Goal: Task Accomplishment & Management: Complete application form

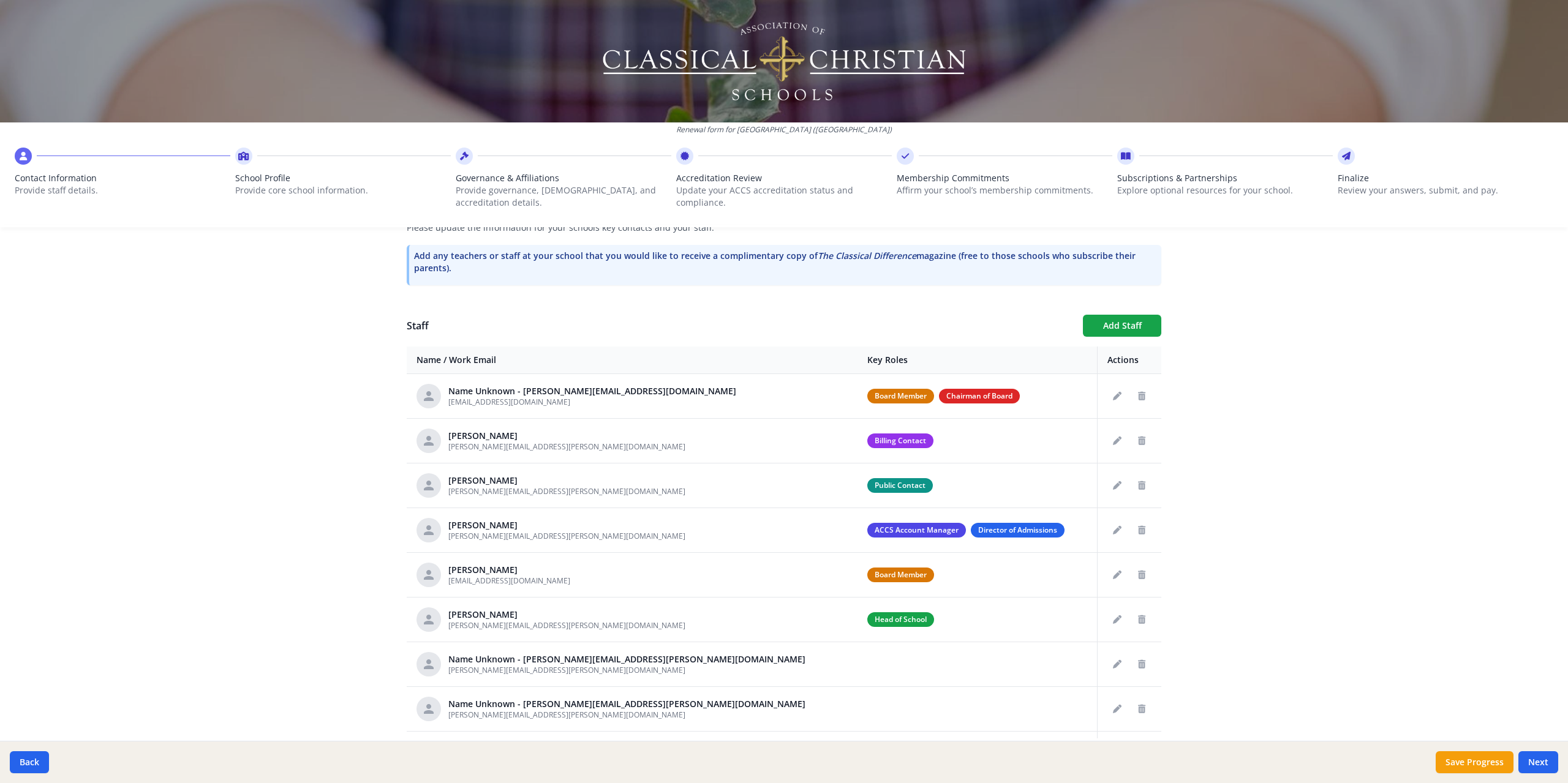
scroll to position [413, 0]
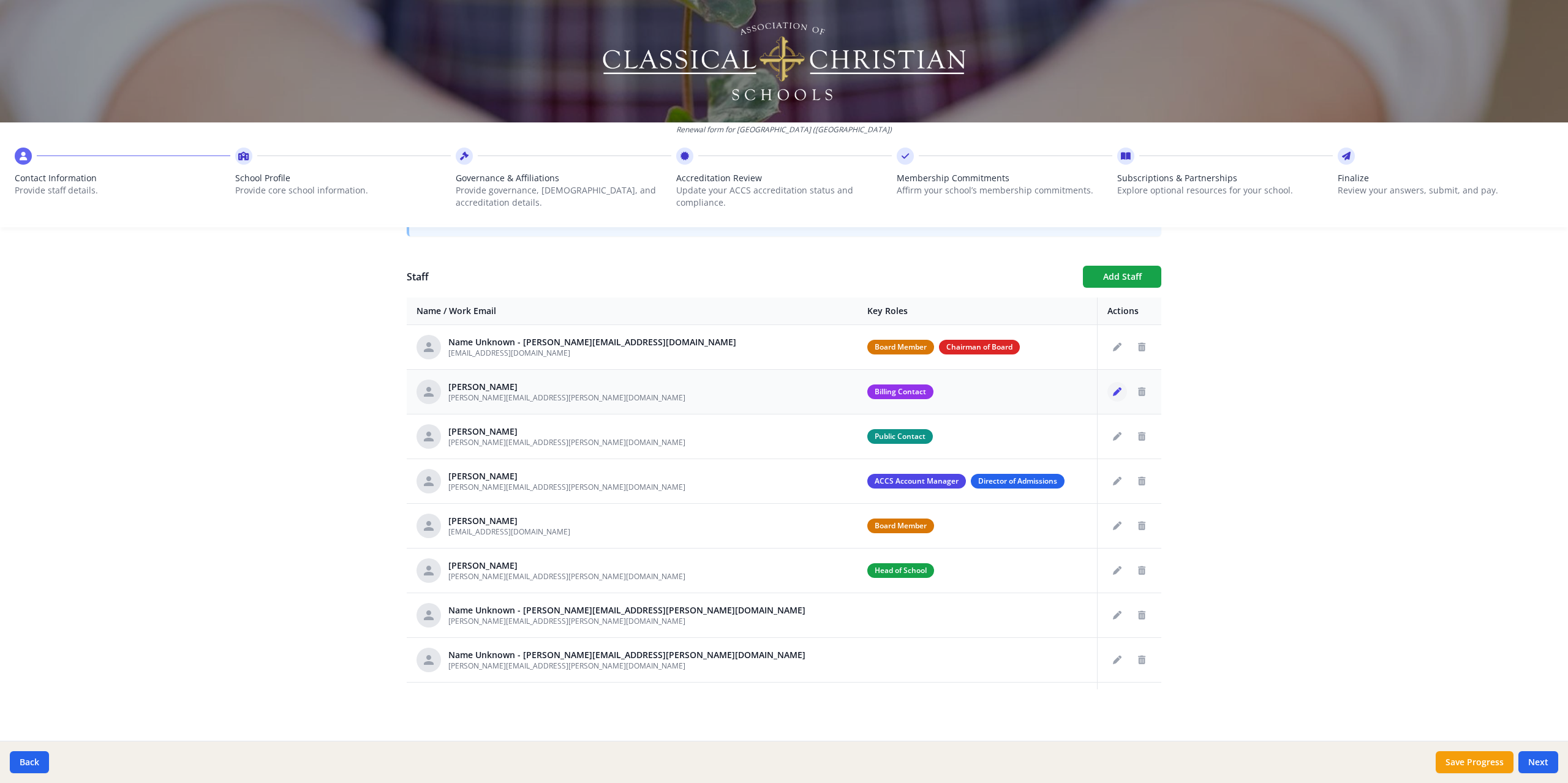
click at [1113, 392] on icon "Edit staff" at bounding box center [1117, 392] width 9 height 9
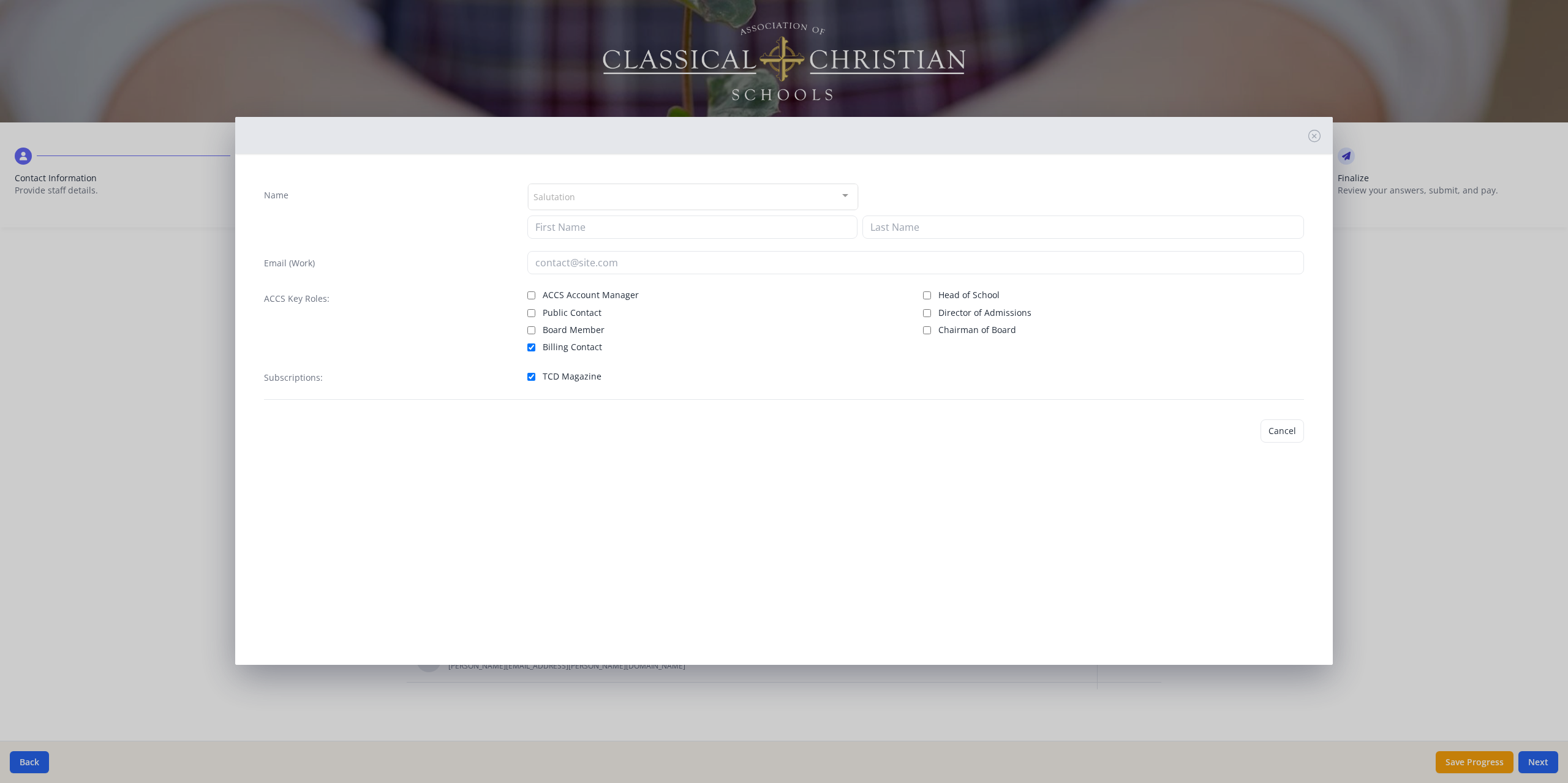
type input "[PERSON_NAME]"
type input "Cottermann"
type input "[PERSON_NAME][EMAIL_ADDRESS][PERSON_NAME][DOMAIN_NAME]"
checkbox input "true"
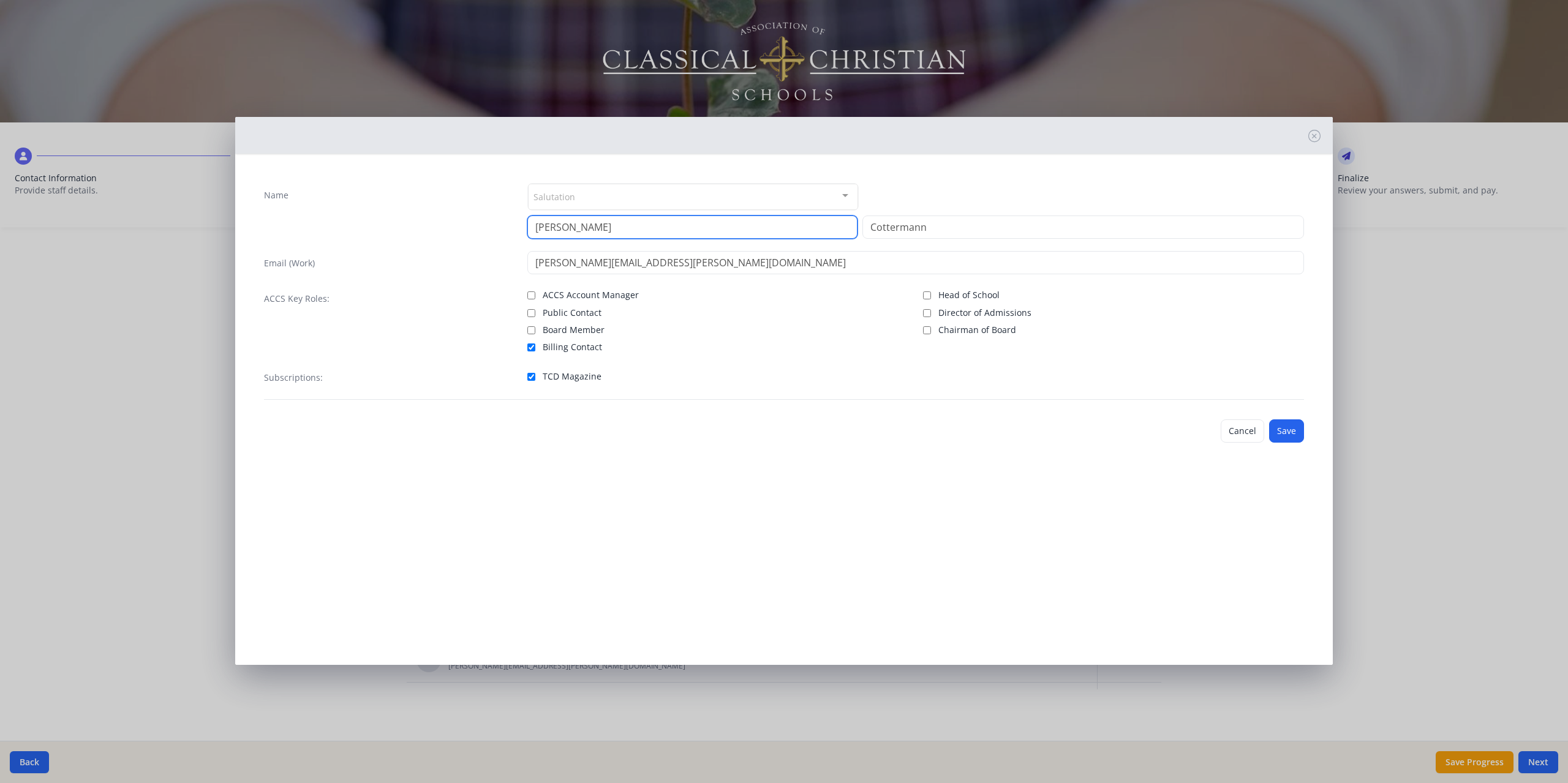
drag, startPoint x: 611, startPoint y: 226, endPoint x: 413, endPoint y: 224, distance: 198.0
click at [413, 224] on div "Name Salutation Mr. Mrs. Ms. Dr. Rev. Fr. Esq. No elements found. Consider chan…" at bounding box center [784, 211] width 1040 height 56
type input "[PERSON_NAME]"
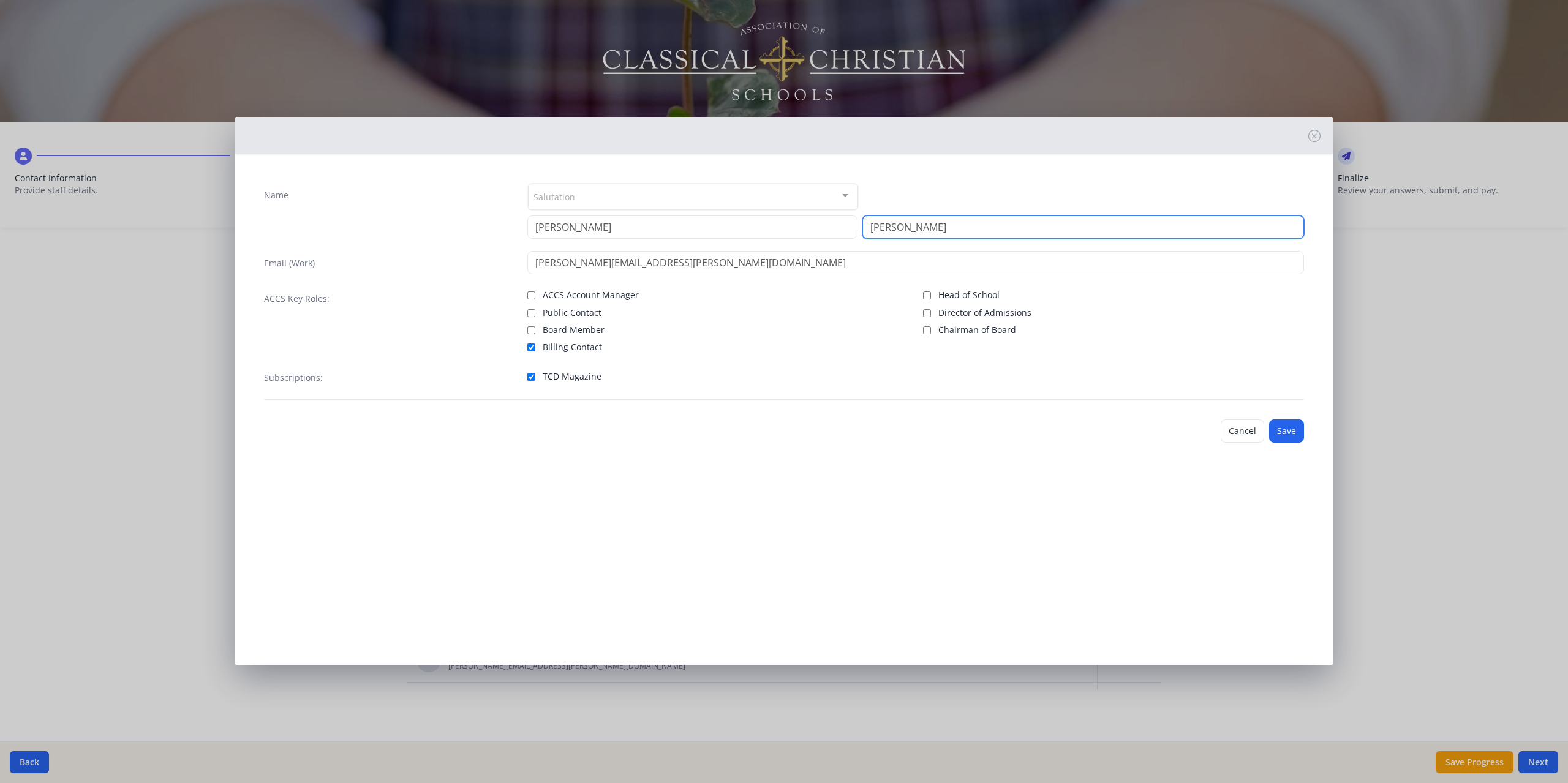
type input "[PERSON_NAME]"
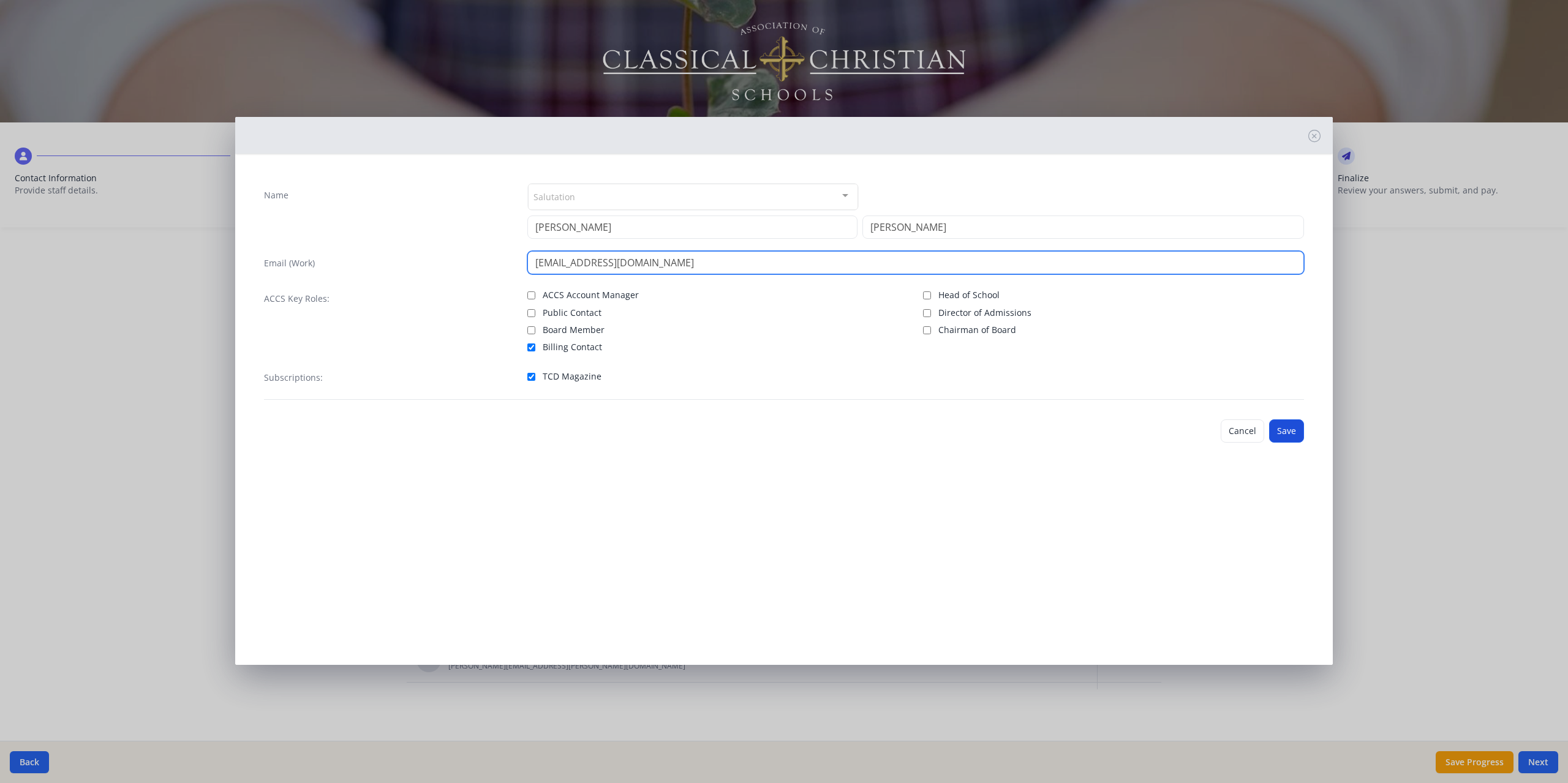
type input "[EMAIL_ADDRESS][DOMAIN_NAME]"
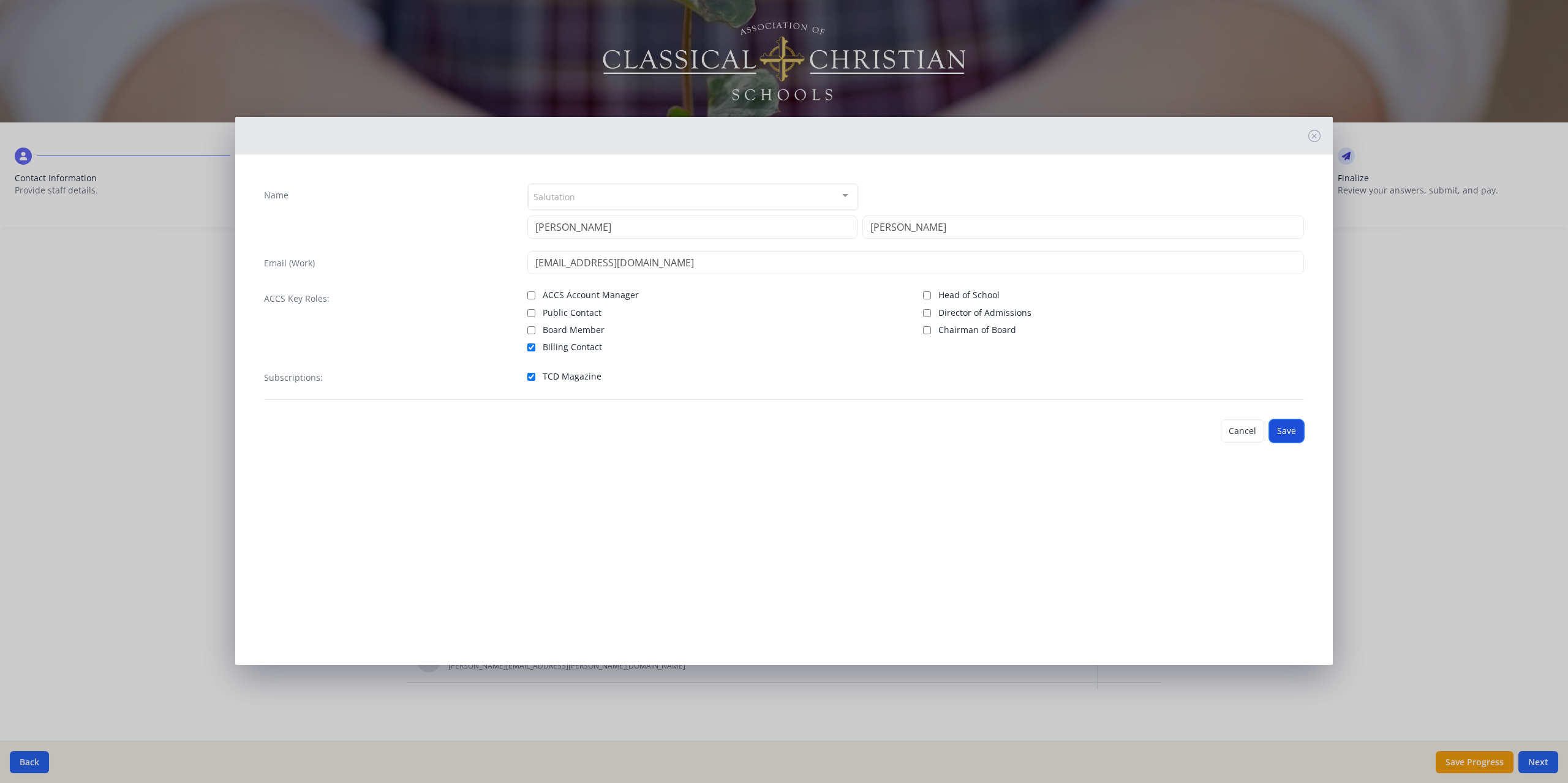
click at [1287, 427] on button "Save" at bounding box center [1286, 431] width 35 height 24
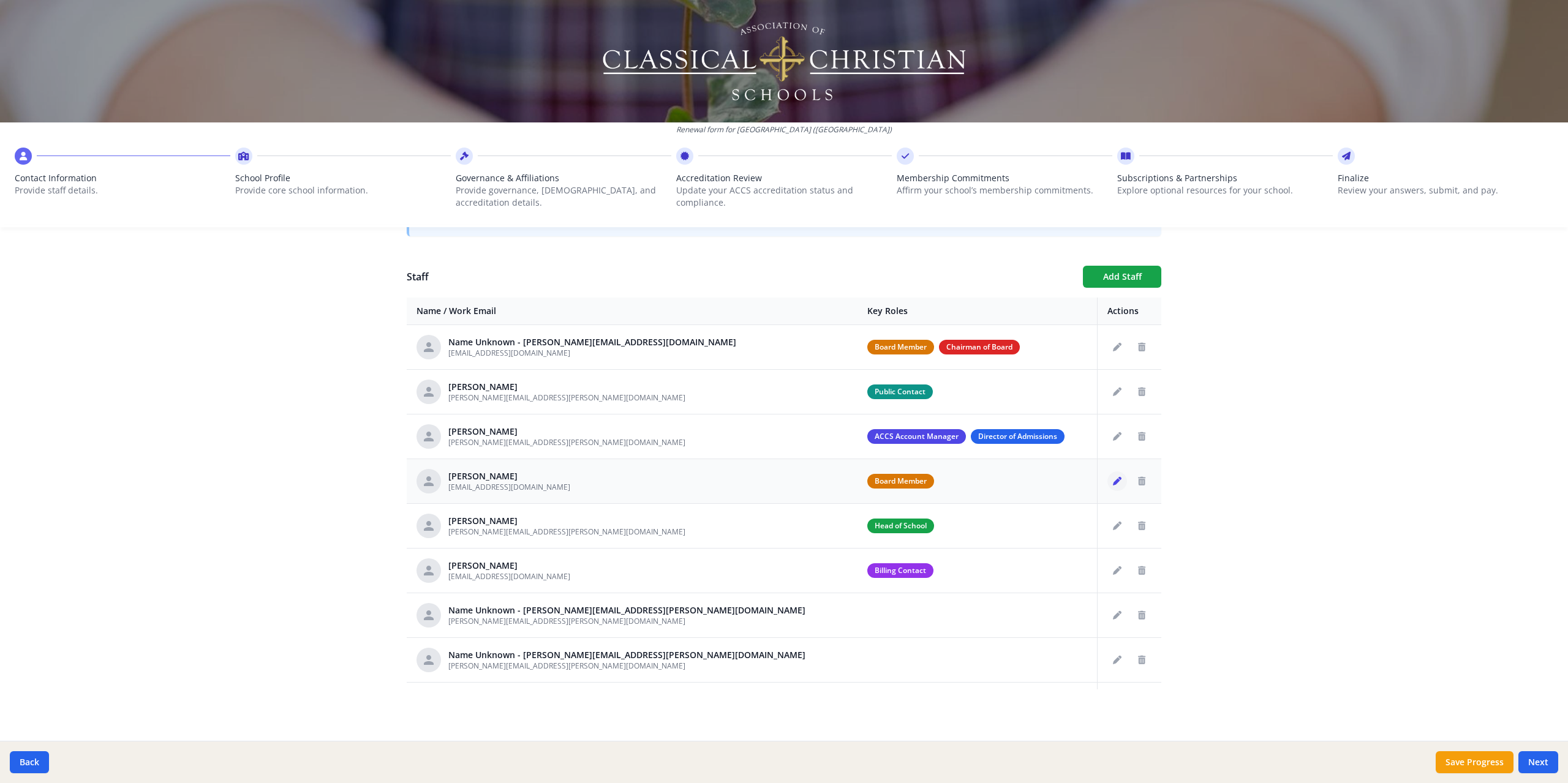
click at [1113, 485] on icon "Edit staff" at bounding box center [1117, 482] width 9 height 9
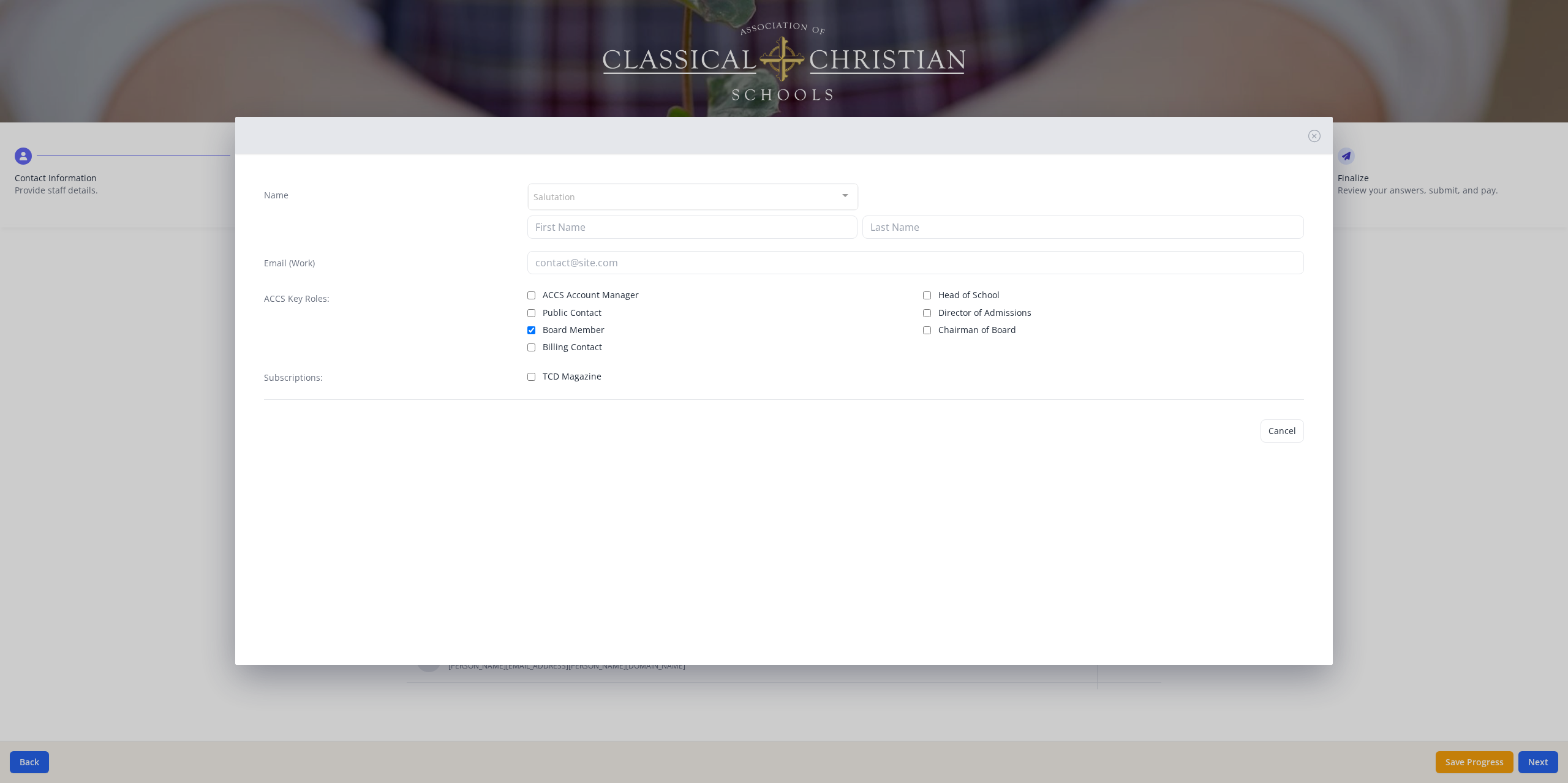
type input "[PERSON_NAME]"
type input "Kuechly"
type input "[EMAIL_ADDRESS][DOMAIN_NAME]"
checkbox input "true"
click at [925, 333] on input "Chairman of Board" at bounding box center [926, 330] width 8 height 8
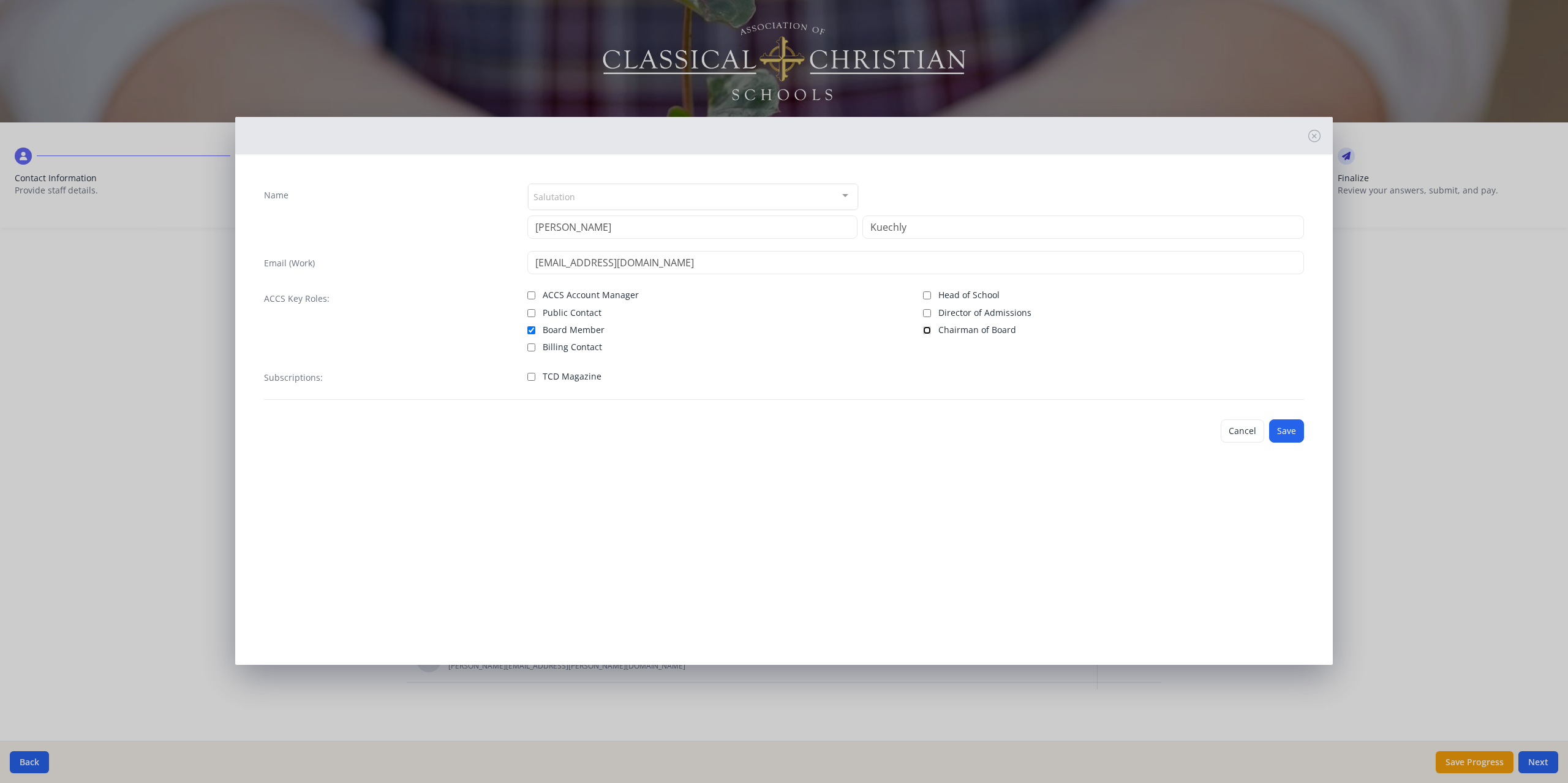
checkbox input "true"
click at [1286, 427] on button "Save" at bounding box center [1286, 431] width 35 height 24
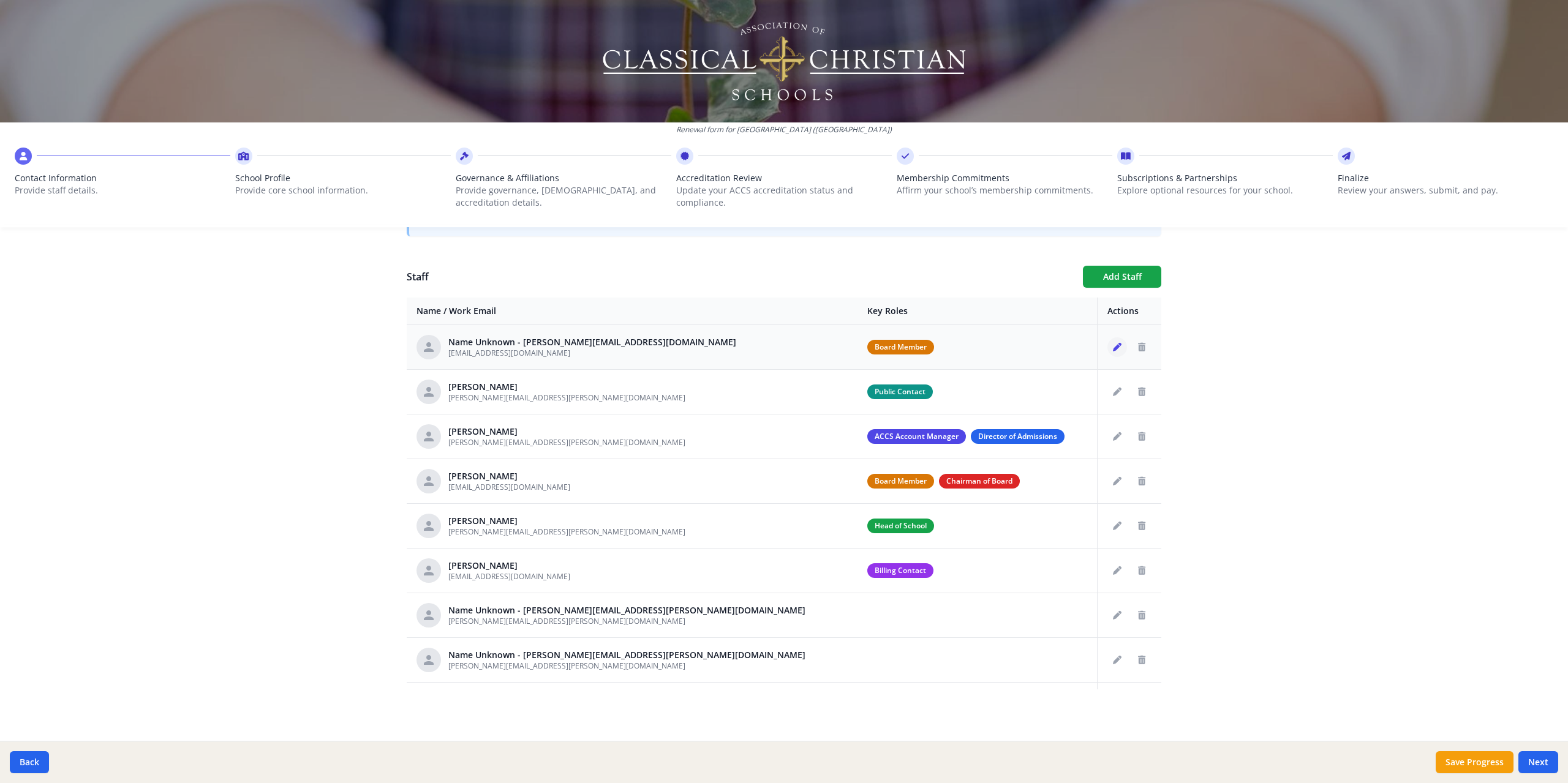
click at [1107, 353] on button "Edit staff" at bounding box center [1117, 348] width 20 height 20
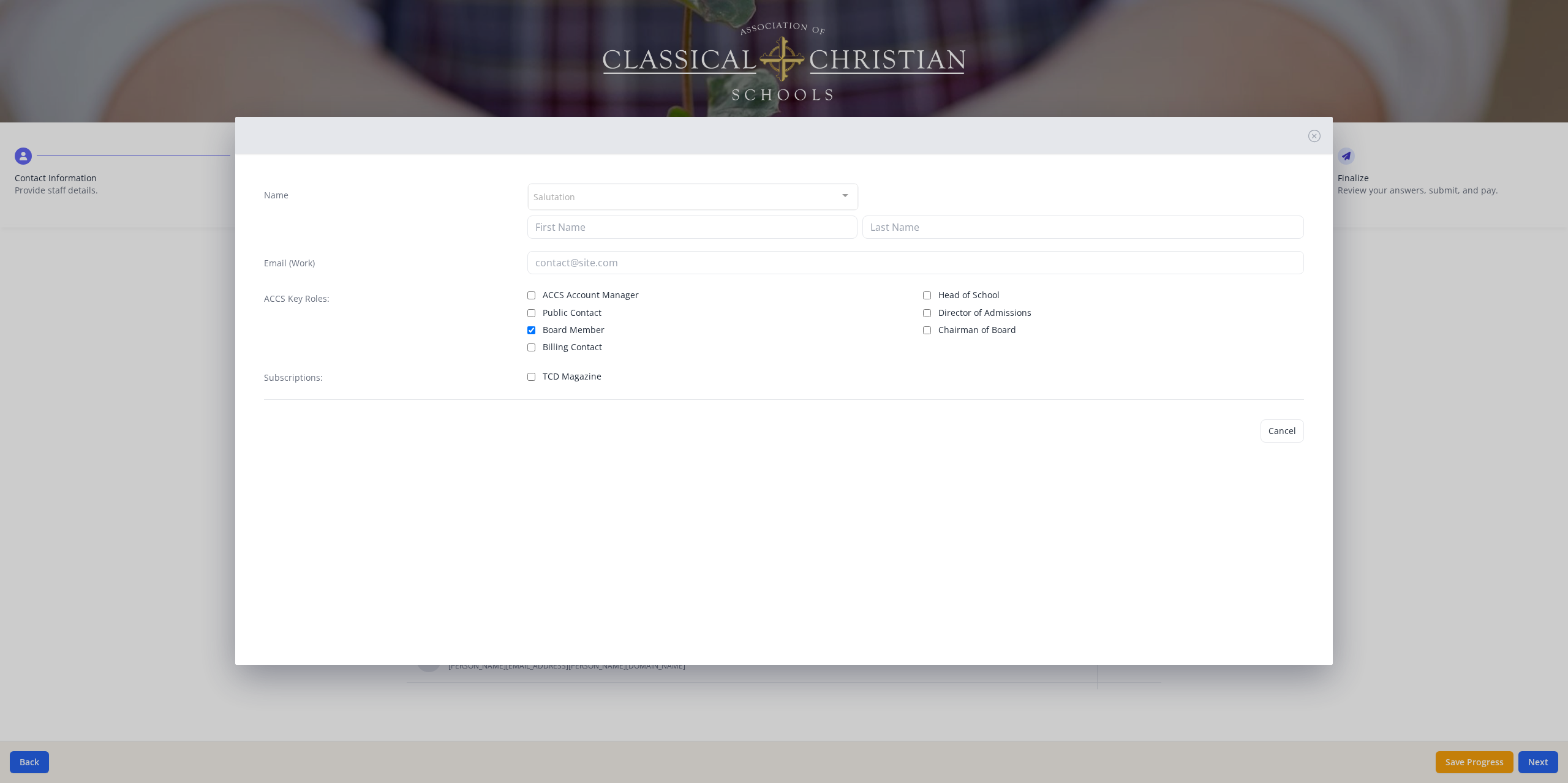
type input "[EMAIL_ADDRESS][DOMAIN_NAME]"
checkbox input "true"
click at [609, 235] on input at bounding box center [692, 227] width 330 height 24
type input "[PERSON_NAME]"
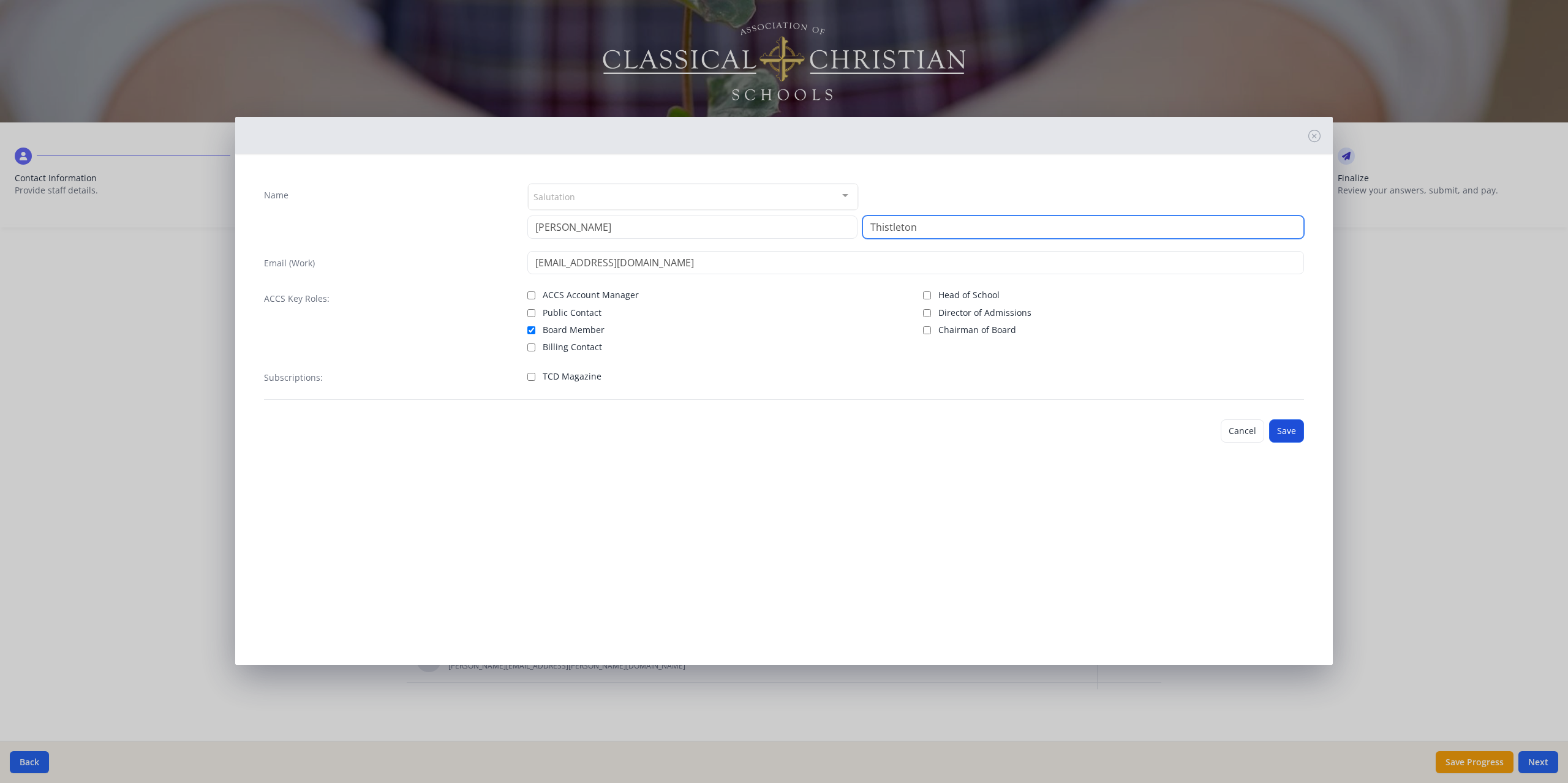
type input "Thistleton"
click at [1292, 434] on button "Save" at bounding box center [1286, 431] width 35 height 24
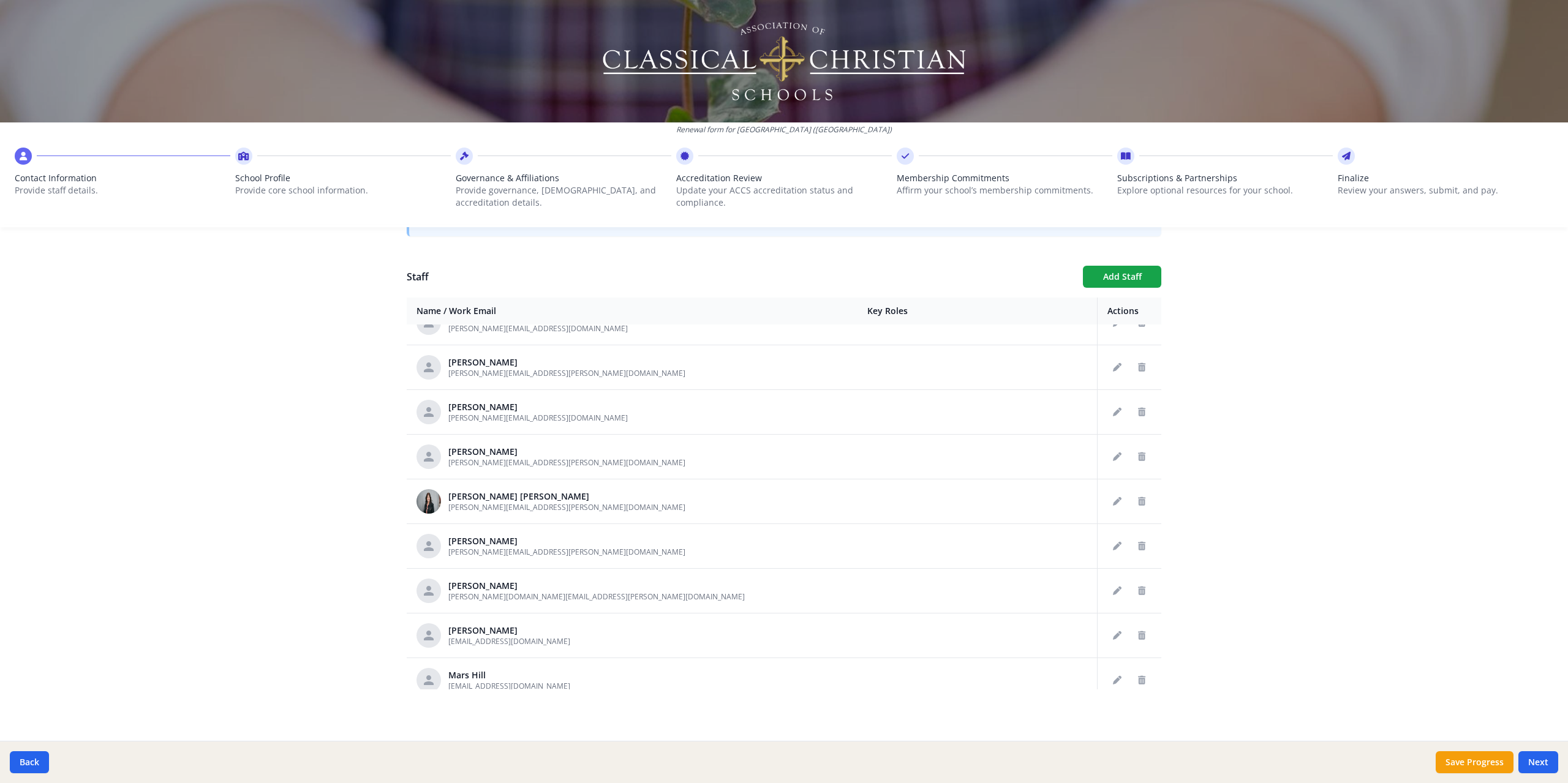
scroll to position [744, 0]
click at [1131, 492] on button "Delete staff" at bounding box center [1141, 498] width 20 height 20
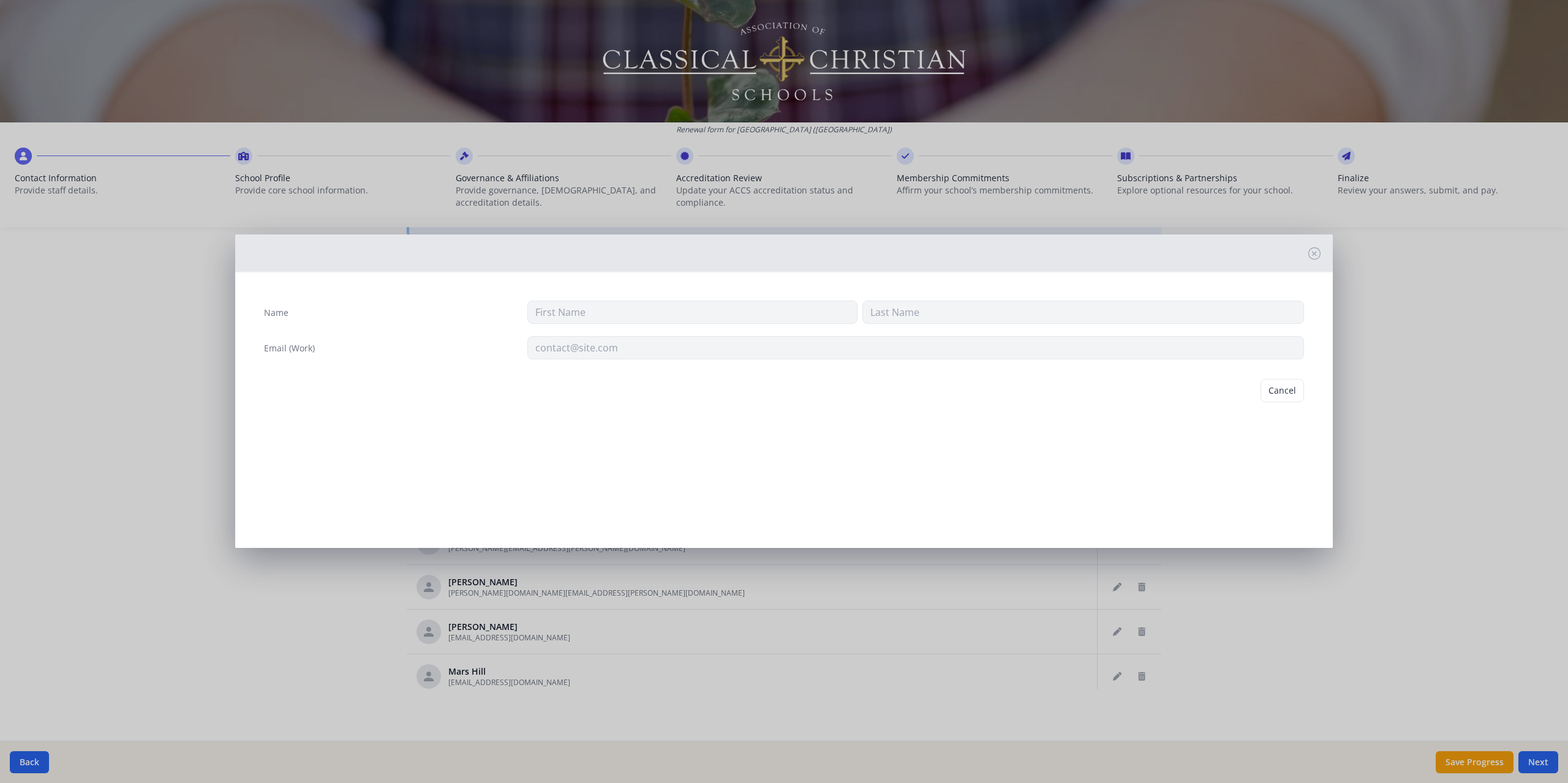
type input "[PERSON_NAME]"
type input "[PERSON_NAME][EMAIL_ADDRESS][PERSON_NAME][DOMAIN_NAME]"
click at [1291, 396] on button "Delete" at bounding box center [1282, 390] width 42 height 24
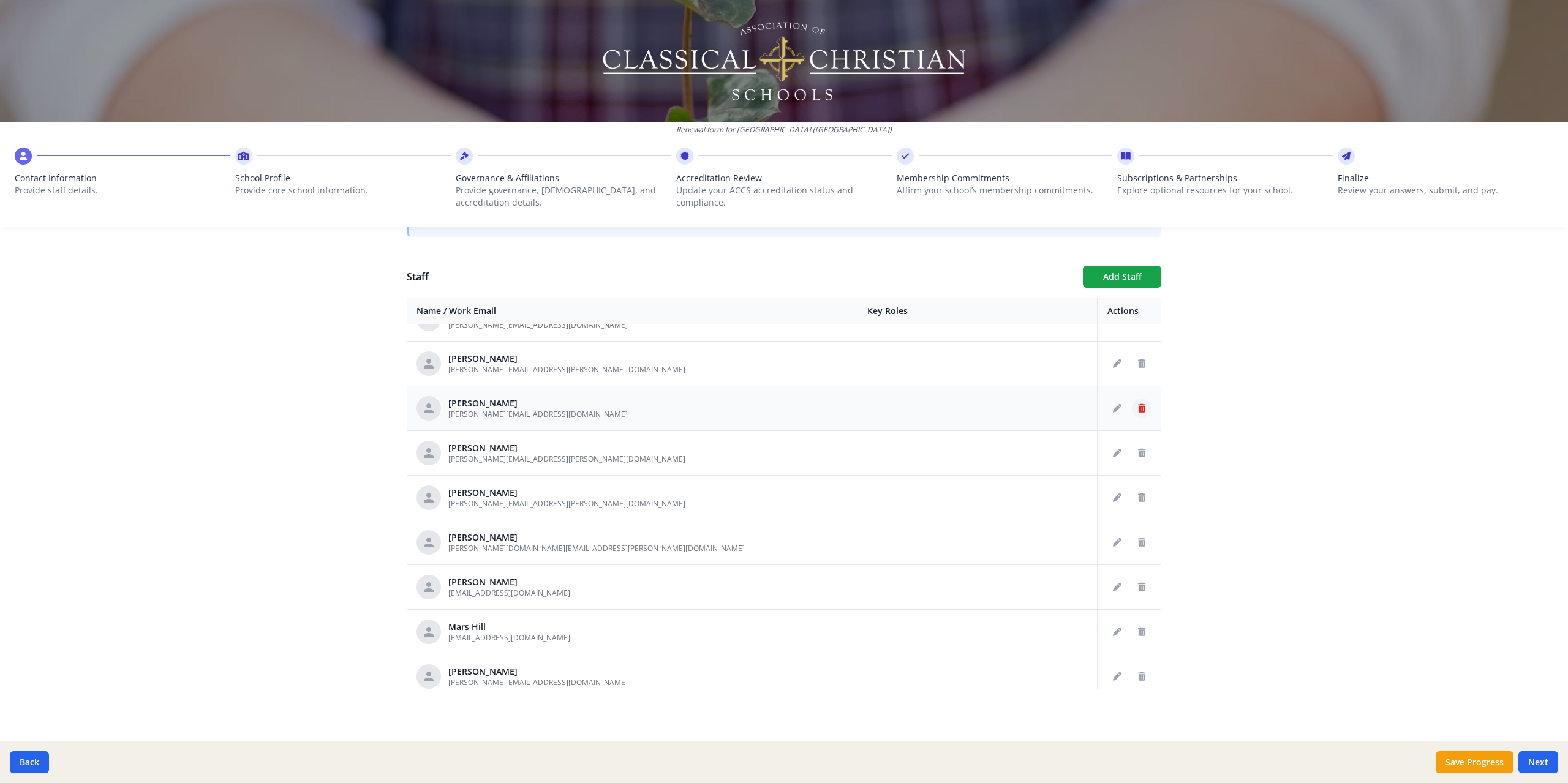
click at [1138, 411] on icon "Delete staff" at bounding box center [1141, 408] width 7 height 9
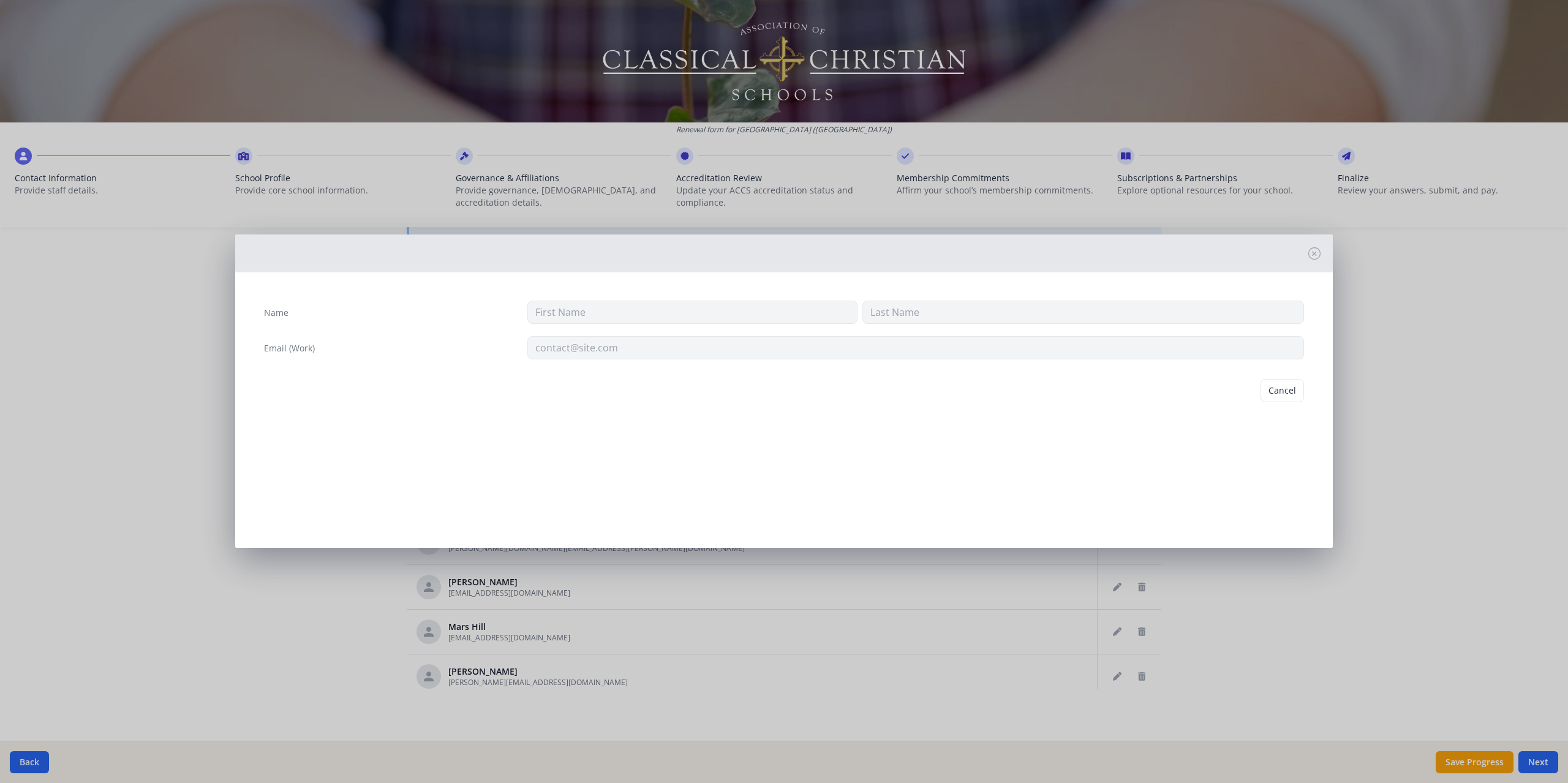
type input "[PERSON_NAME]"
type input "Cernucan"
type input "[PERSON_NAME][EMAIL_ADDRESS][DOMAIN_NAME]"
click at [1293, 392] on button "Delete" at bounding box center [1282, 390] width 42 height 24
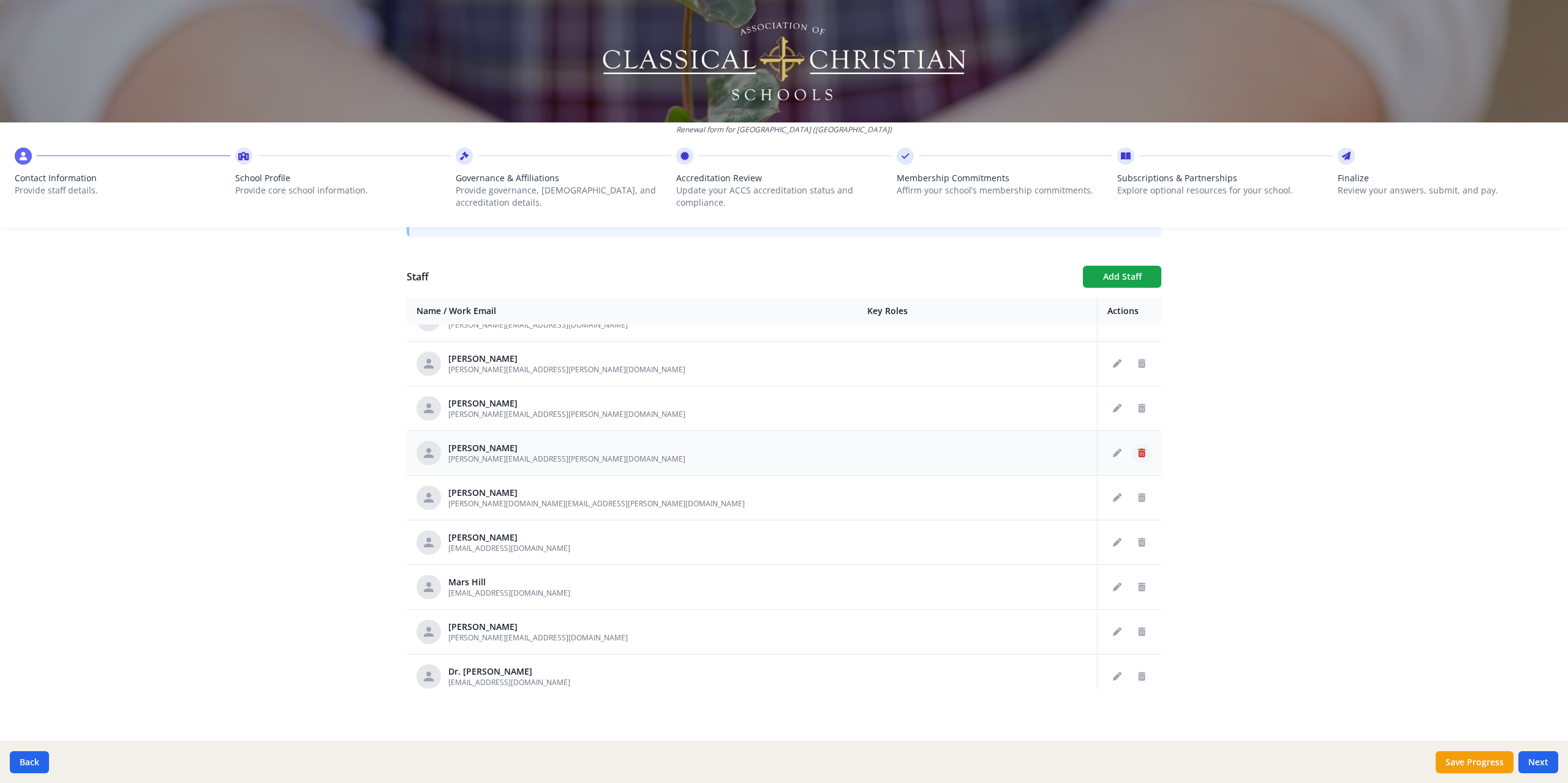
click at [1131, 450] on button "Delete staff" at bounding box center [1141, 453] width 20 height 20
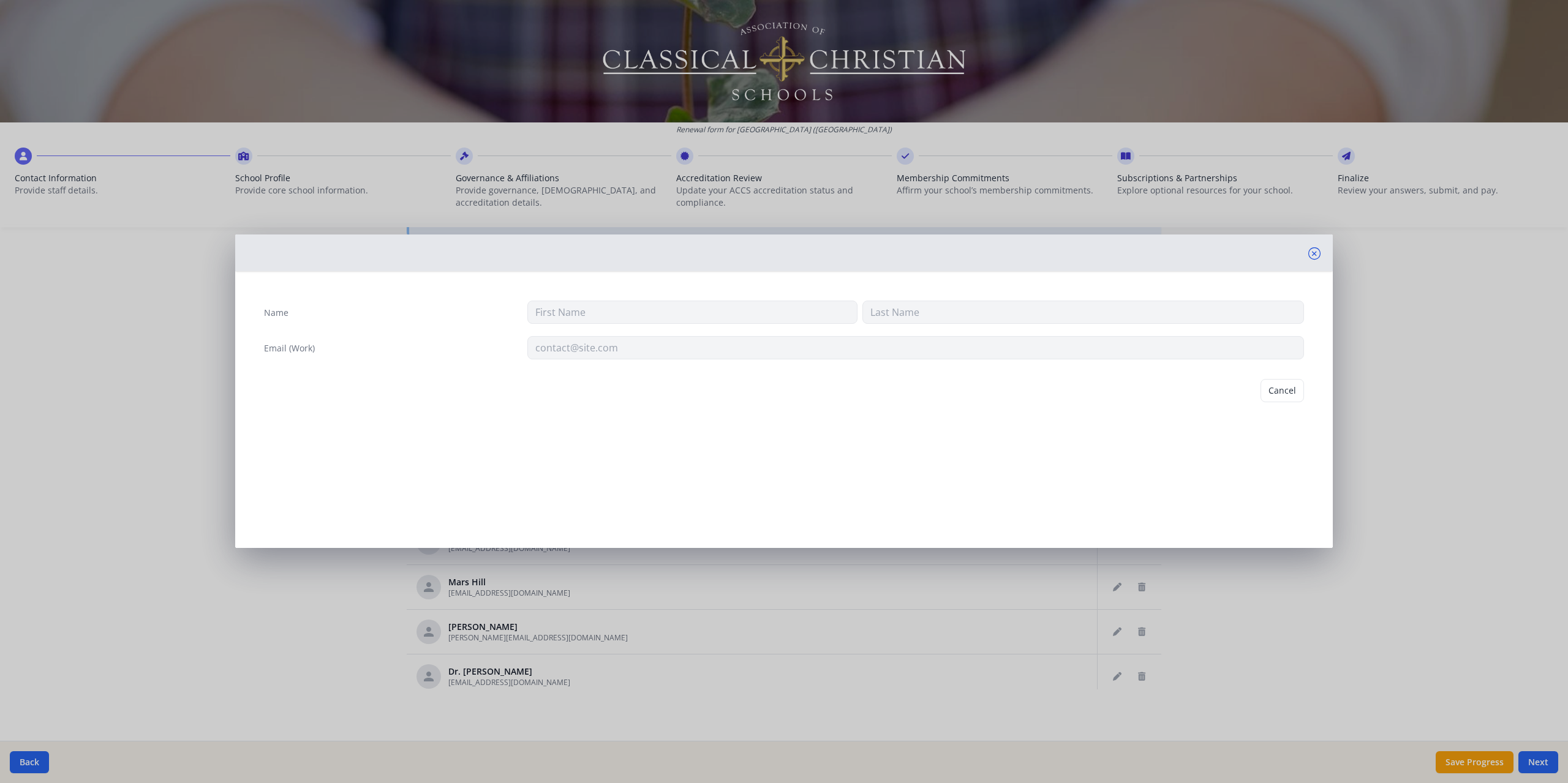
click at [1316, 259] on button at bounding box center [1314, 254] width 12 height 15
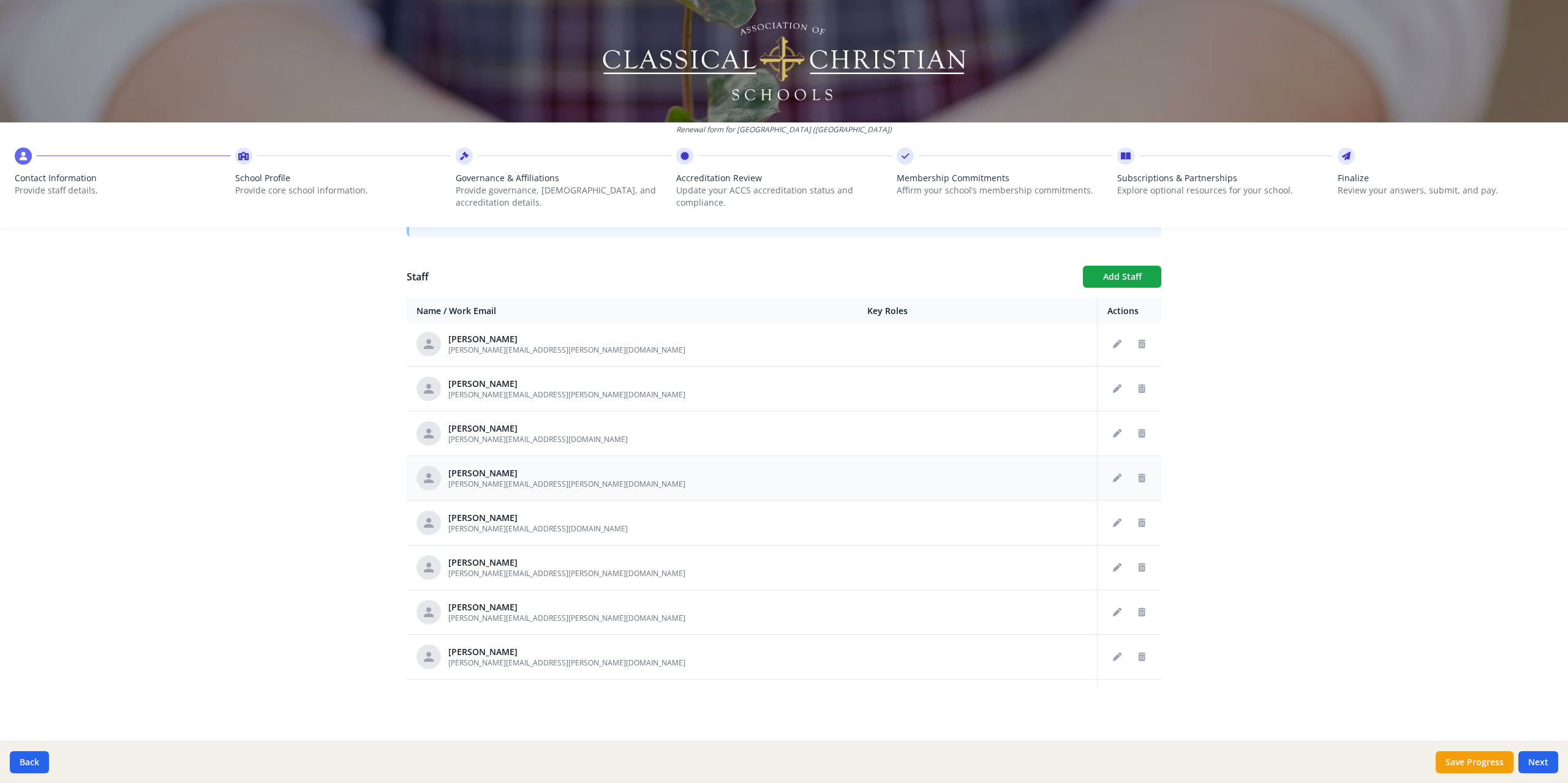
scroll to position [1513, 0]
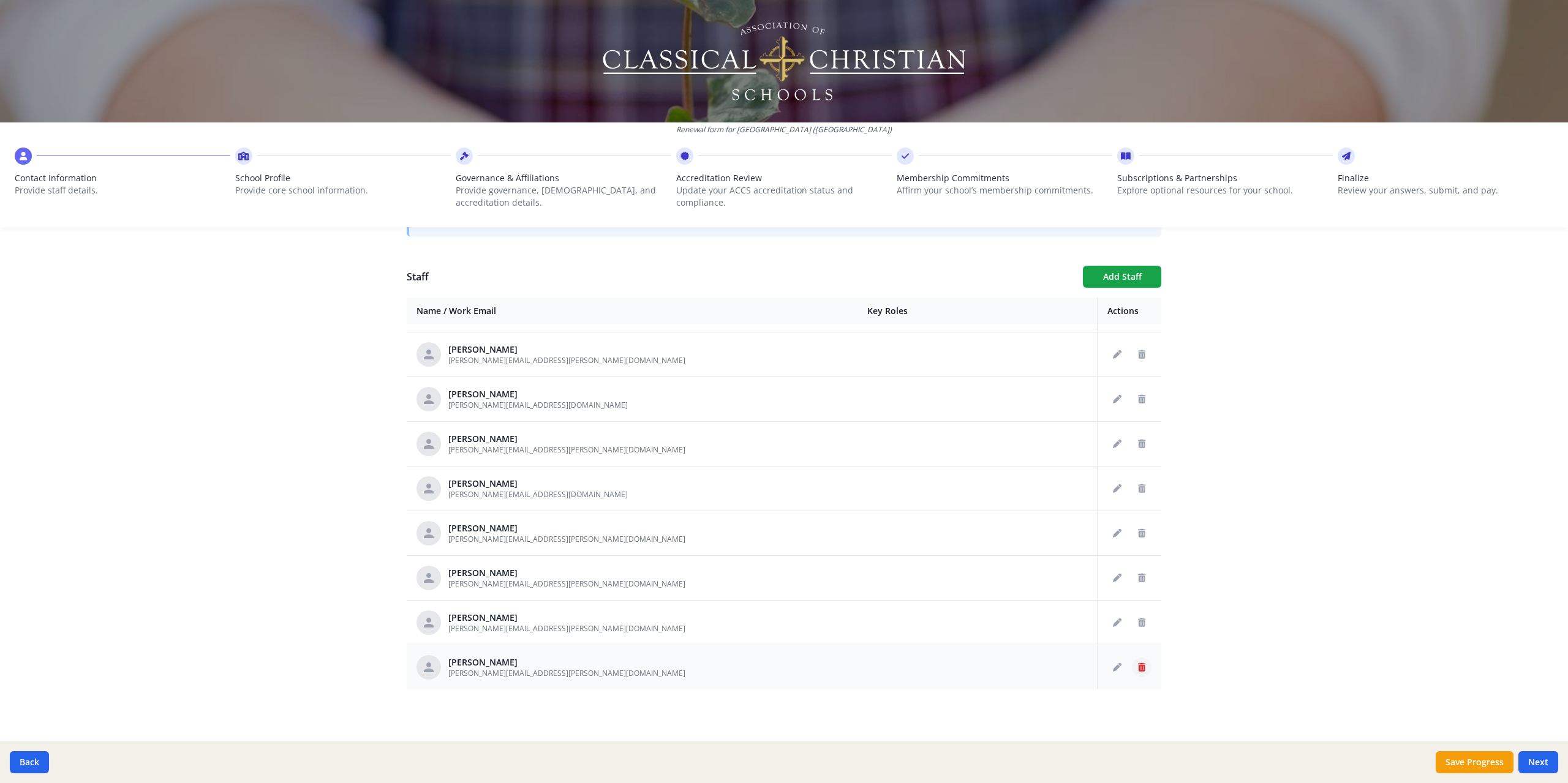
click at [1138, 670] on icon "Delete staff" at bounding box center [1141, 668] width 7 height 9
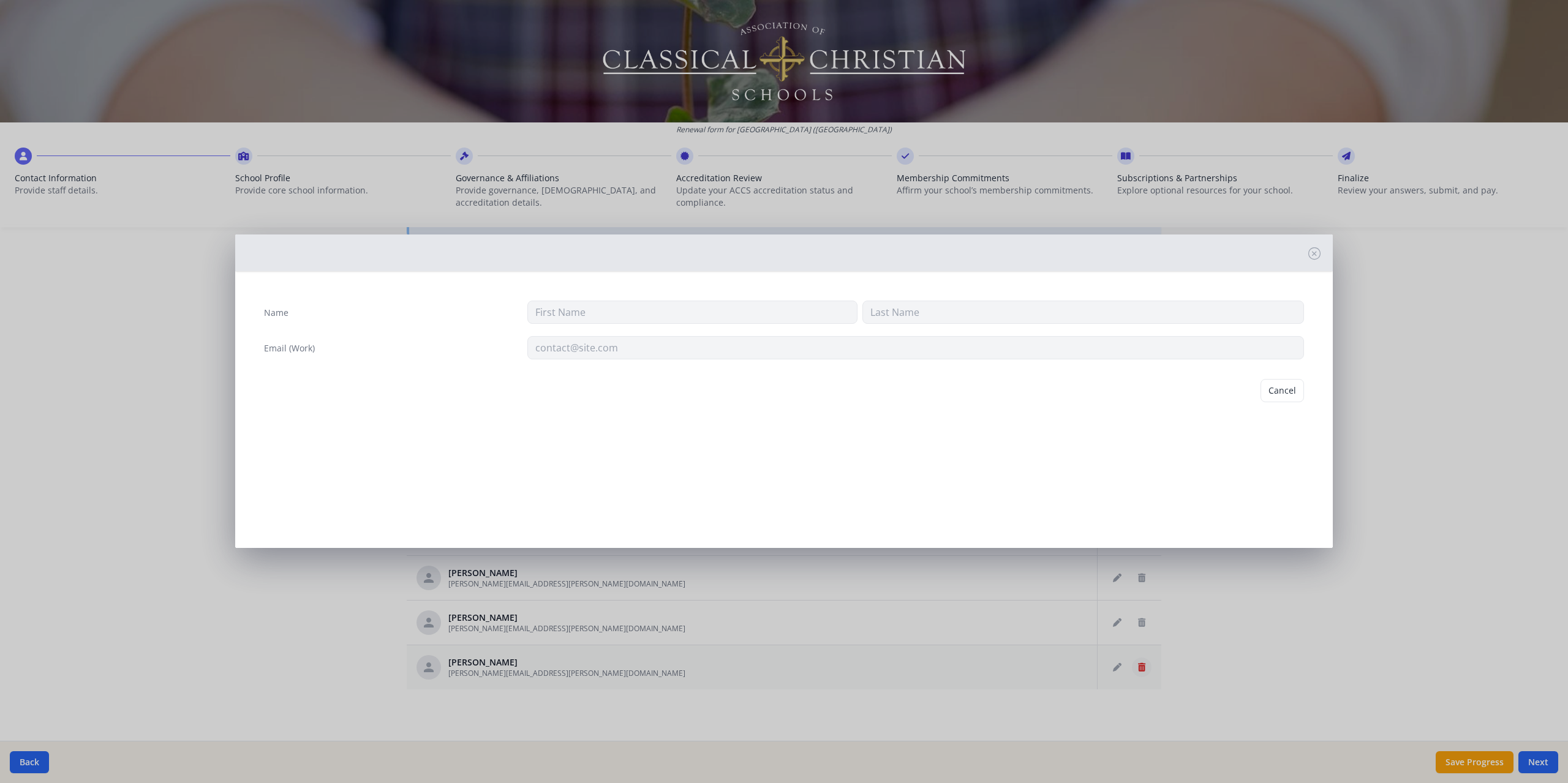
type input "[PERSON_NAME]"
type input "[PERSON_NAME][EMAIL_ADDRESS][PERSON_NAME][DOMAIN_NAME]"
click at [1279, 385] on button "Delete" at bounding box center [1282, 390] width 42 height 24
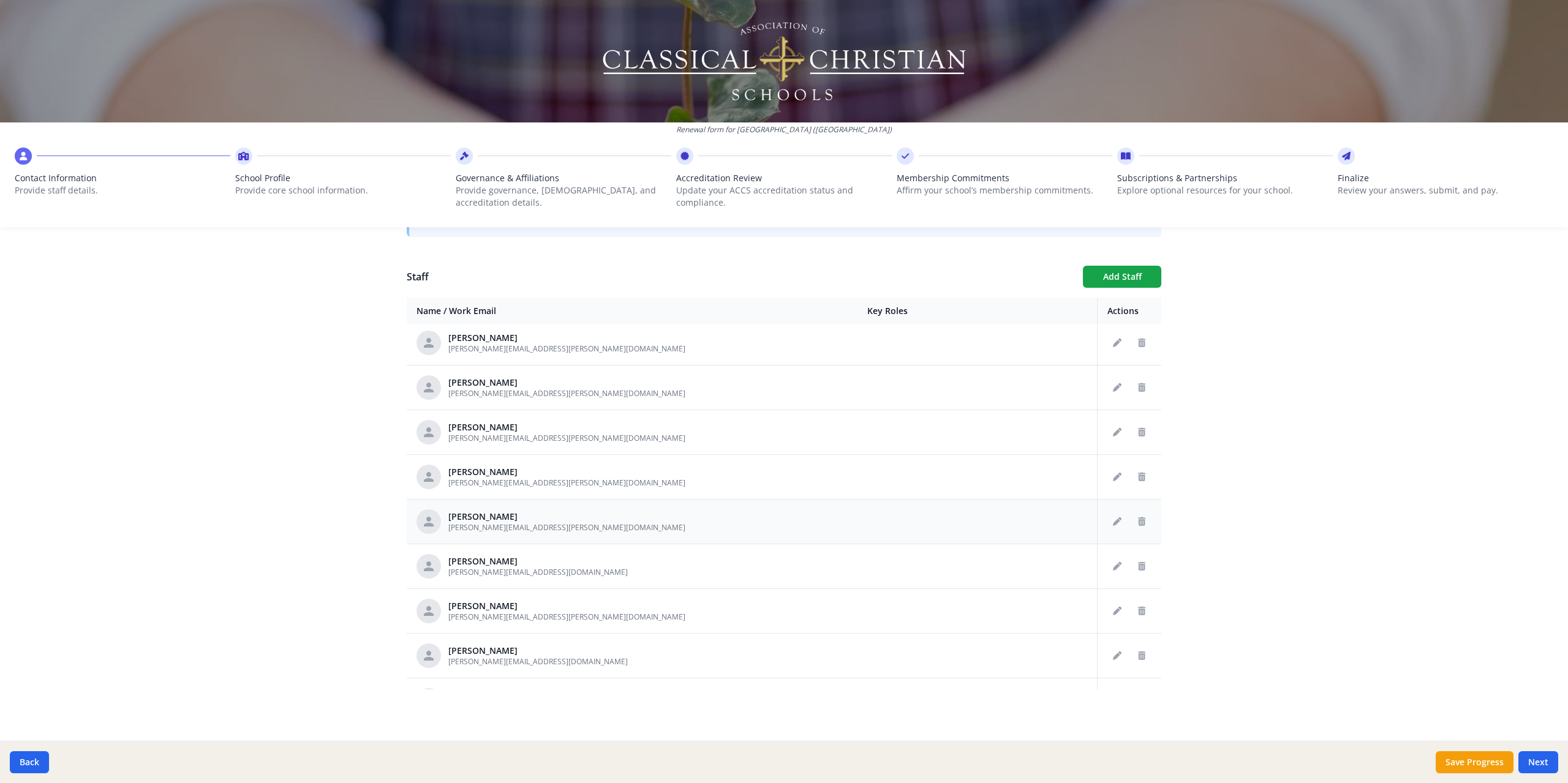
scroll to position [1285, 0]
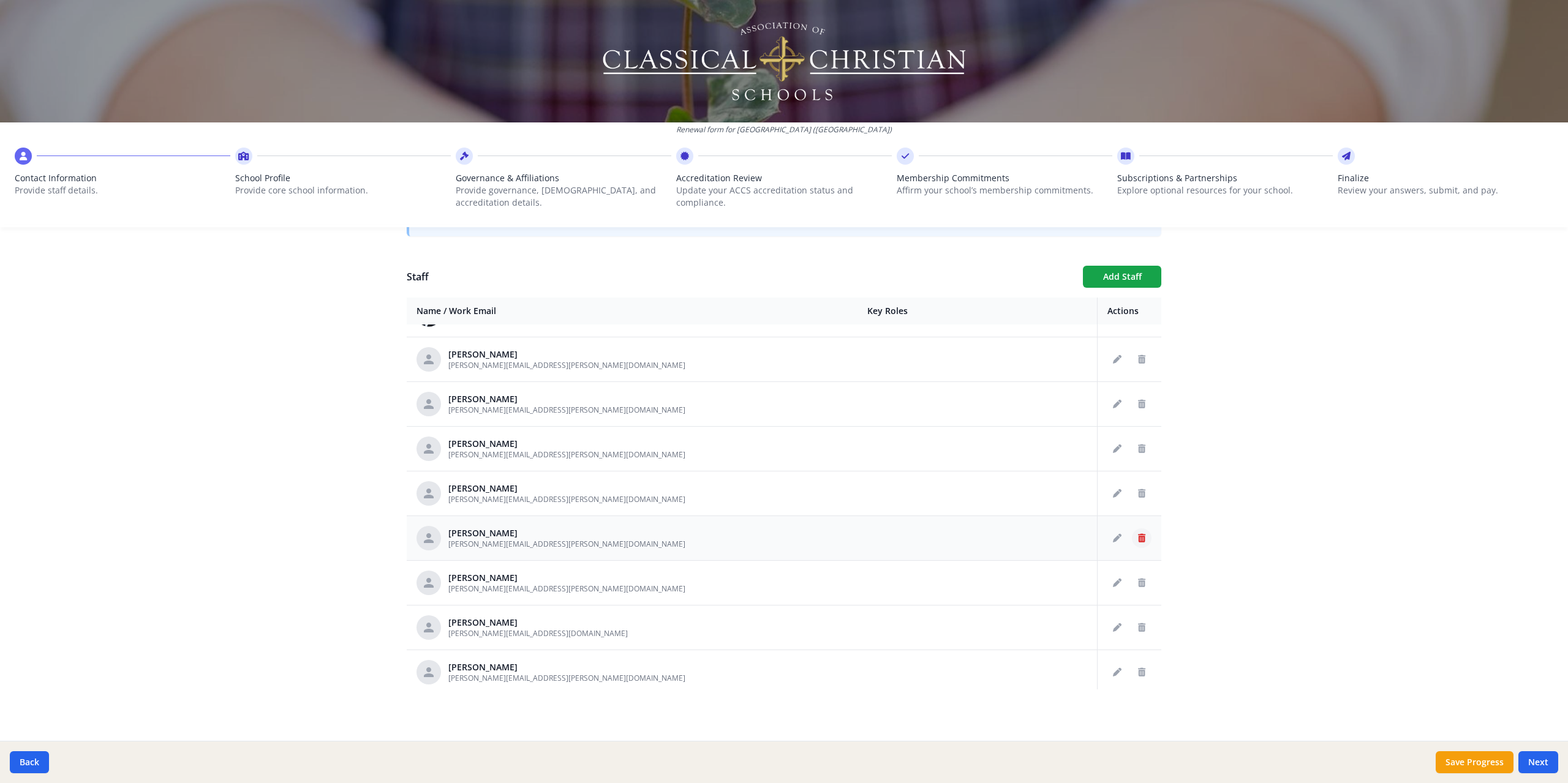
click at [1138, 540] on icon "Delete staff" at bounding box center [1141, 539] width 7 height 9
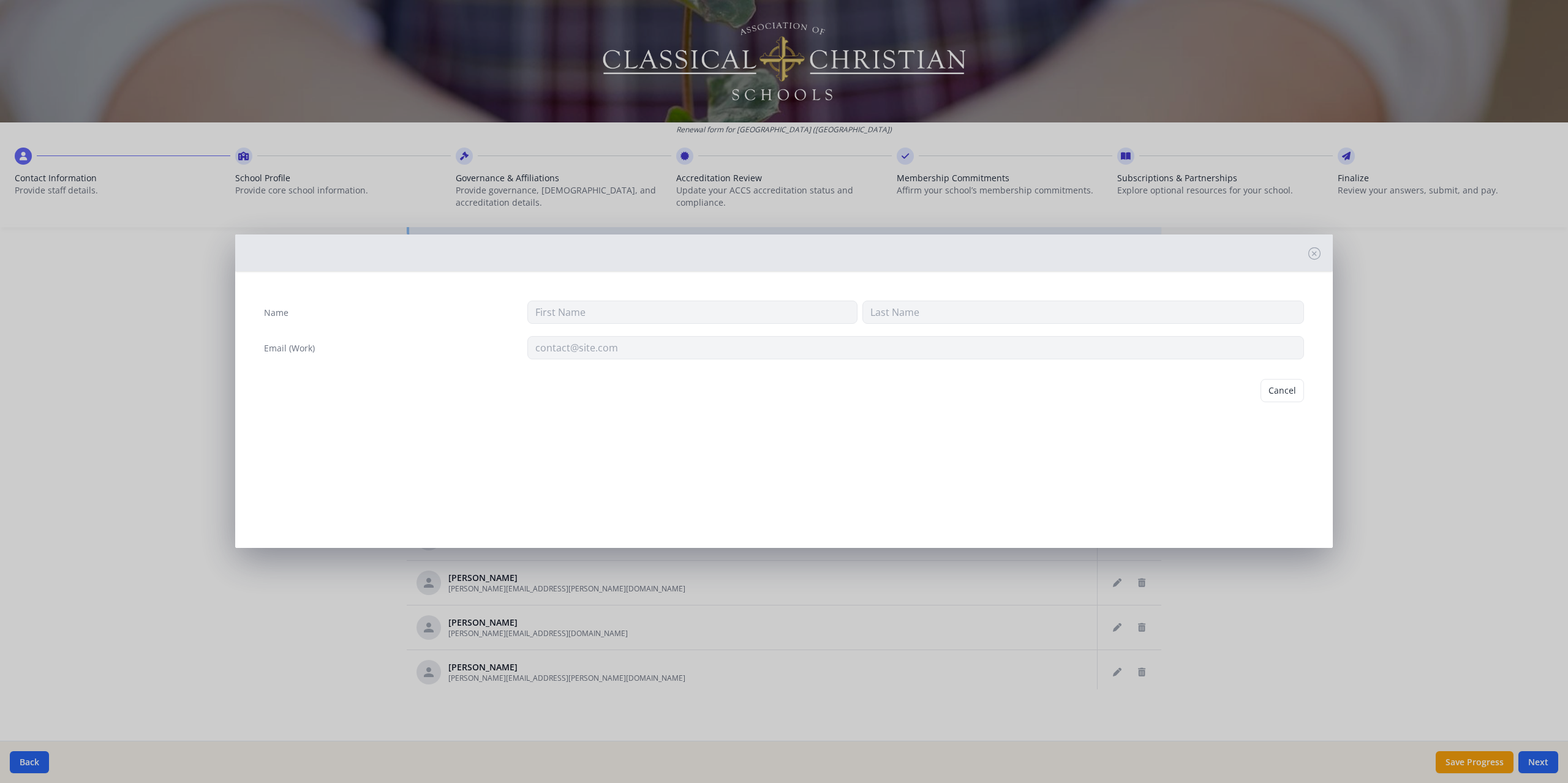
type input "[PERSON_NAME]"
type input "Thistleton"
type input "[PERSON_NAME][EMAIL_ADDRESS][PERSON_NAME][DOMAIN_NAME]"
click at [1279, 388] on button "Delete" at bounding box center [1282, 390] width 42 height 24
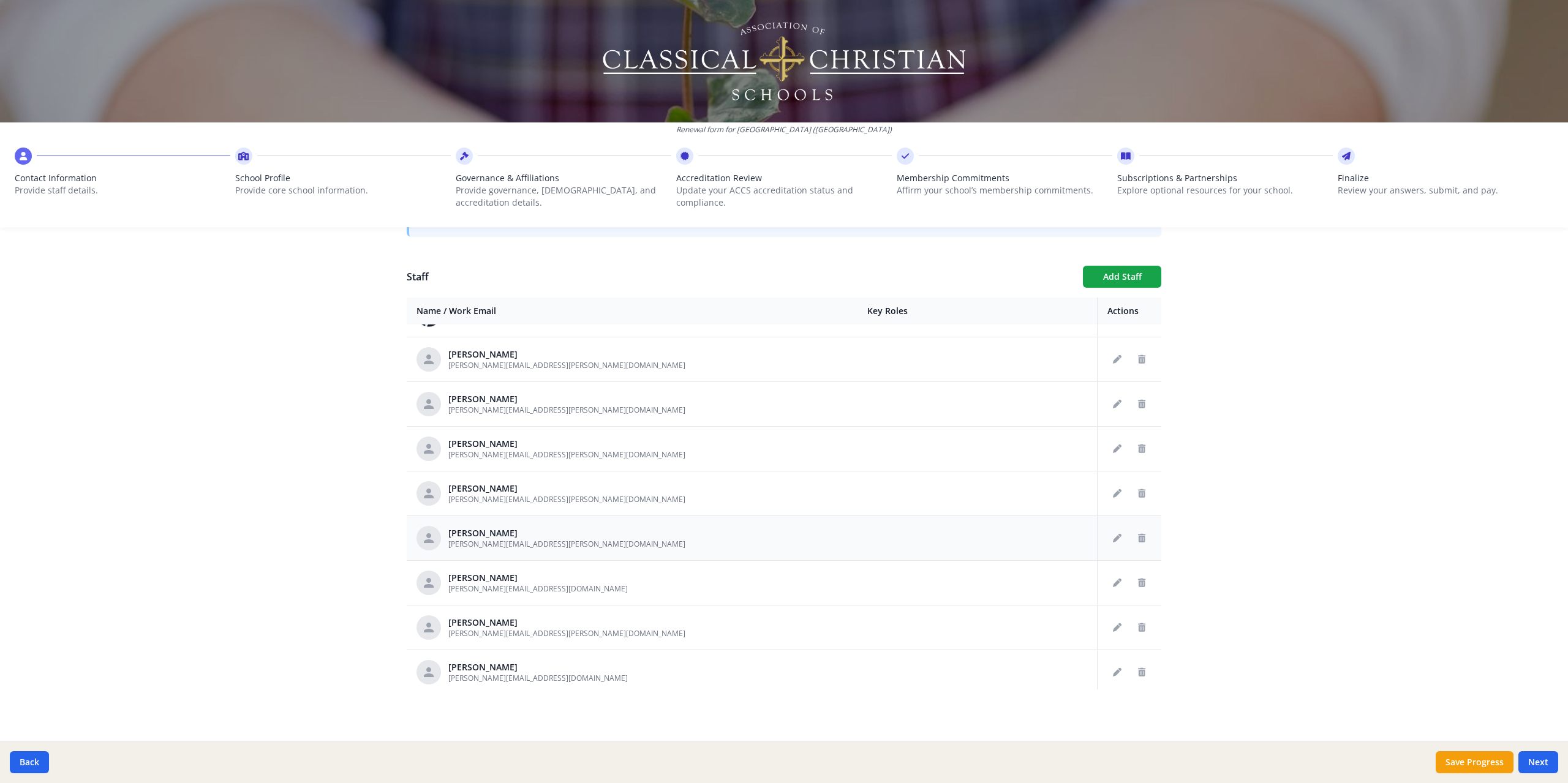
scroll to position [1223, 0]
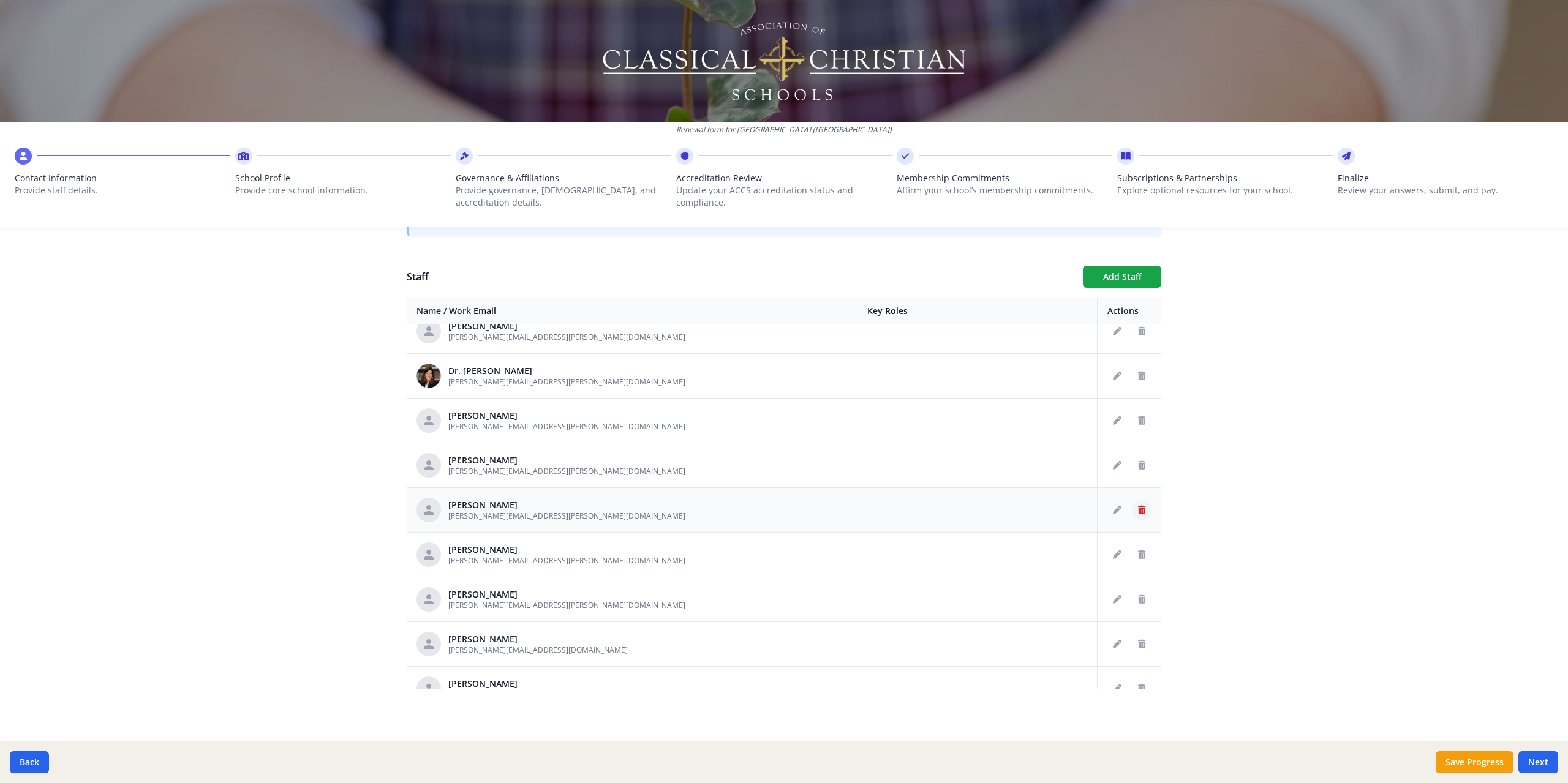
click at [1138, 507] on icon "Delete staff" at bounding box center [1141, 510] width 7 height 9
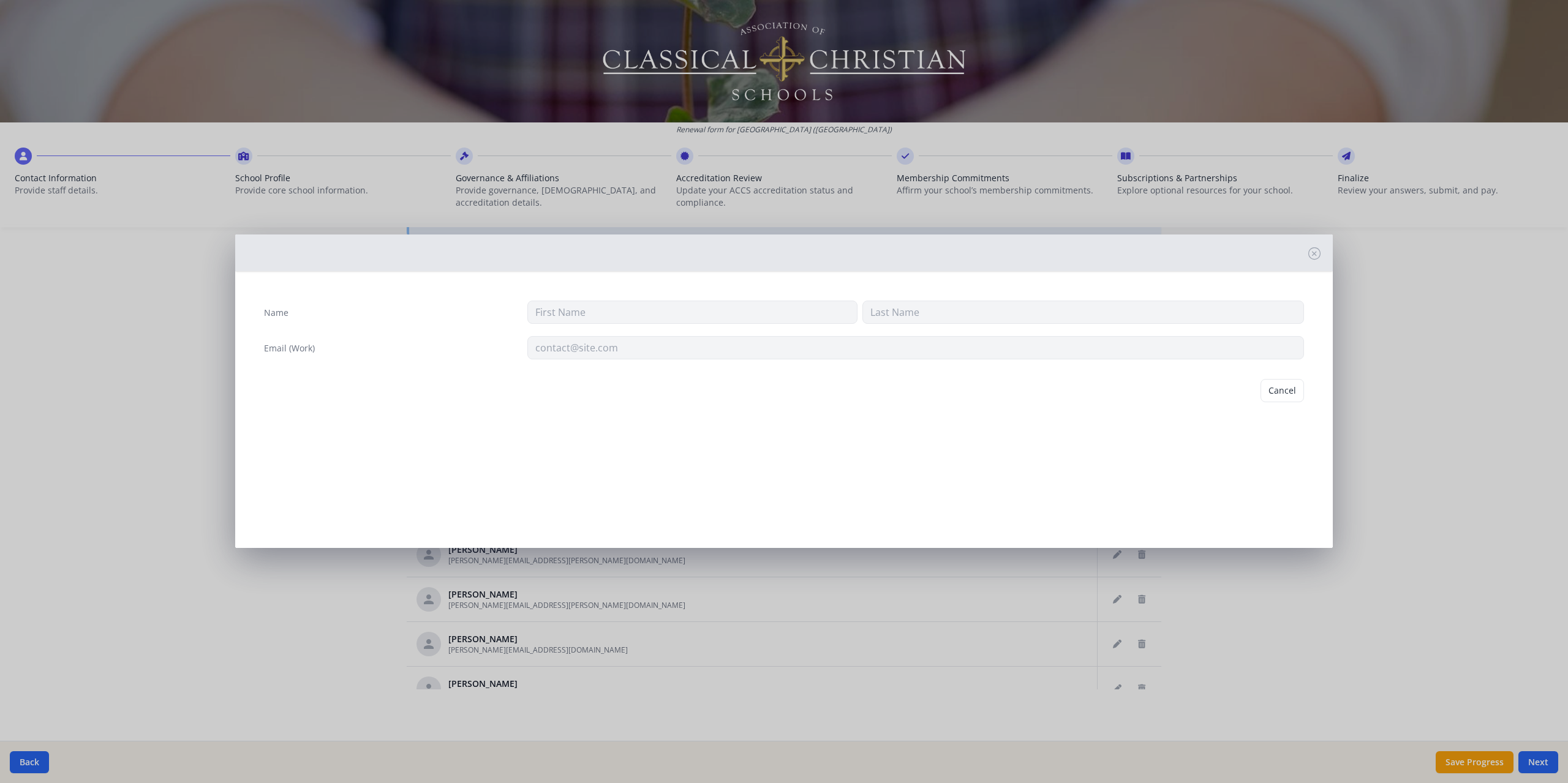
type input "[PERSON_NAME]"
type input "[PERSON_NAME][EMAIL_ADDRESS][PERSON_NAME][DOMAIN_NAME]"
click at [1278, 390] on button "Delete" at bounding box center [1282, 390] width 42 height 24
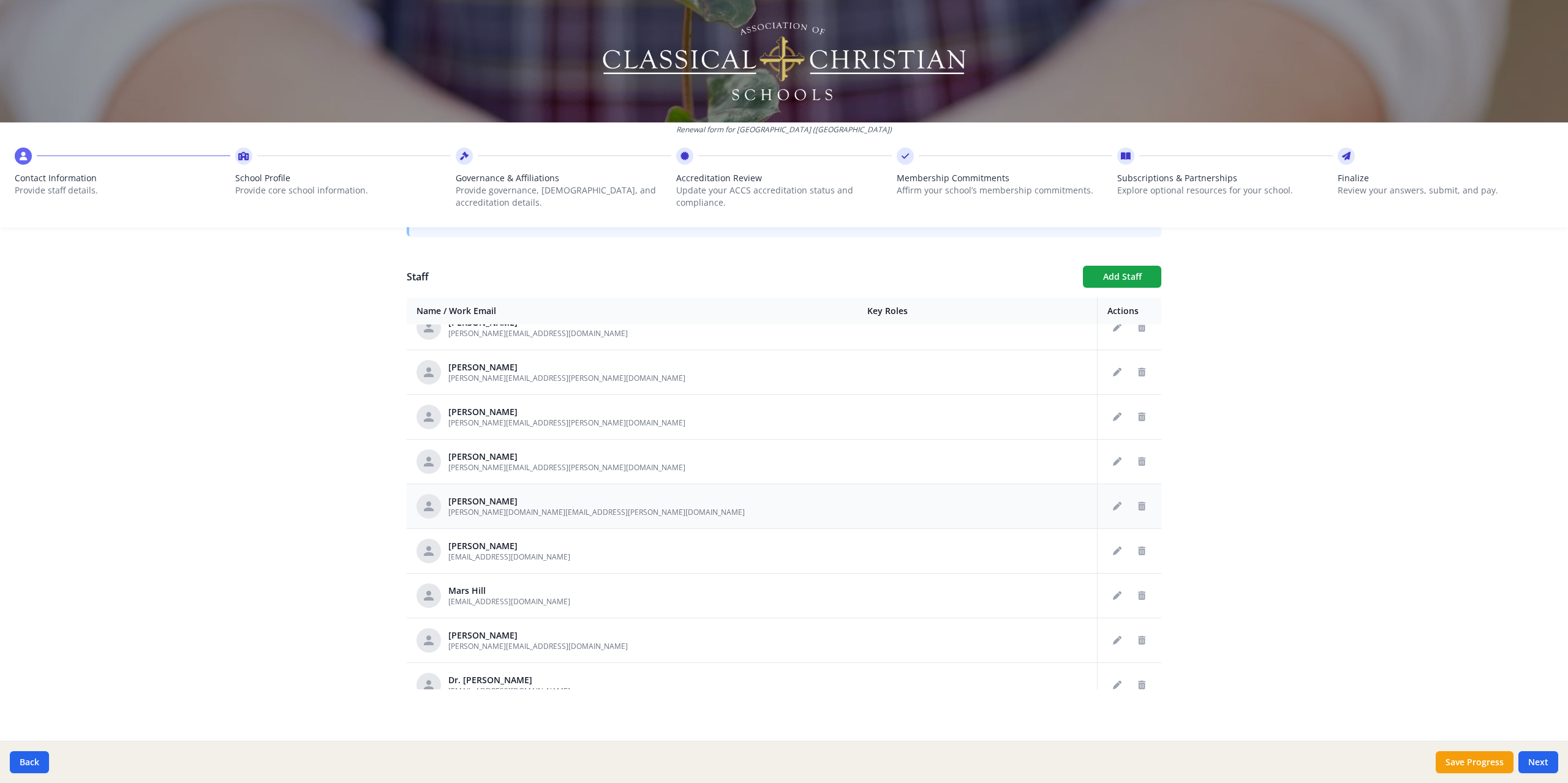
scroll to position [733, 0]
click at [1138, 467] on icon "Delete staff" at bounding box center [1141, 464] width 7 height 9
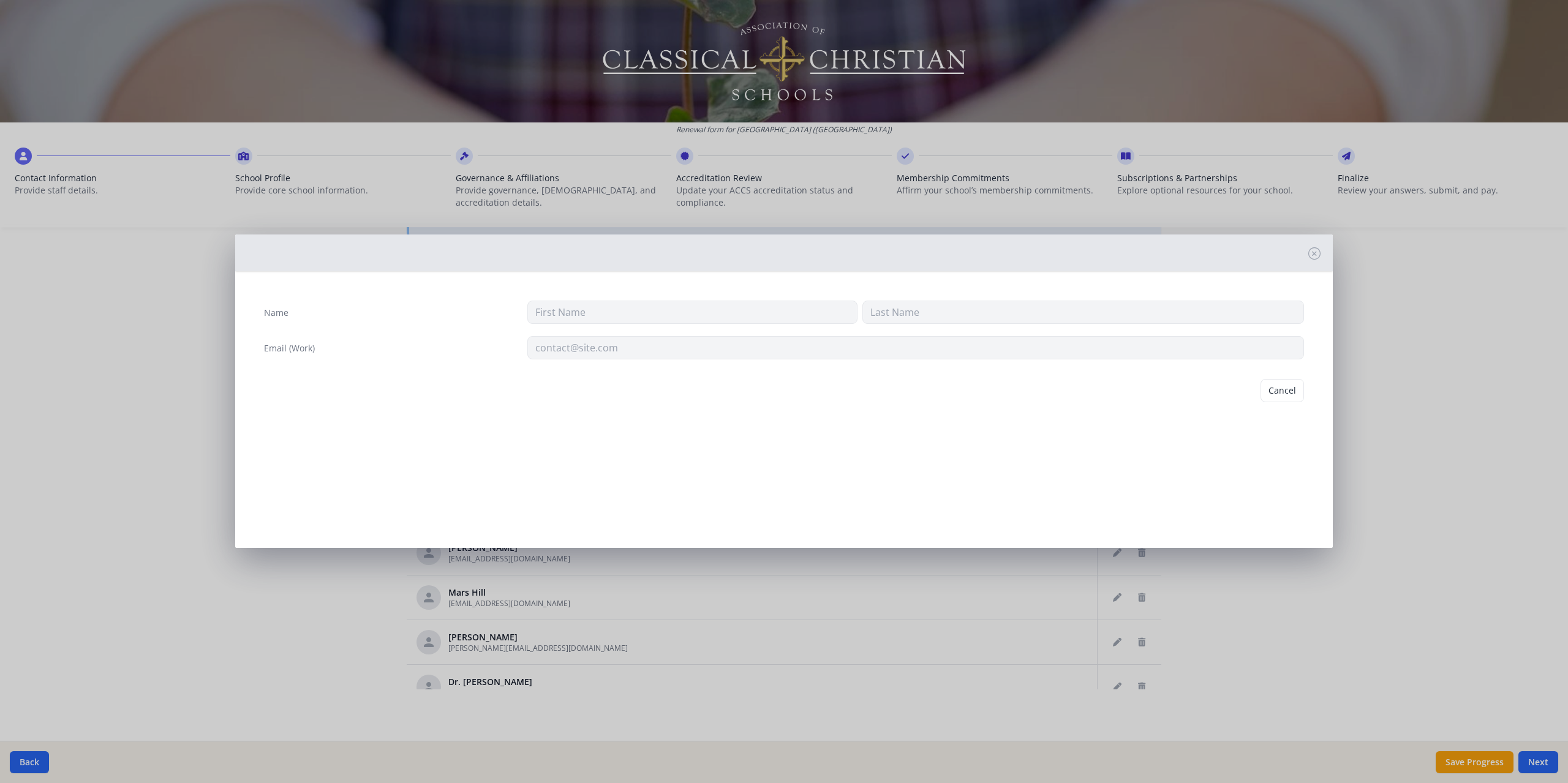
type input "[PERSON_NAME]"
type input "[PERSON_NAME][EMAIL_ADDRESS][PERSON_NAME][DOMAIN_NAME]"
click at [1281, 384] on button "Delete" at bounding box center [1282, 390] width 42 height 24
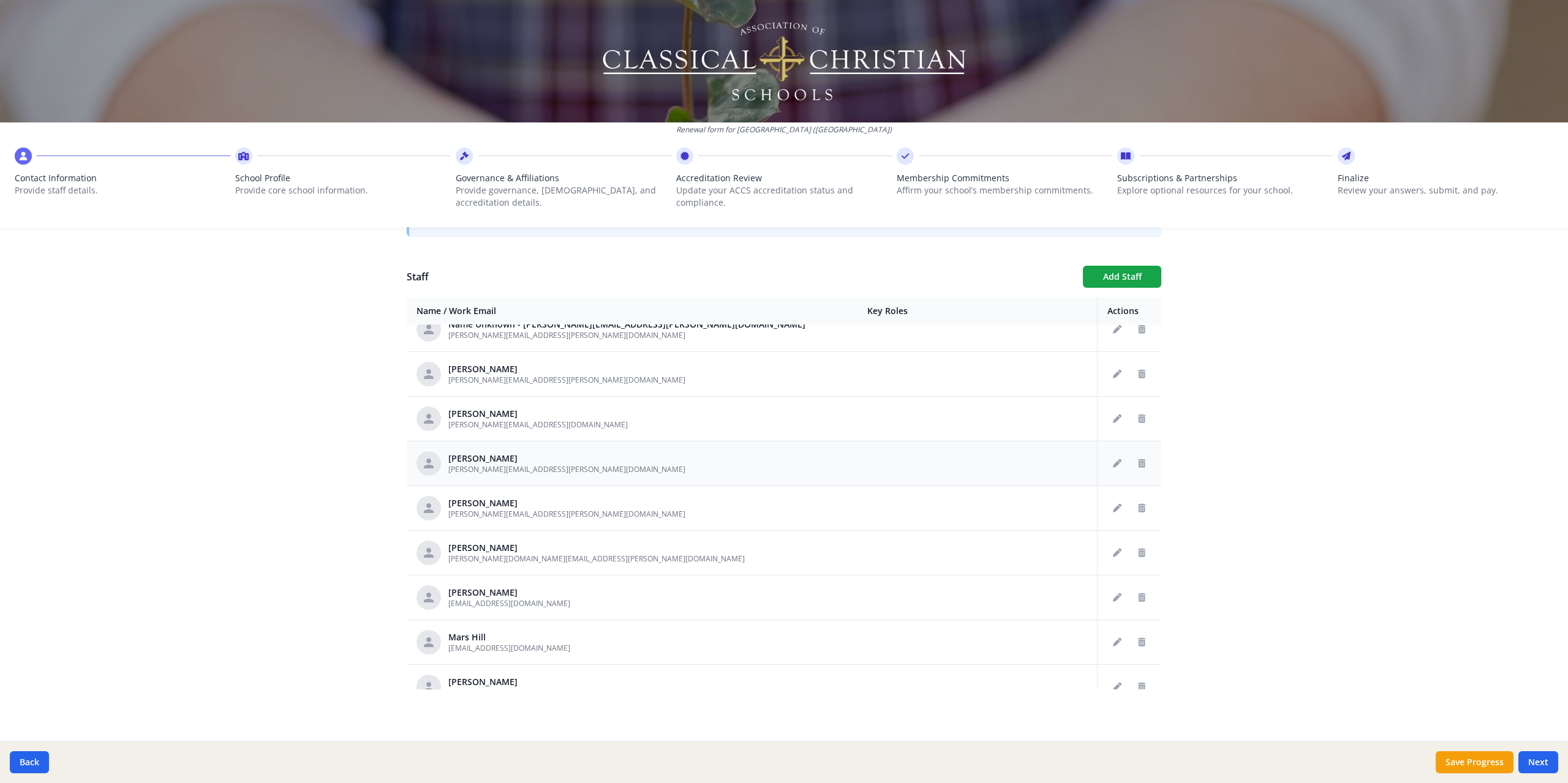
scroll to position [611, 0]
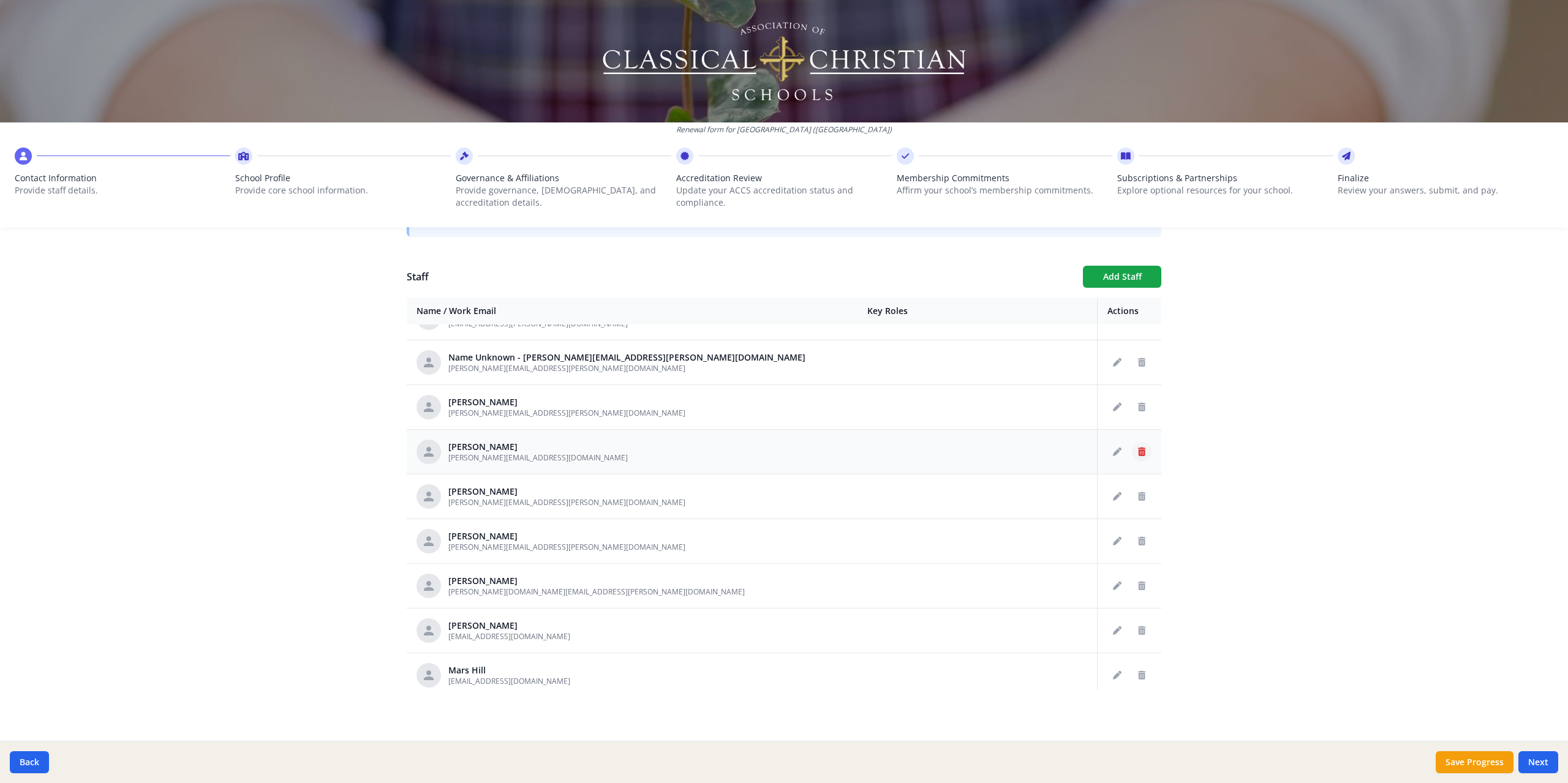
click at [1138, 452] on icon "Delete staff" at bounding box center [1141, 452] width 7 height 9
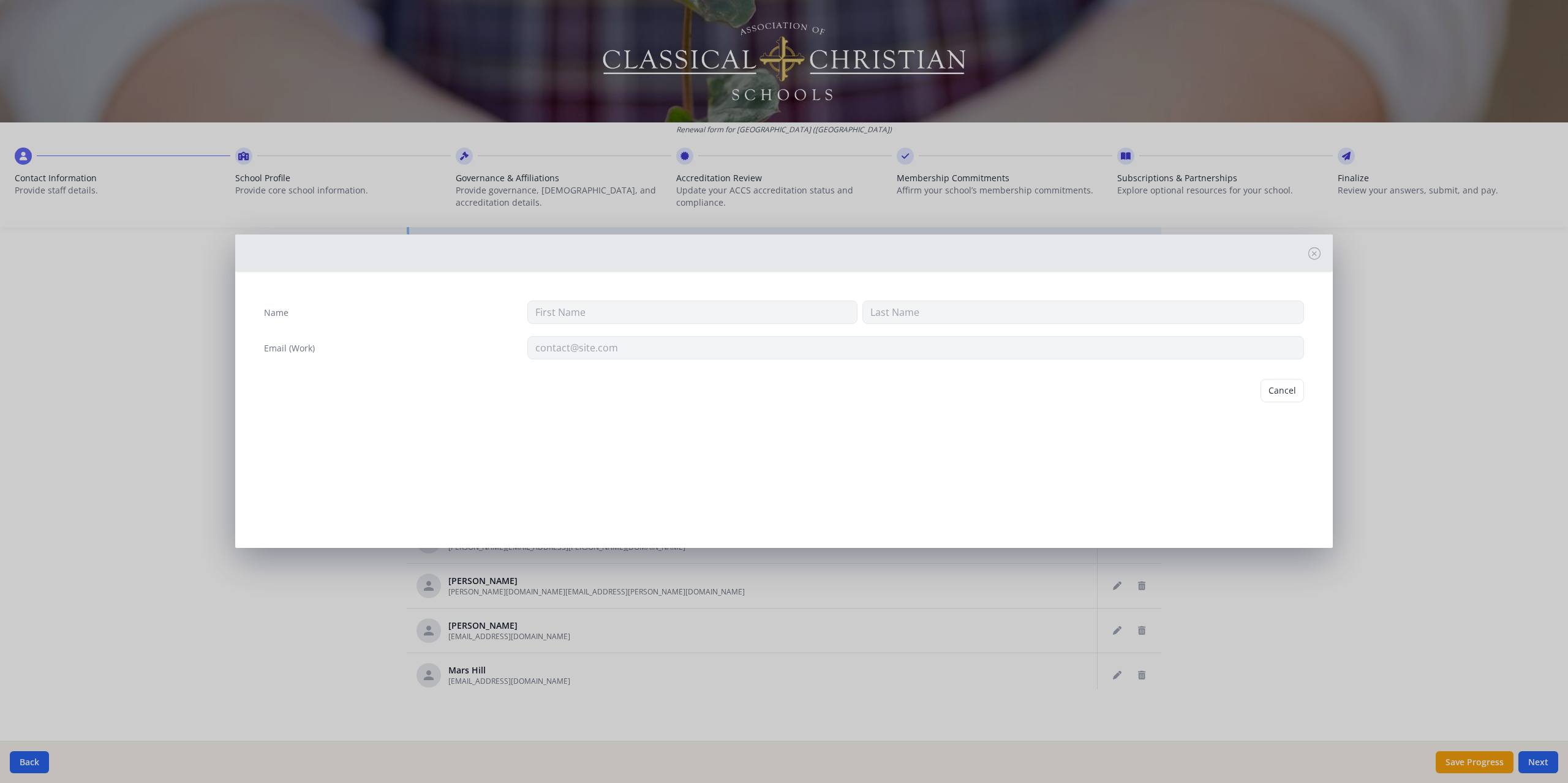
type input "[PERSON_NAME]"
type input "Battles"
type input "[PERSON_NAME][EMAIL_ADDRESS][DOMAIN_NAME]"
click at [1284, 392] on button "Delete" at bounding box center [1282, 390] width 42 height 24
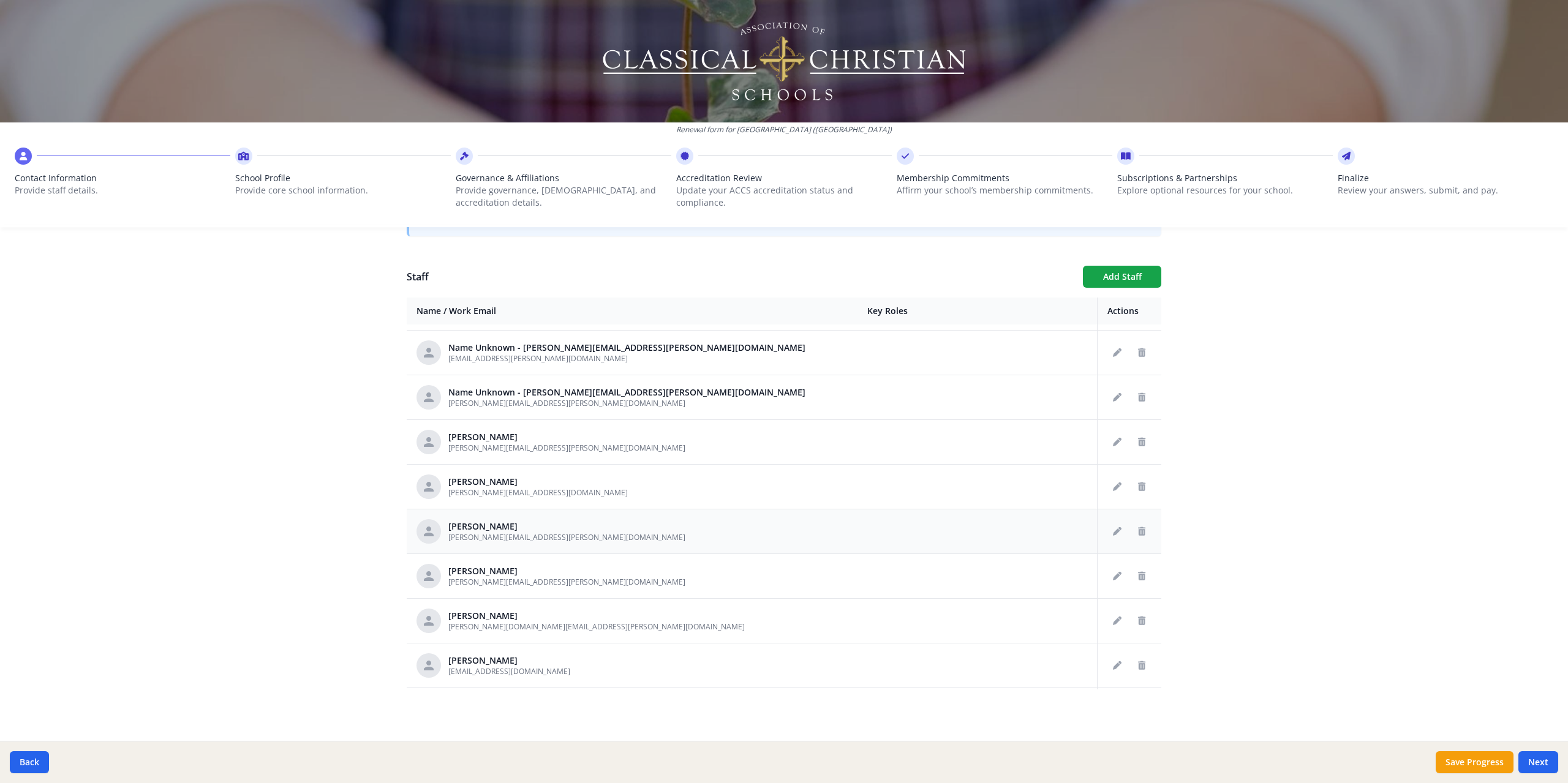
scroll to position [549, 0]
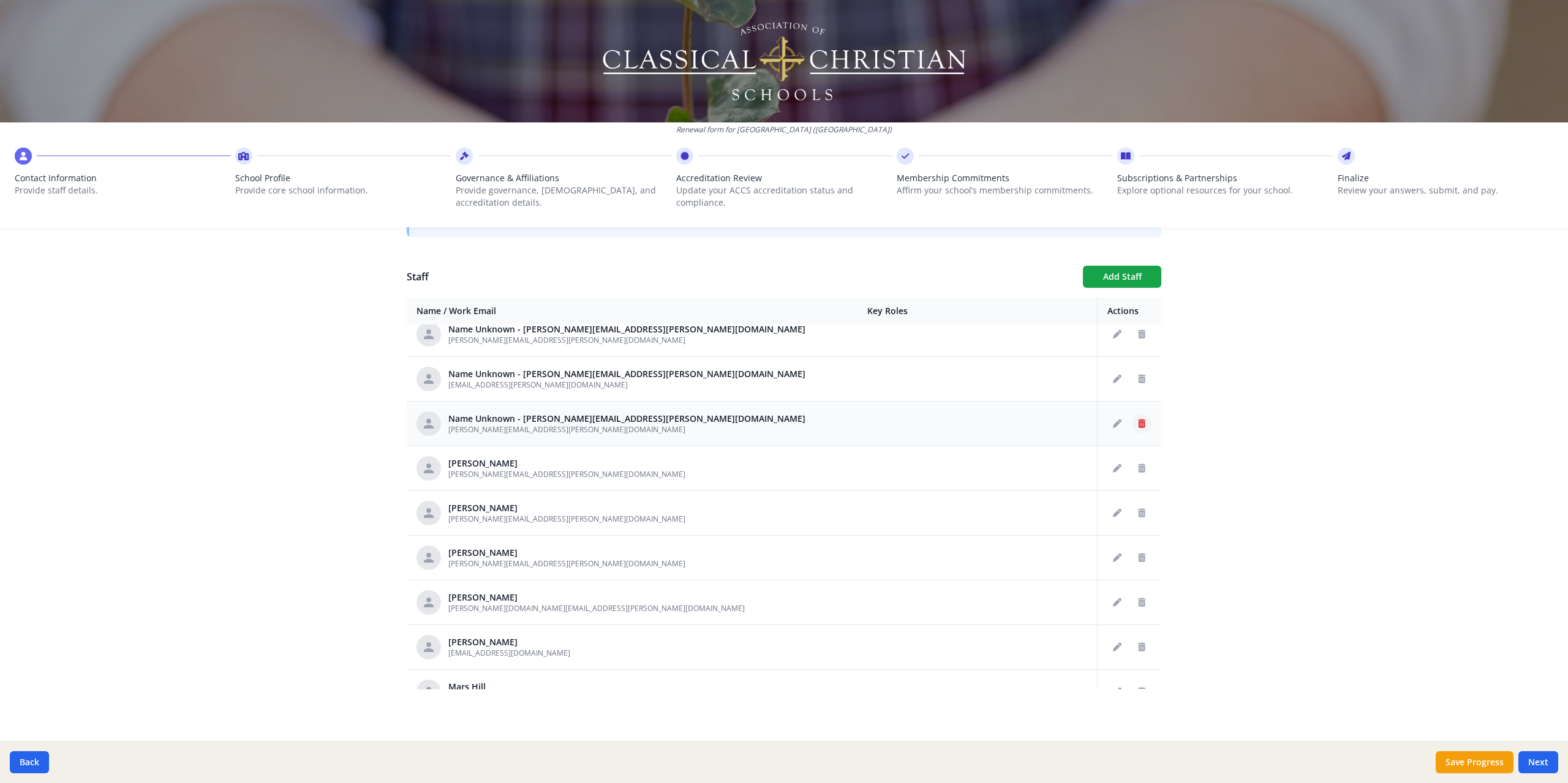
click at [1138, 424] on icon "Delete staff" at bounding box center [1141, 424] width 7 height 9
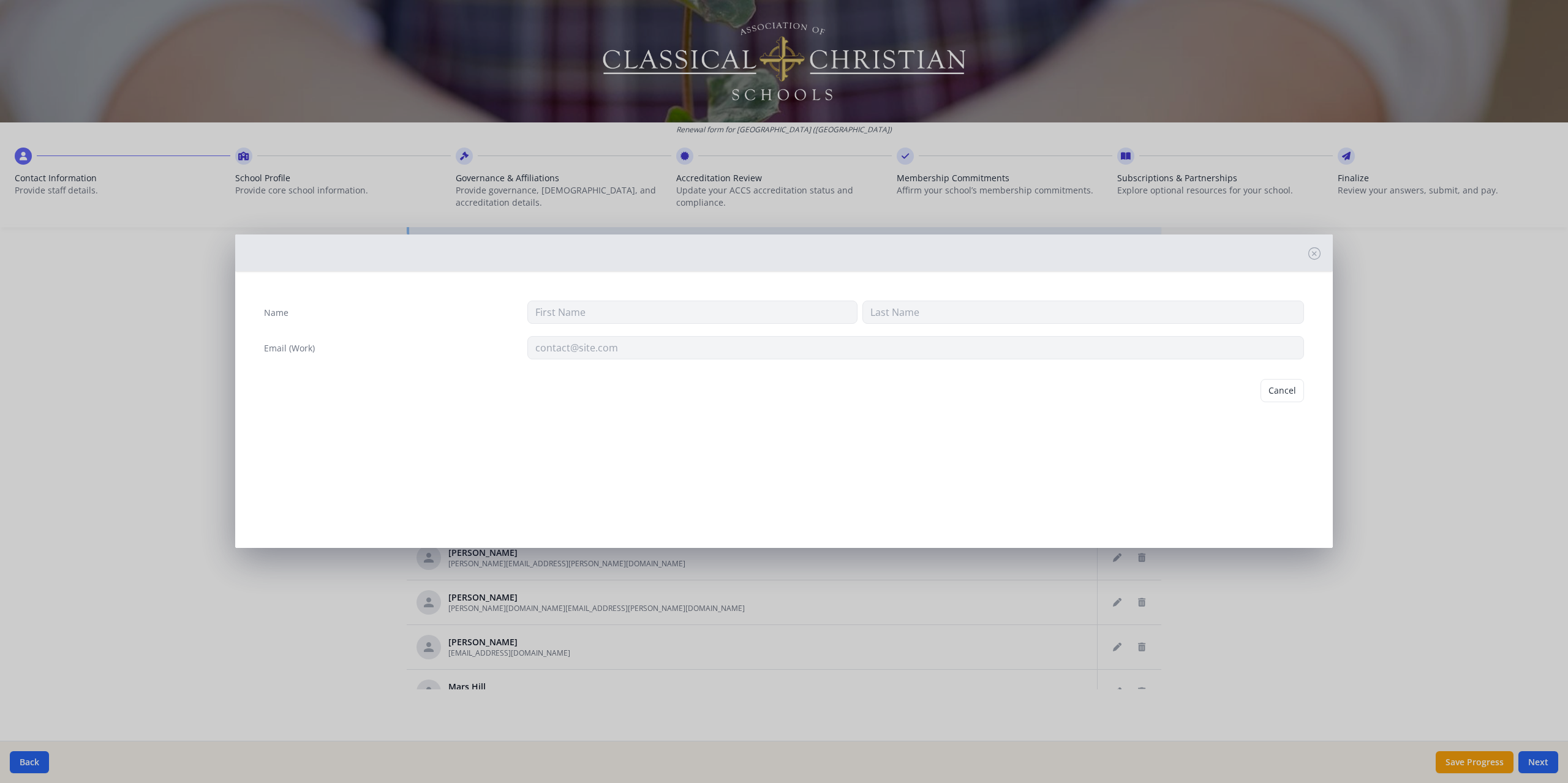
type input "[PERSON_NAME][EMAIL_ADDRESS][PERSON_NAME][DOMAIN_NAME]"
click at [1289, 390] on button "Delete" at bounding box center [1282, 390] width 42 height 24
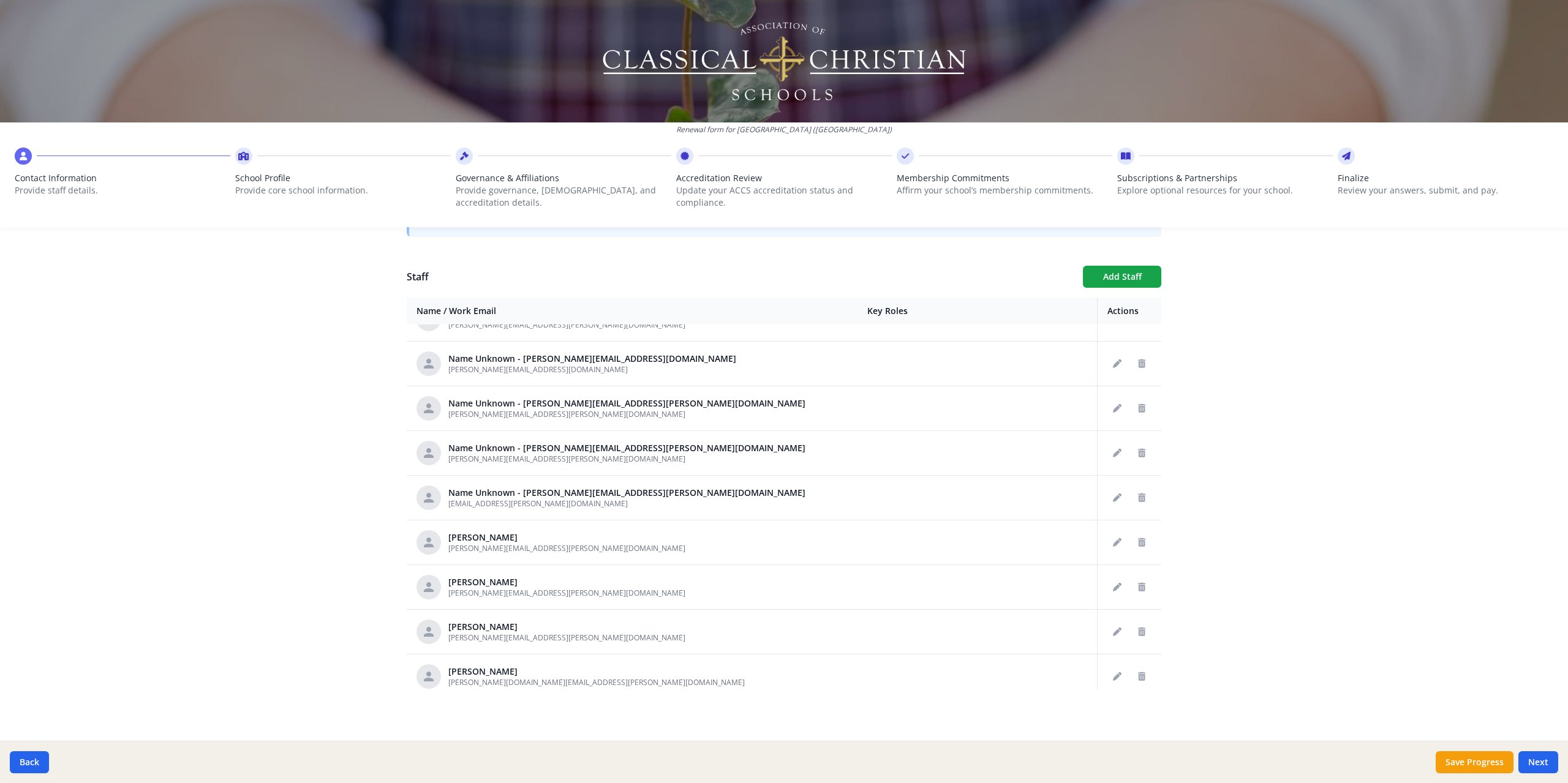
scroll to position [427, 0]
click at [1133, 411] on button "Delete staff" at bounding box center [1141, 413] width 20 height 20
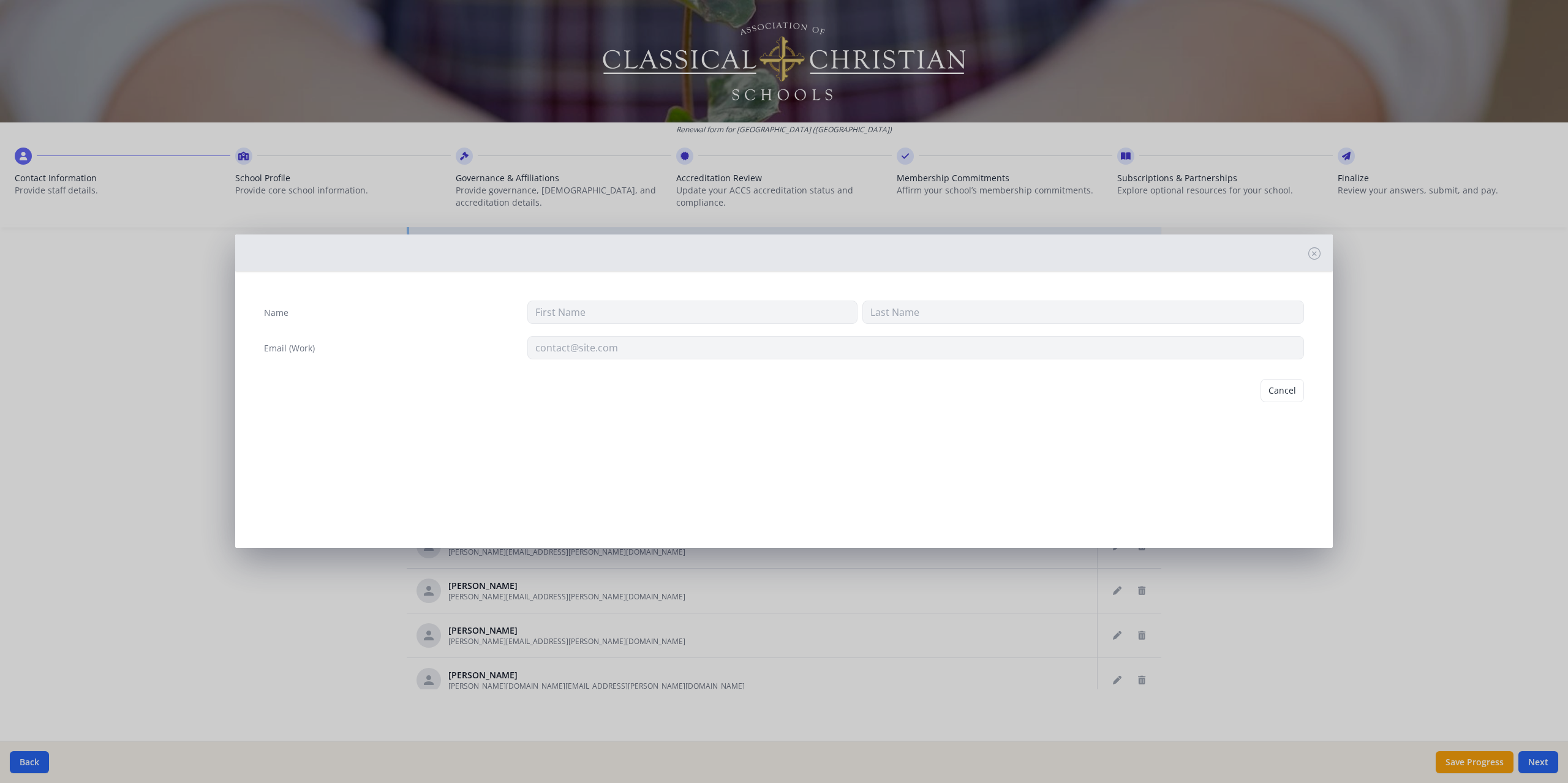
type input "[PERSON_NAME][EMAIL_ADDRESS][PERSON_NAME][DOMAIN_NAME]"
click at [1273, 389] on button "Delete" at bounding box center [1282, 390] width 42 height 24
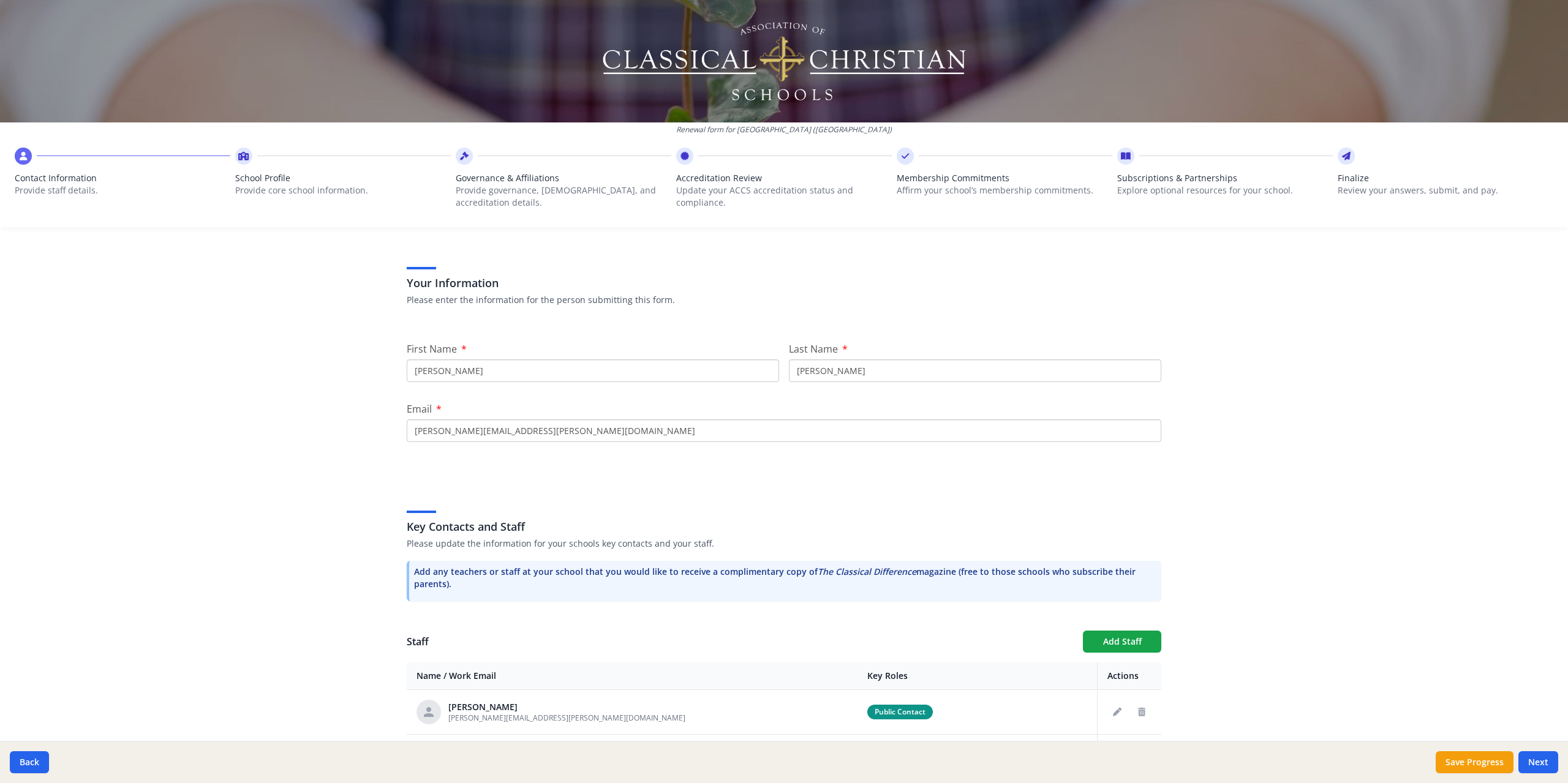
scroll to position [0, 0]
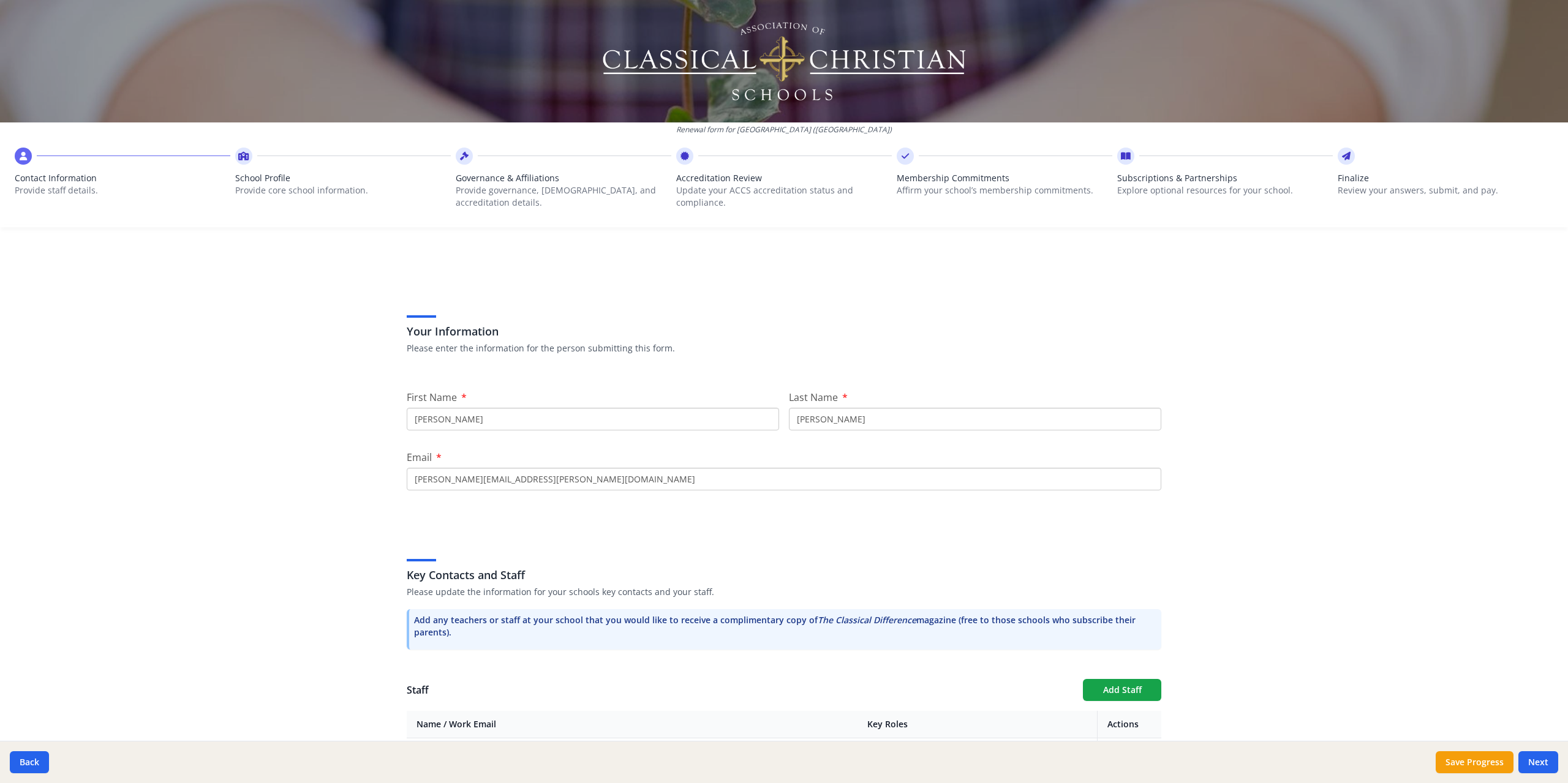
drag, startPoint x: 534, startPoint y: 477, endPoint x: 358, endPoint y: 475, distance: 176.0
click at [360, 474] on div "Renewal form for [GEOGRAPHIC_DATA] ([GEOGRAPHIC_DATA]) Contact Information Prov…" at bounding box center [784, 391] width 1568 height 783
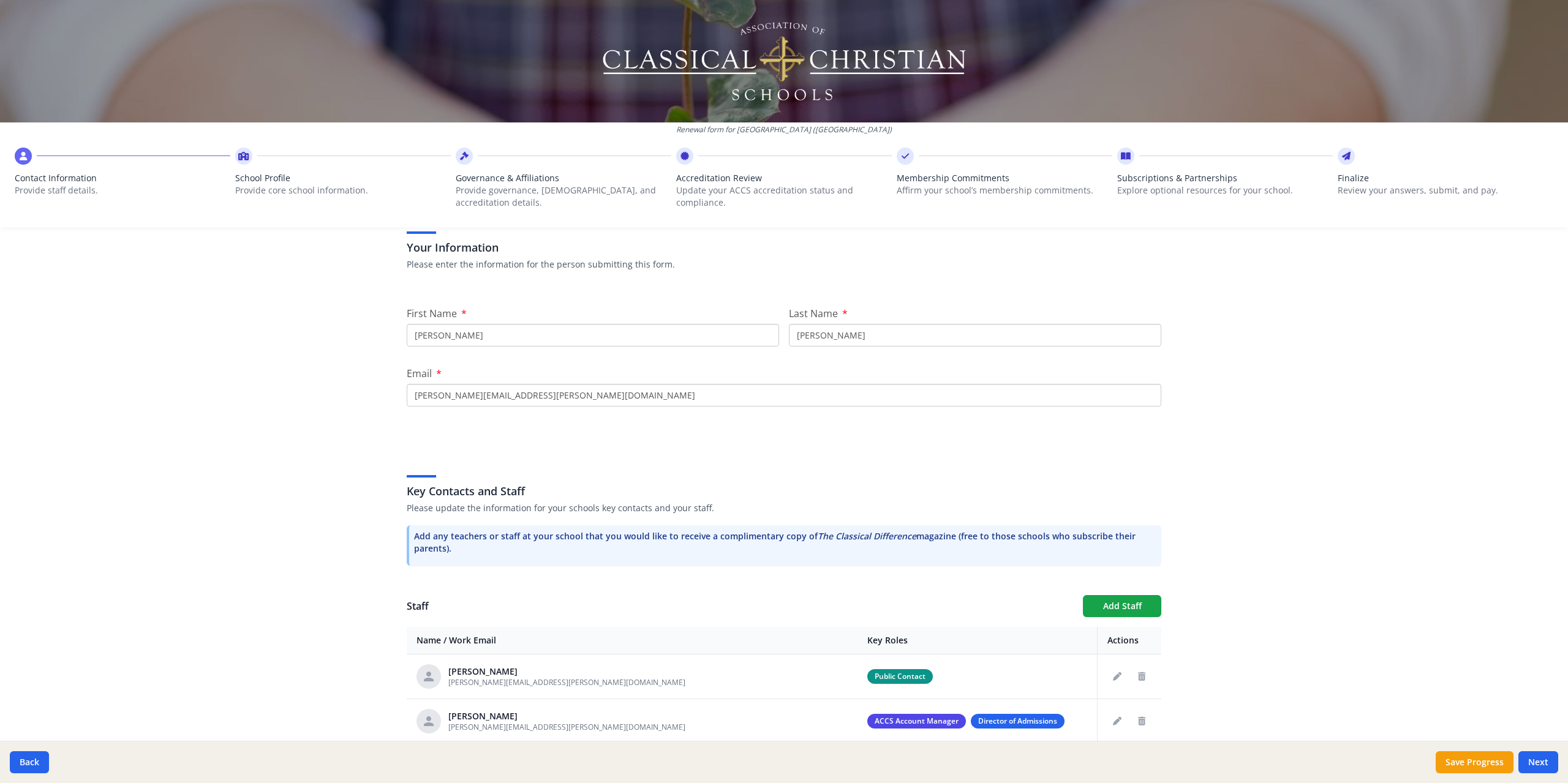
scroll to position [123, 0]
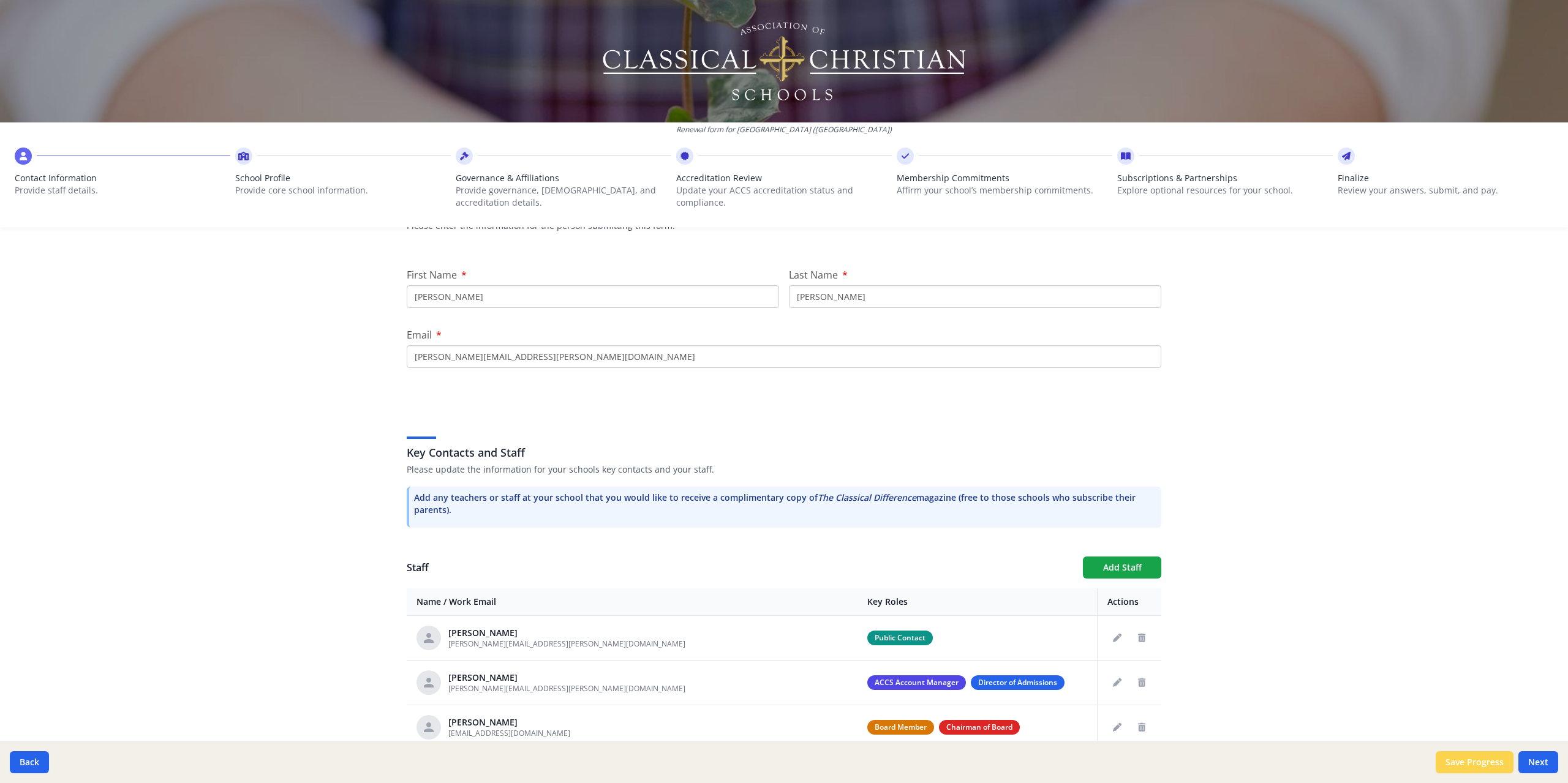
type input "[PERSON_NAME][EMAIL_ADDRESS][PERSON_NAME][DOMAIN_NAME]"
click at [1459, 757] on button "Save Progress" at bounding box center [1474, 762] width 78 height 22
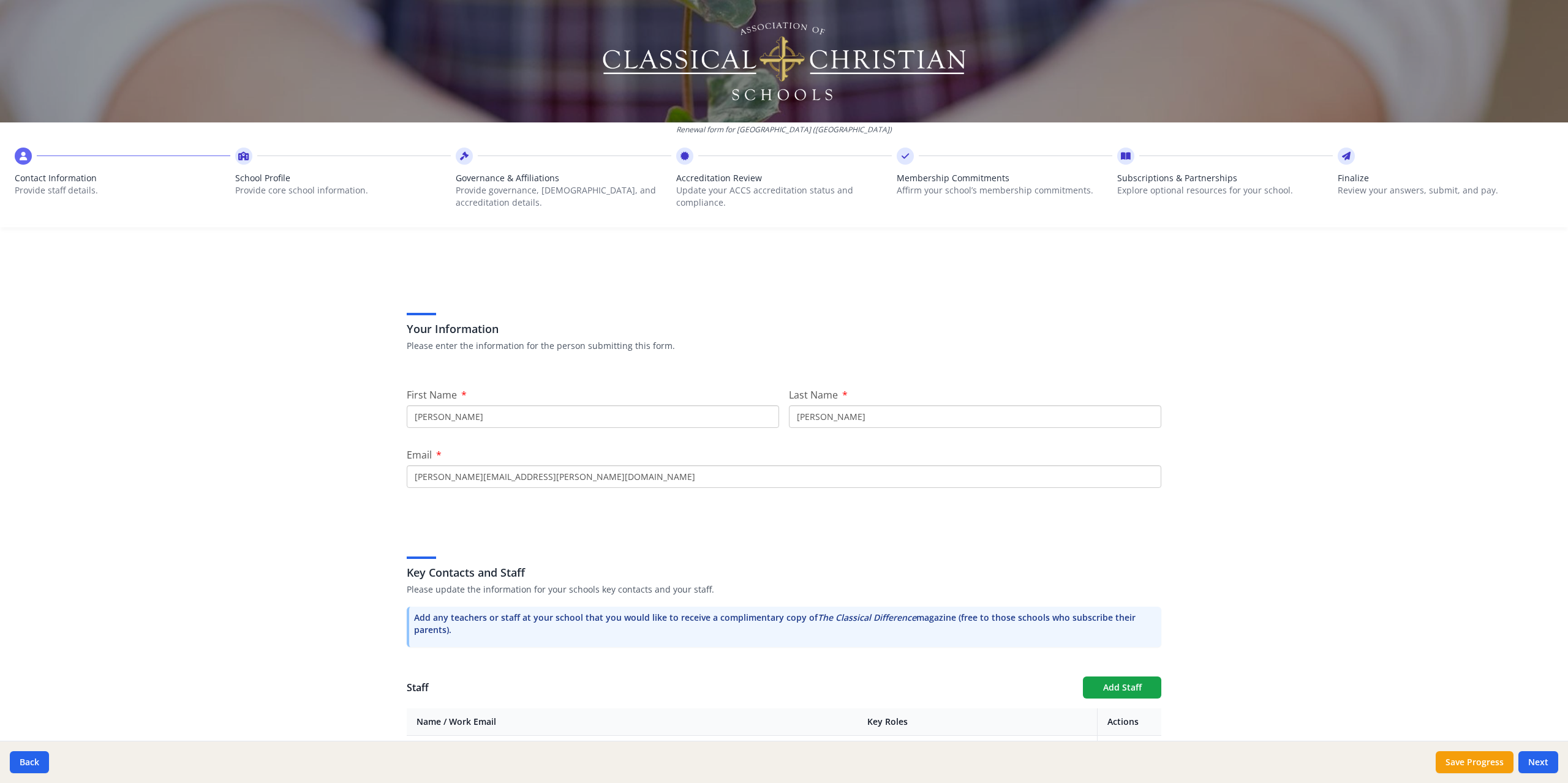
scroll to position [0, 0]
click at [1546, 772] on button "Next" at bounding box center [1538, 762] width 40 height 22
type input "[PHONE_NUMBER]"
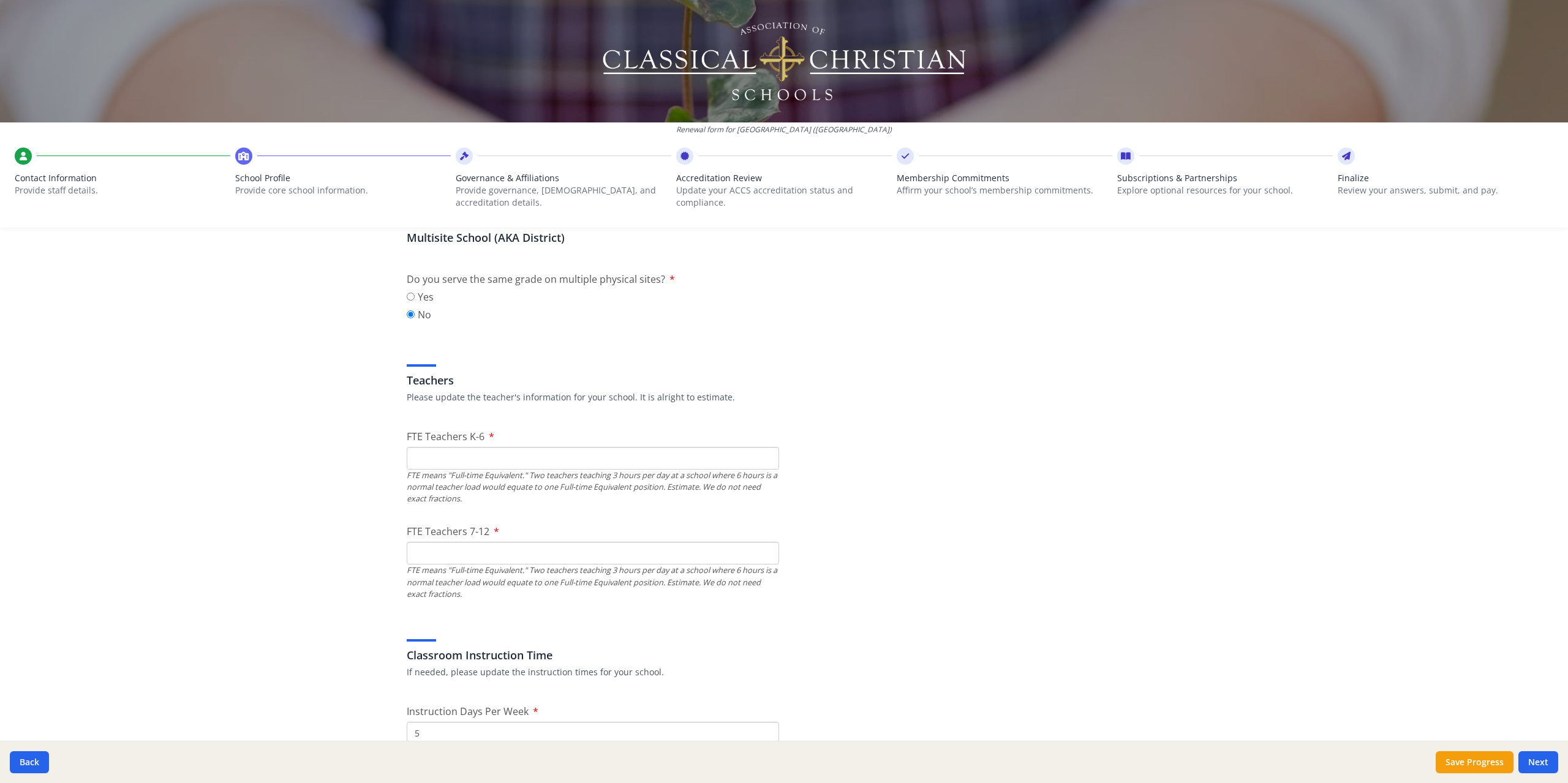
scroll to position [613, 0]
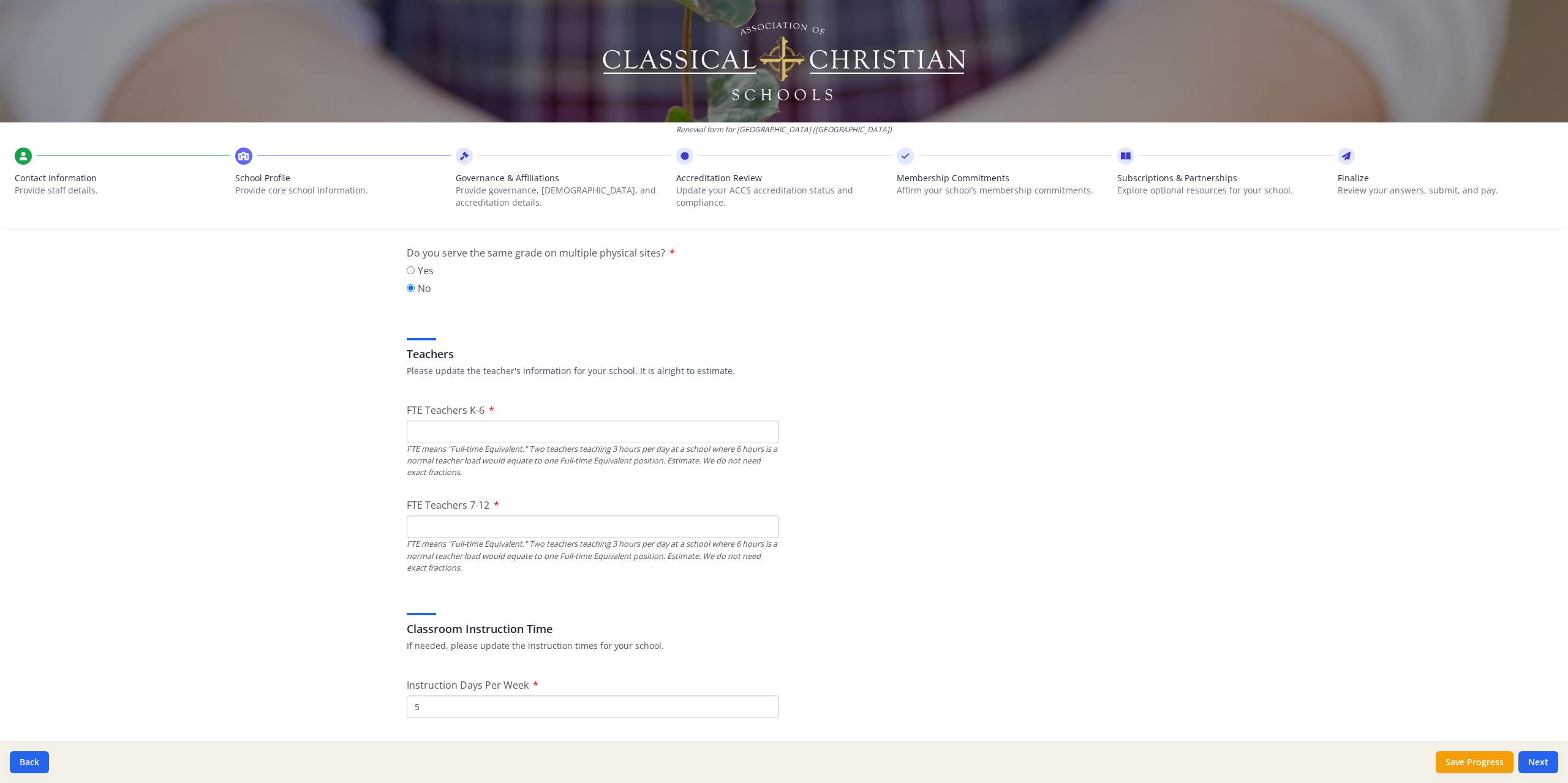
click at [709, 434] on input "FTE Teachers K-6" at bounding box center [593, 432] width 373 height 23
type input "3"
click at [424, 425] on input "13" at bounding box center [593, 432] width 373 height 23
type input "14"
type input "12"
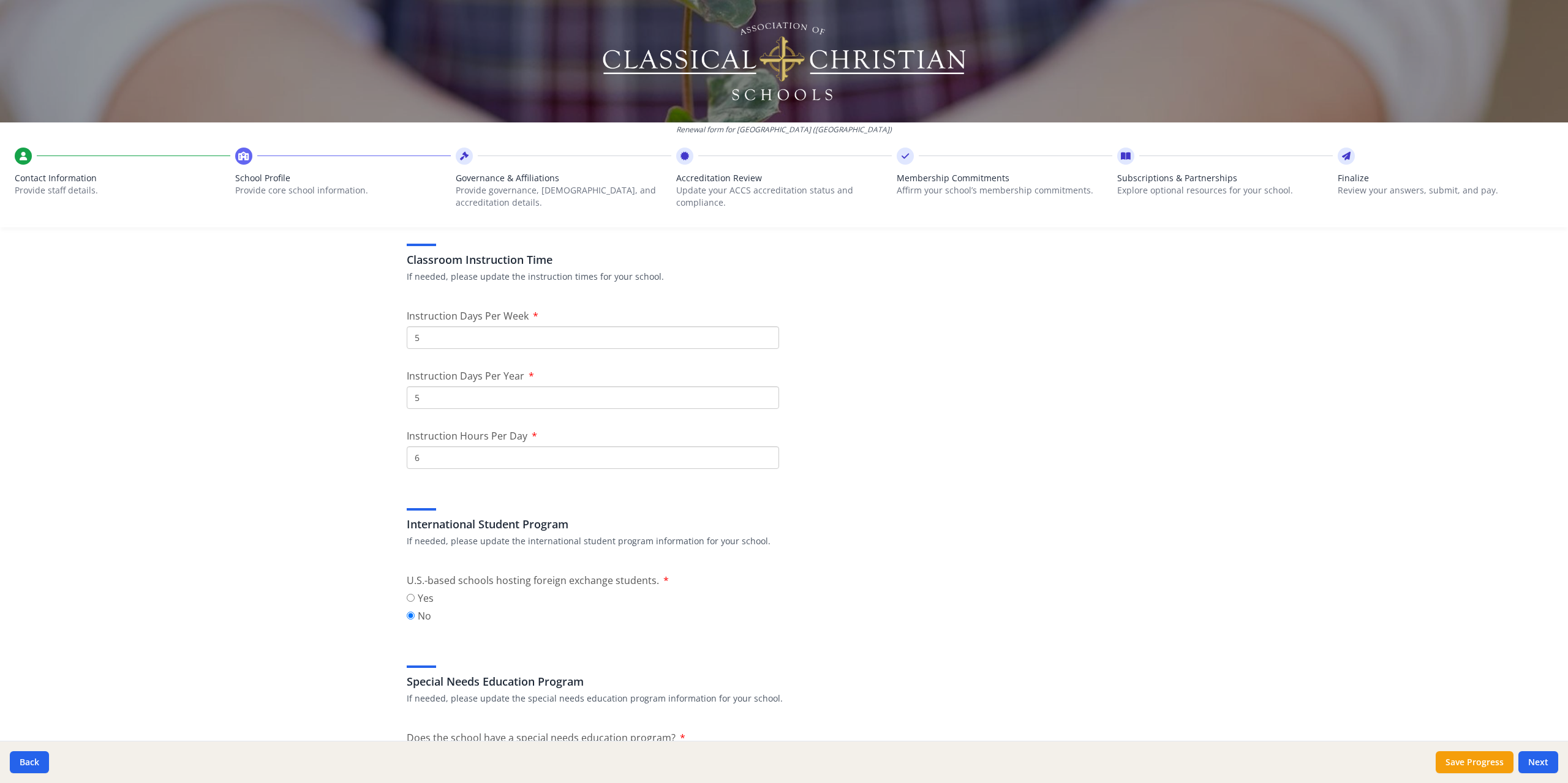
scroll to position [980, 0]
drag, startPoint x: 447, startPoint y: 395, endPoint x: 317, endPoint y: 390, distance: 130.1
click at [321, 390] on div "Renewal form for [GEOGRAPHIC_DATA] ([GEOGRAPHIC_DATA]) Contact Information Prov…" at bounding box center [784, 391] width 1568 height 783
type input "172"
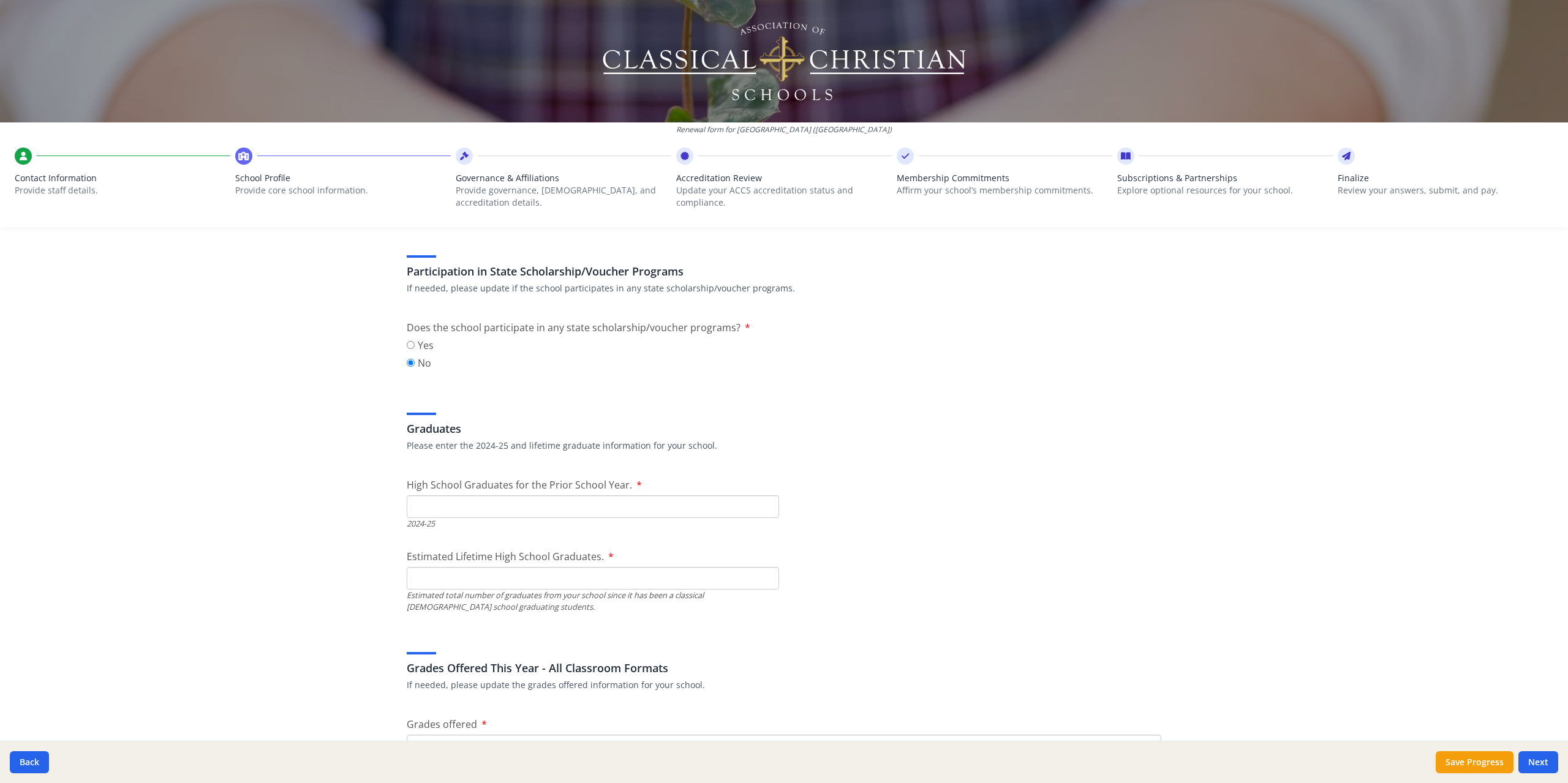
scroll to position [1592, 0]
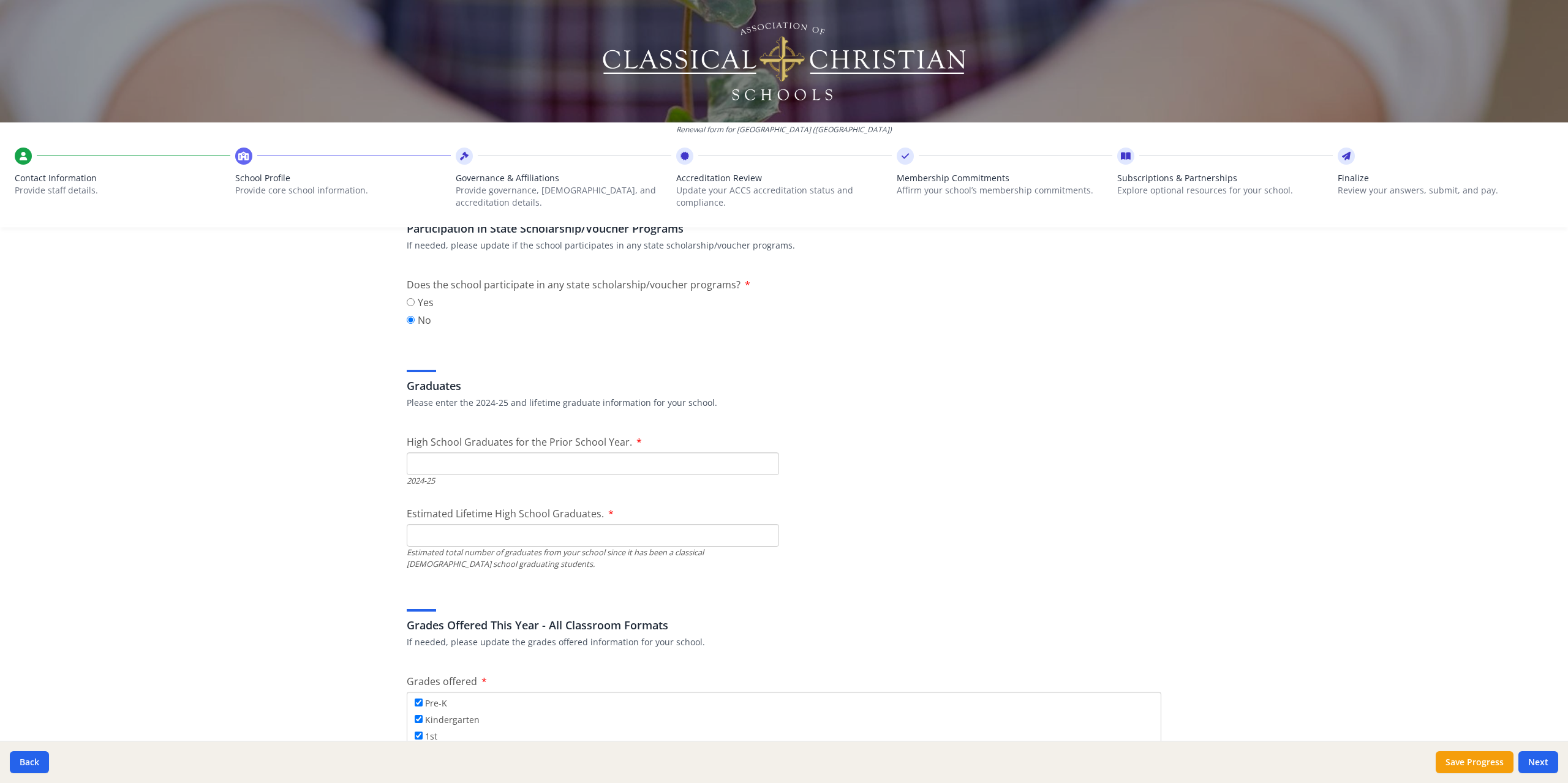
click at [658, 462] on input "High School Graduates for the Prior School Year." at bounding box center [593, 464] width 373 height 23
type input "16"
click at [500, 534] on input "Estimated Lifetime High School Graduates." at bounding box center [593, 536] width 373 height 23
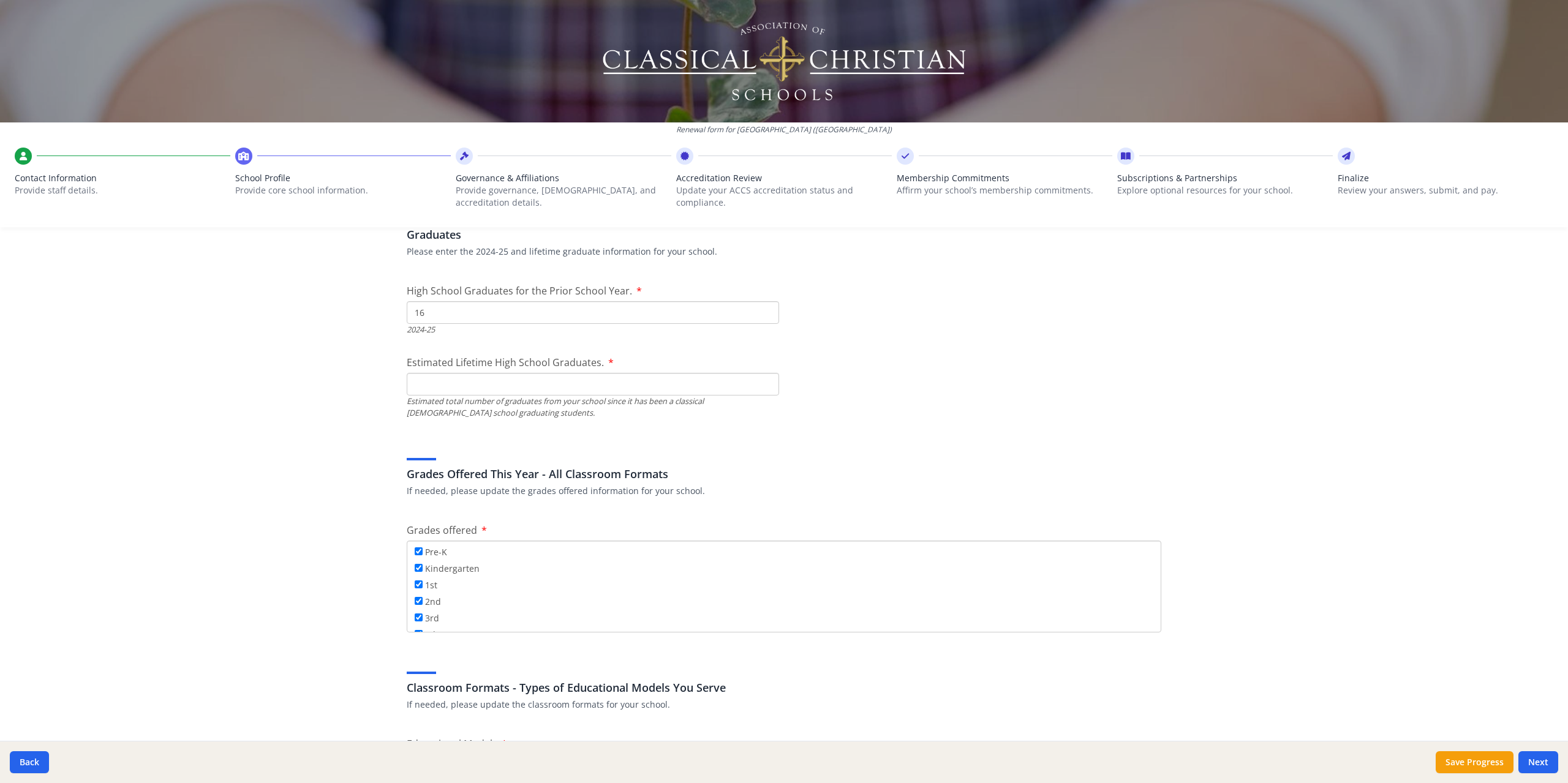
scroll to position [1776, 0]
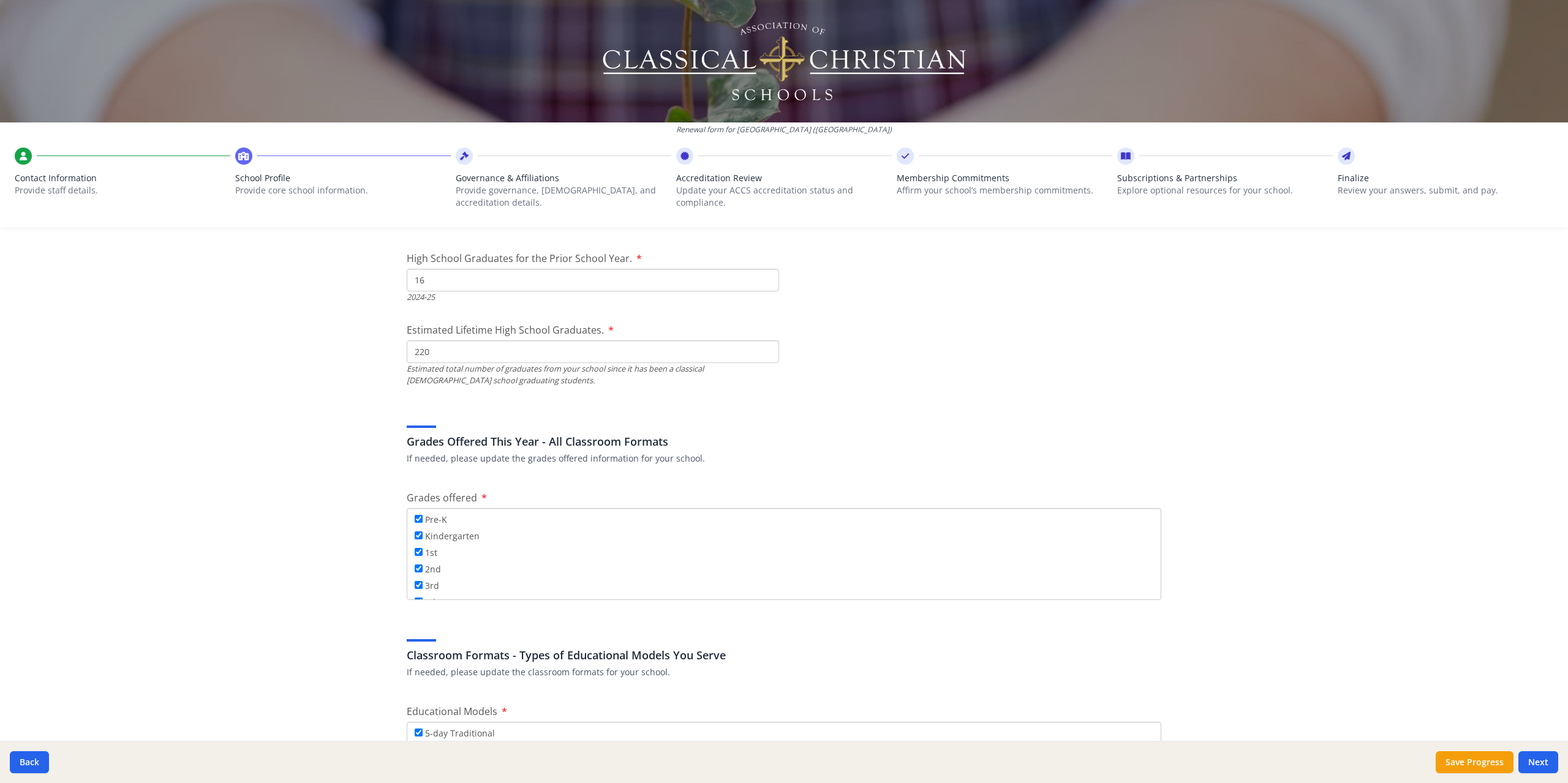
type input "220"
click at [1025, 356] on div "Federal Employer Identification Number If needed, please update Federal Employe…" at bounding box center [784, 631] width 784 height 4283
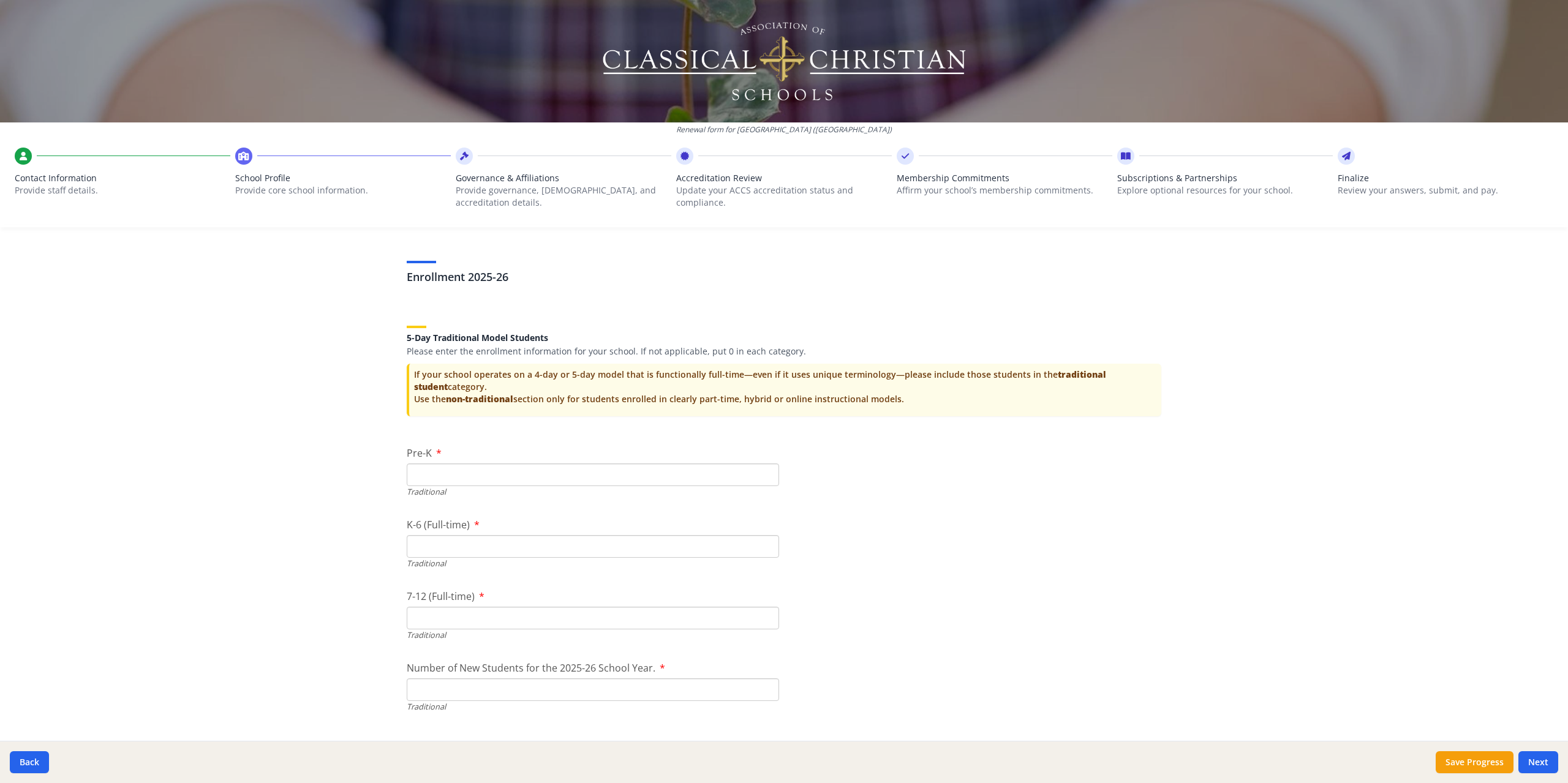
scroll to position [2388, 0]
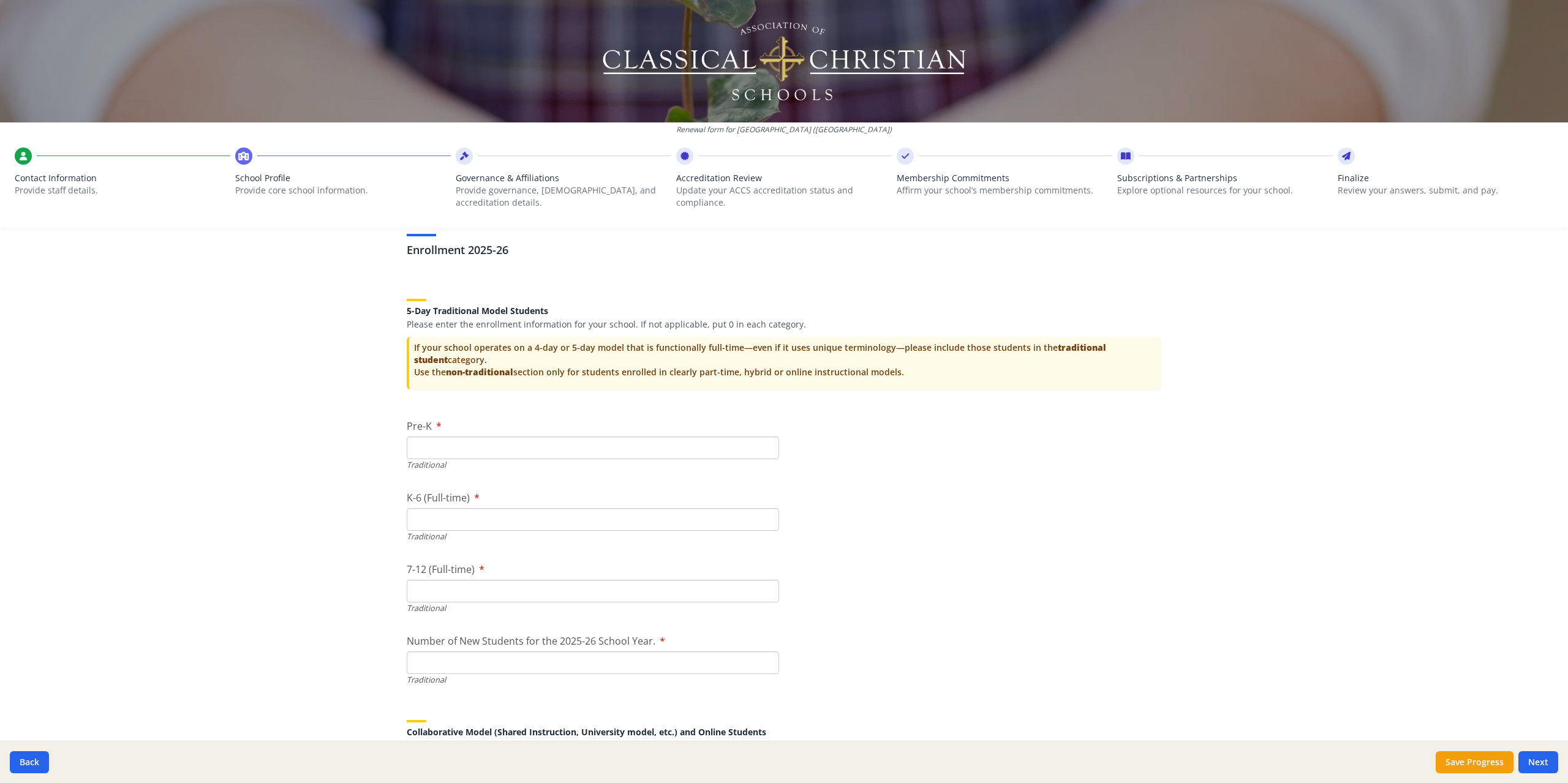
click at [648, 442] on input "Pre-K" at bounding box center [593, 448] width 373 height 23
click at [670, 446] on input "Pre-K" at bounding box center [593, 448] width 373 height 23
type input "18"
click at [518, 524] on input "K-6 (Full-time)" at bounding box center [593, 519] width 373 height 23
type input "193"
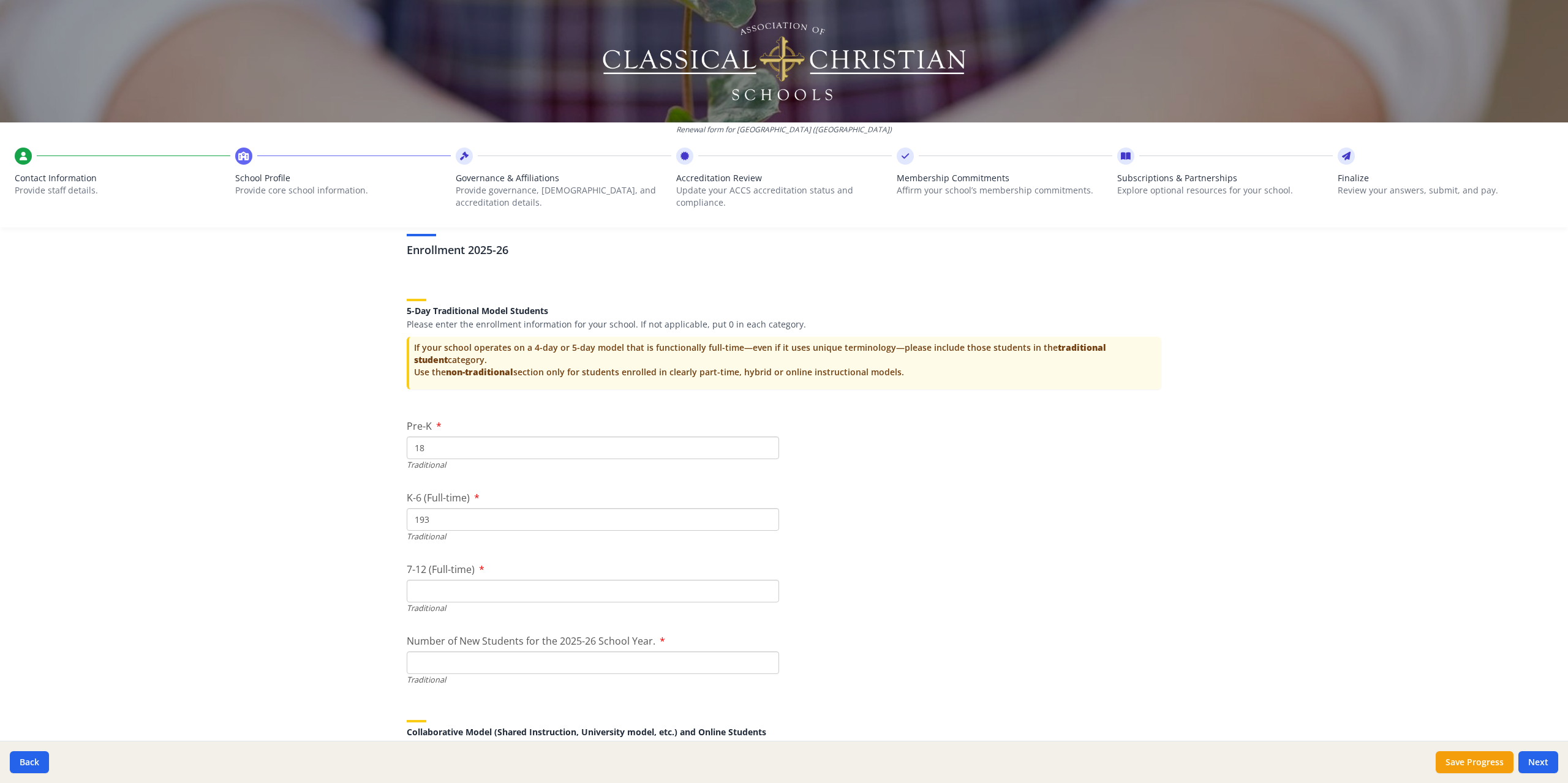
drag, startPoint x: 504, startPoint y: 586, endPoint x: 709, endPoint y: 623, distance: 208.3
click at [504, 586] on input "7-12 (Full-time)" at bounding box center [593, 591] width 373 height 23
type input "126"
click at [497, 660] on input "Number of New Students for the 2025-26 School Year." at bounding box center [593, 663] width 373 height 23
type input "40"
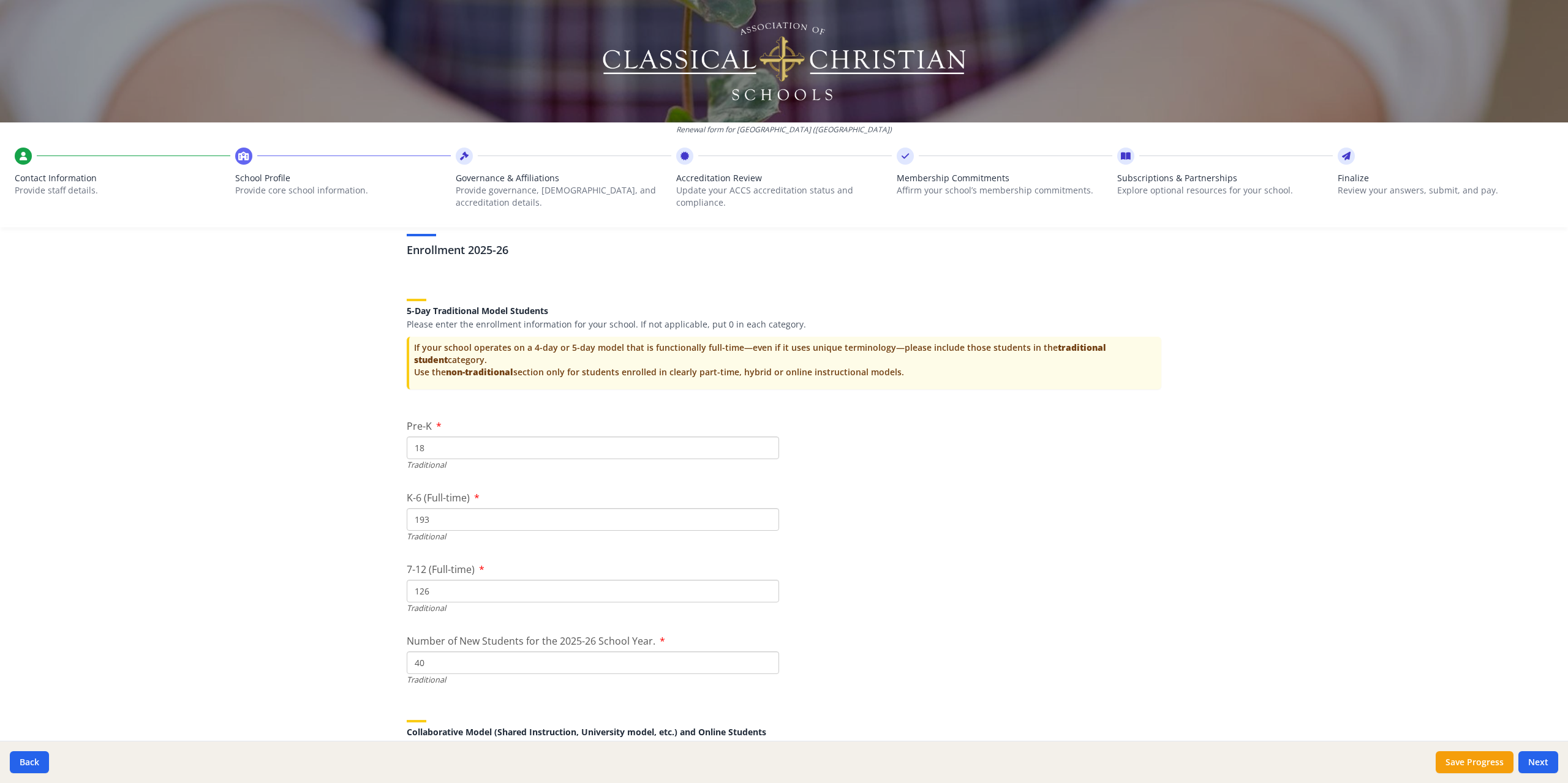
click at [1076, 534] on div "Federal Employer Identification Number If needed, please update Federal Employe…" at bounding box center [784, 19] width 784 height 4283
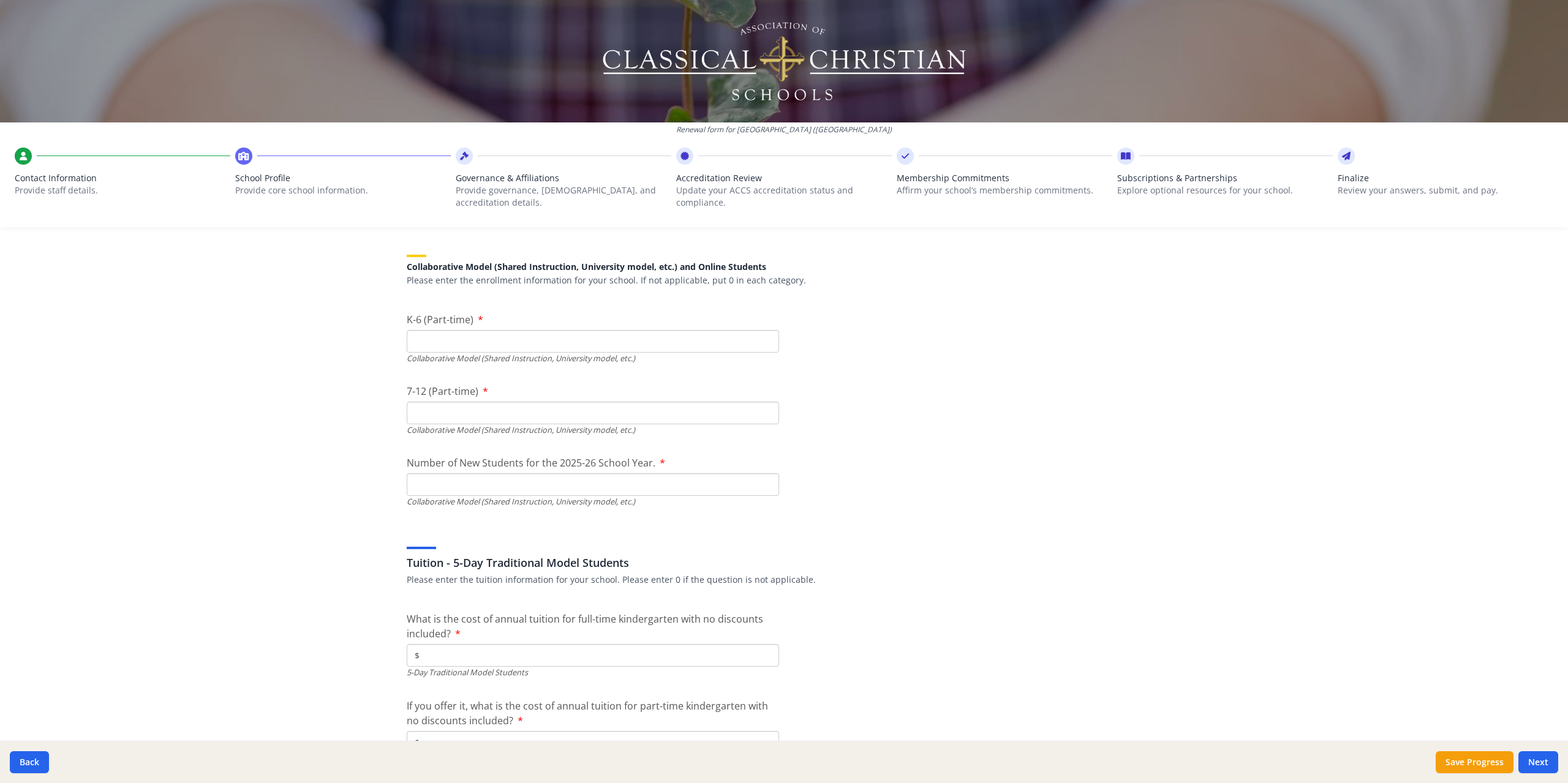
scroll to position [2878, 0]
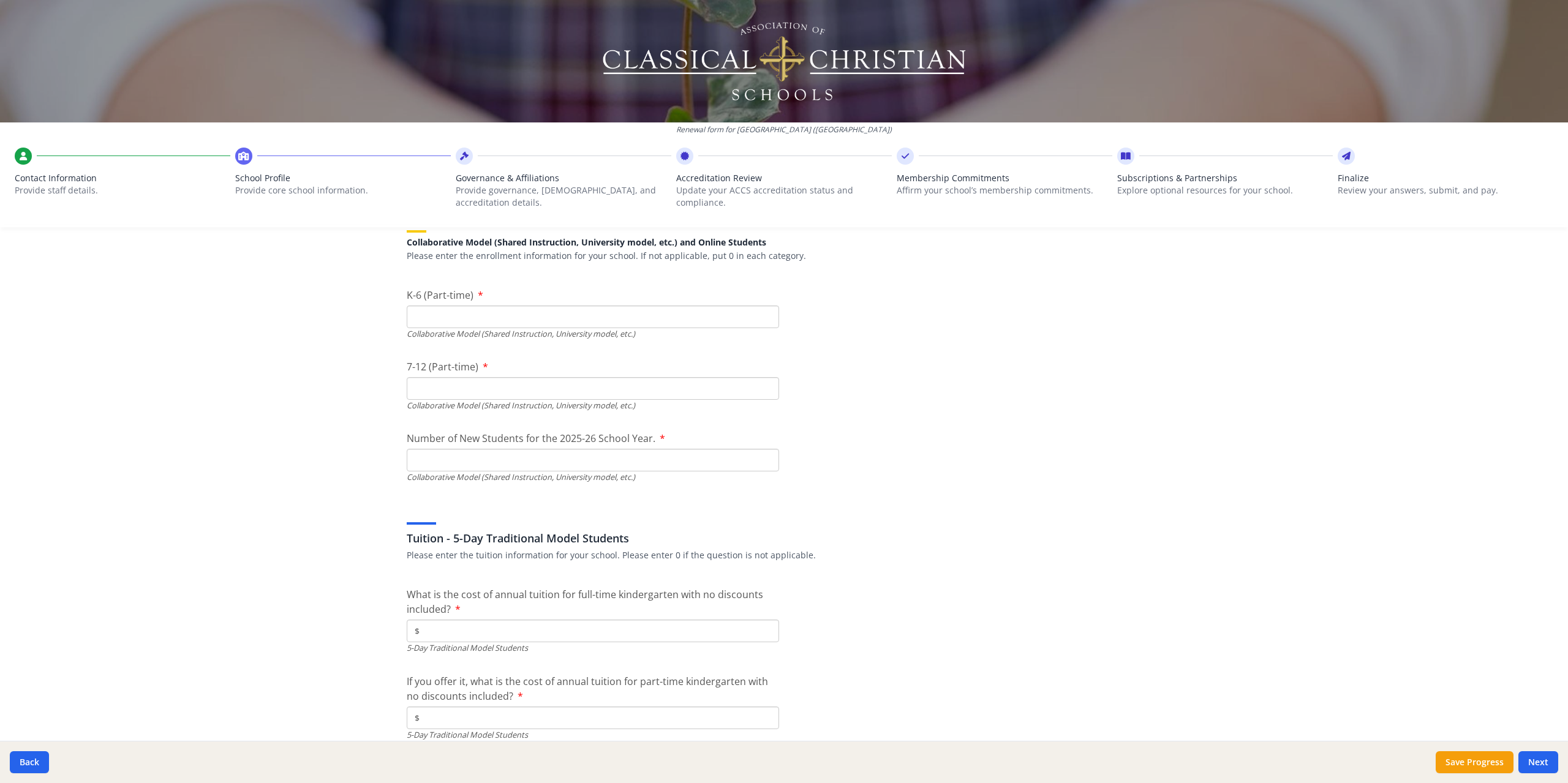
click at [557, 320] on input "K-6 (Part-time)" at bounding box center [593, 317] width 373 height 23
type input "0"
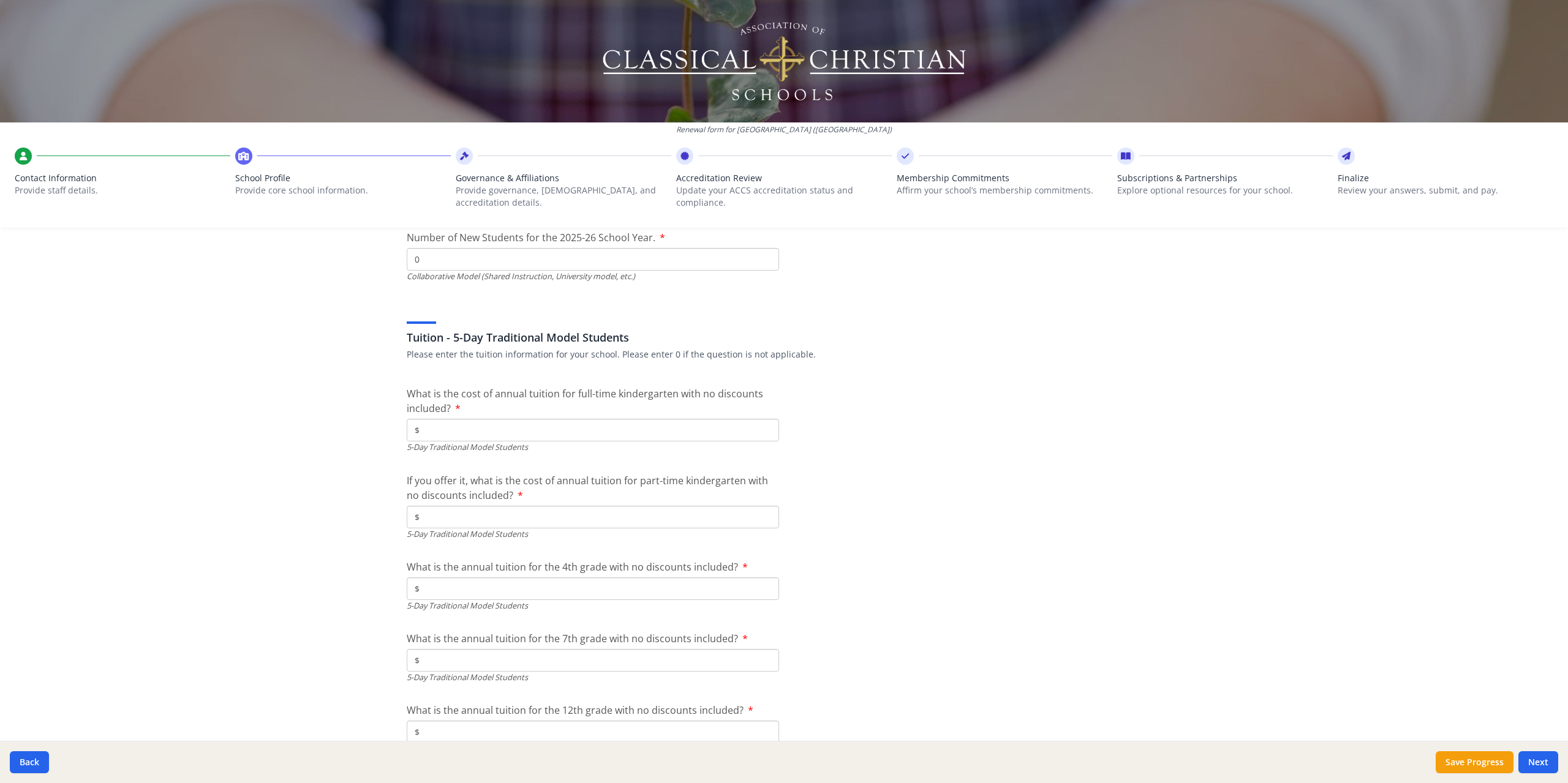
scroll to position [3123, 0]
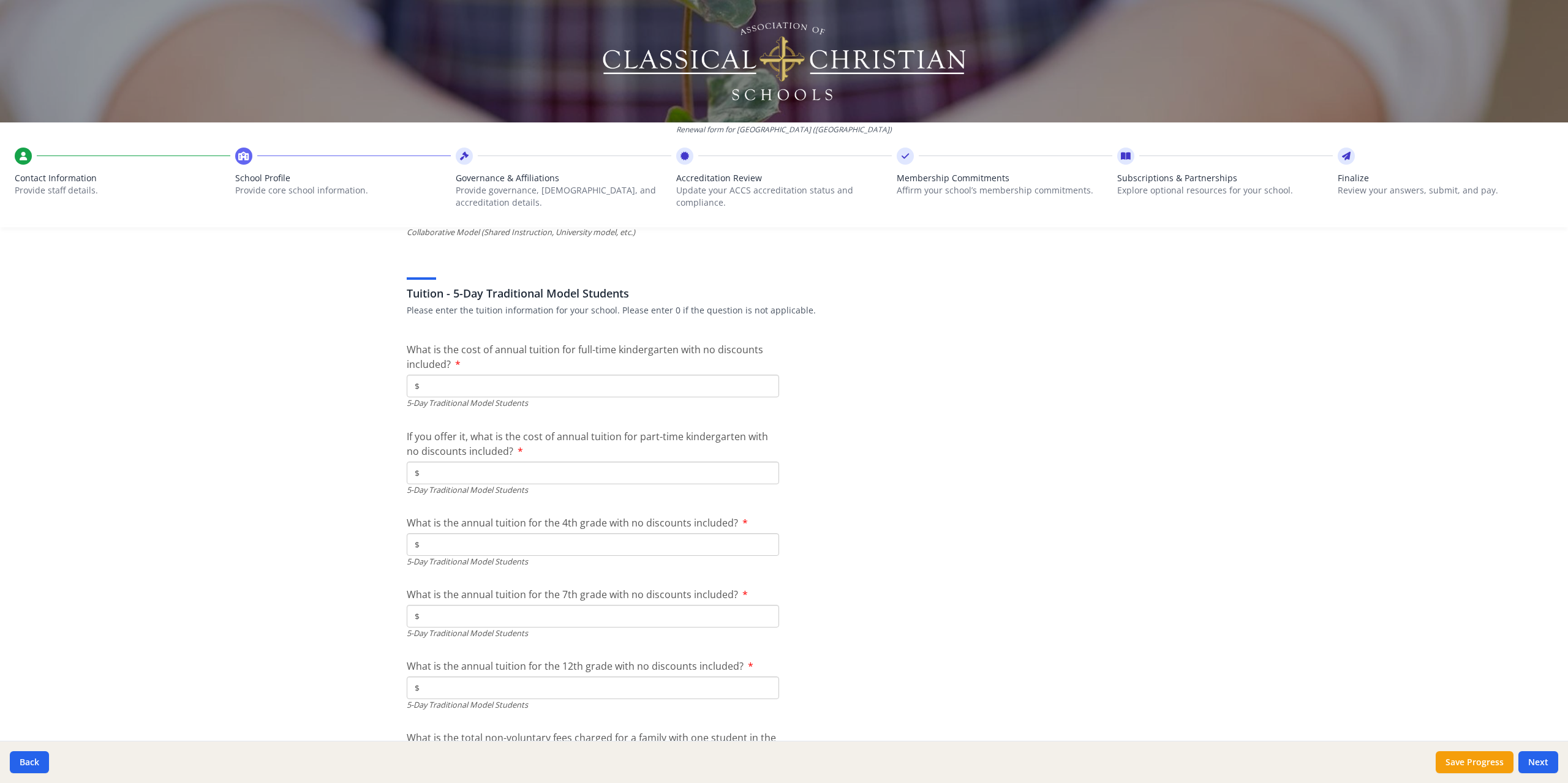
type input "0"
click at [555, 390] on input "$" at bounding box center [593, 386] width 373 height 23
type input "$9 190"
type input "$6 125"
type input "$13 145"
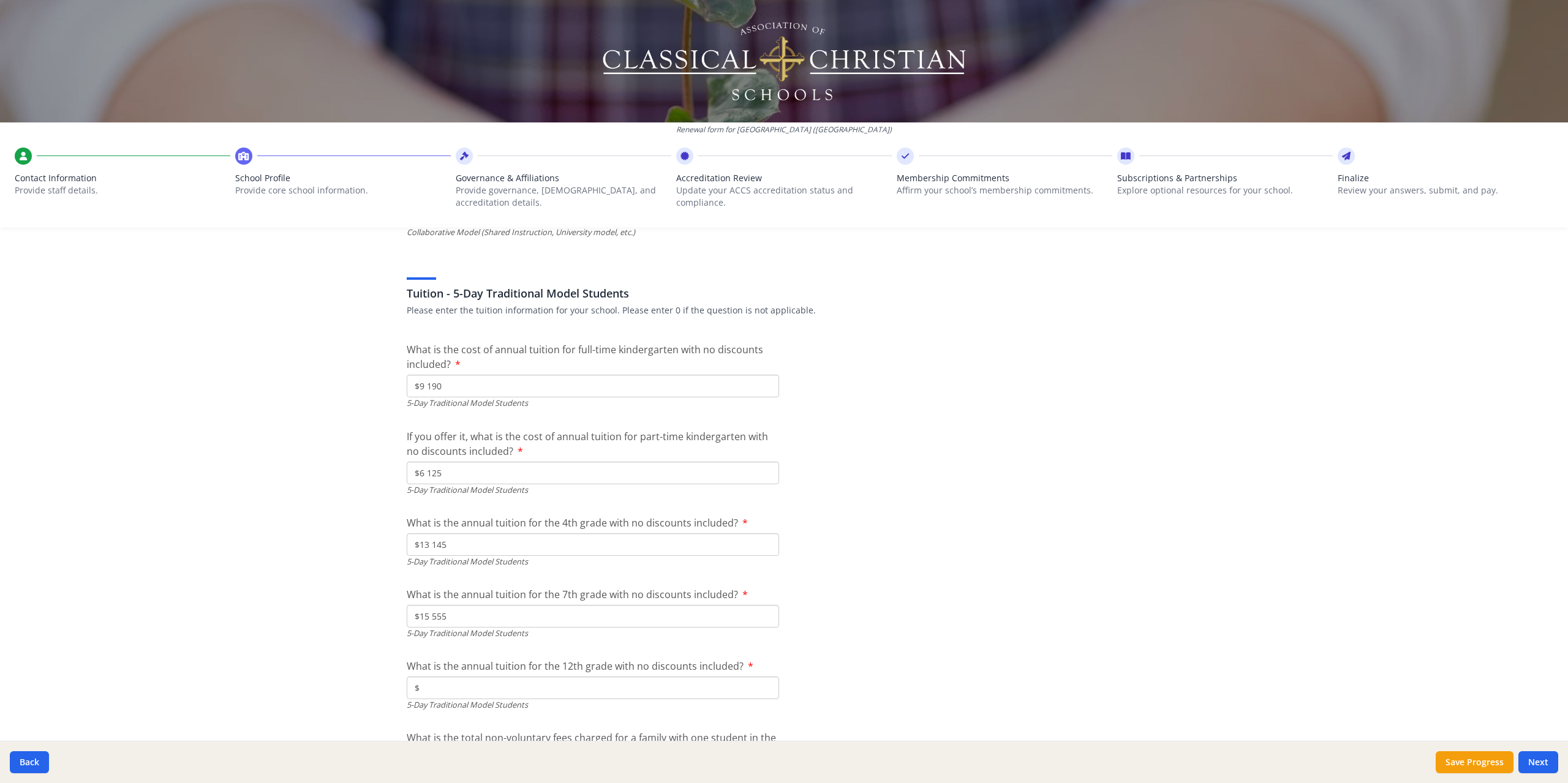
type input "$15 555"
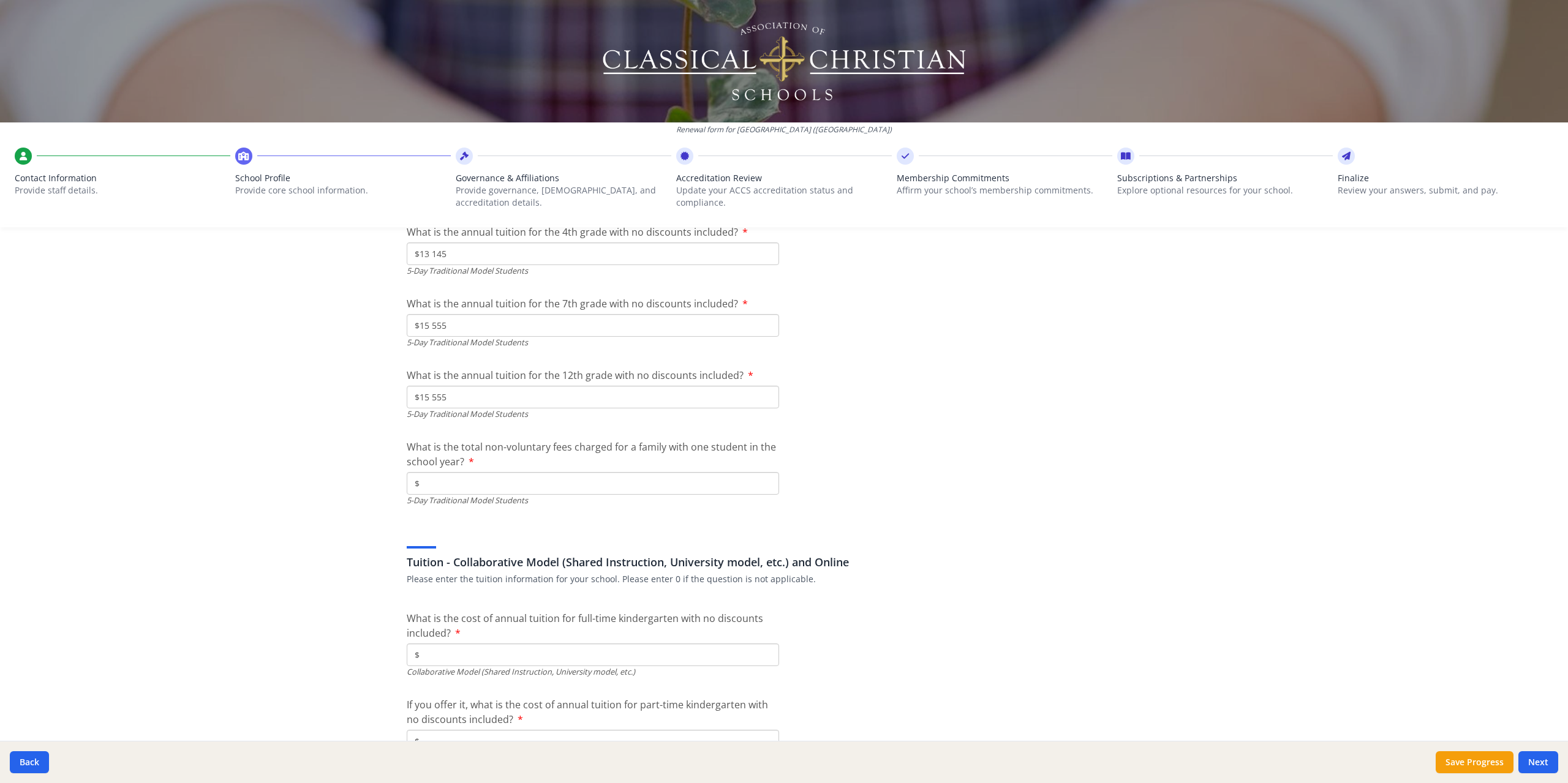
scroll to position [3432, 0]
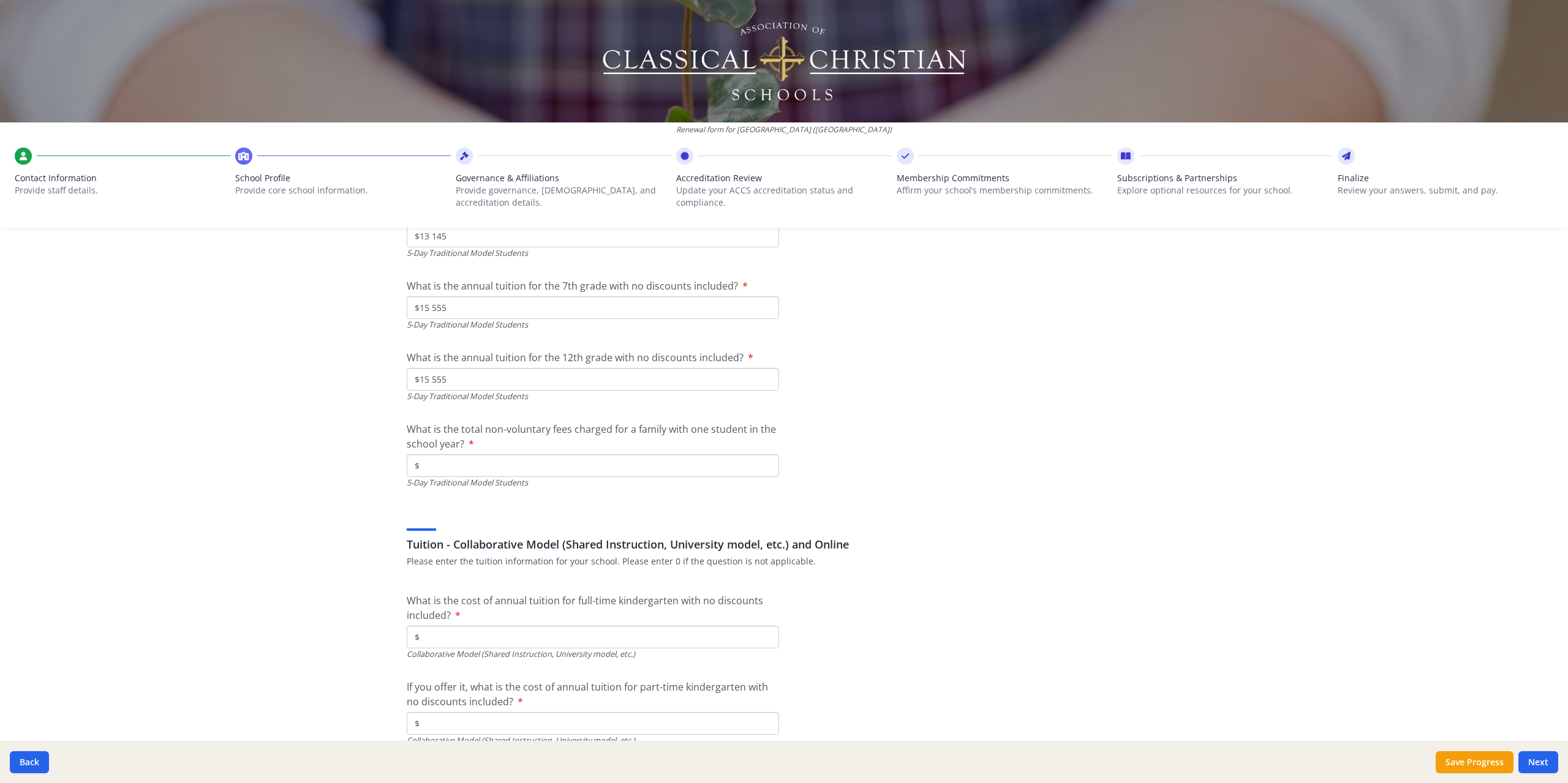
click at [550, 469] on input "$" at bounding box center [593, 466] width 373 height 23
type input "$500"
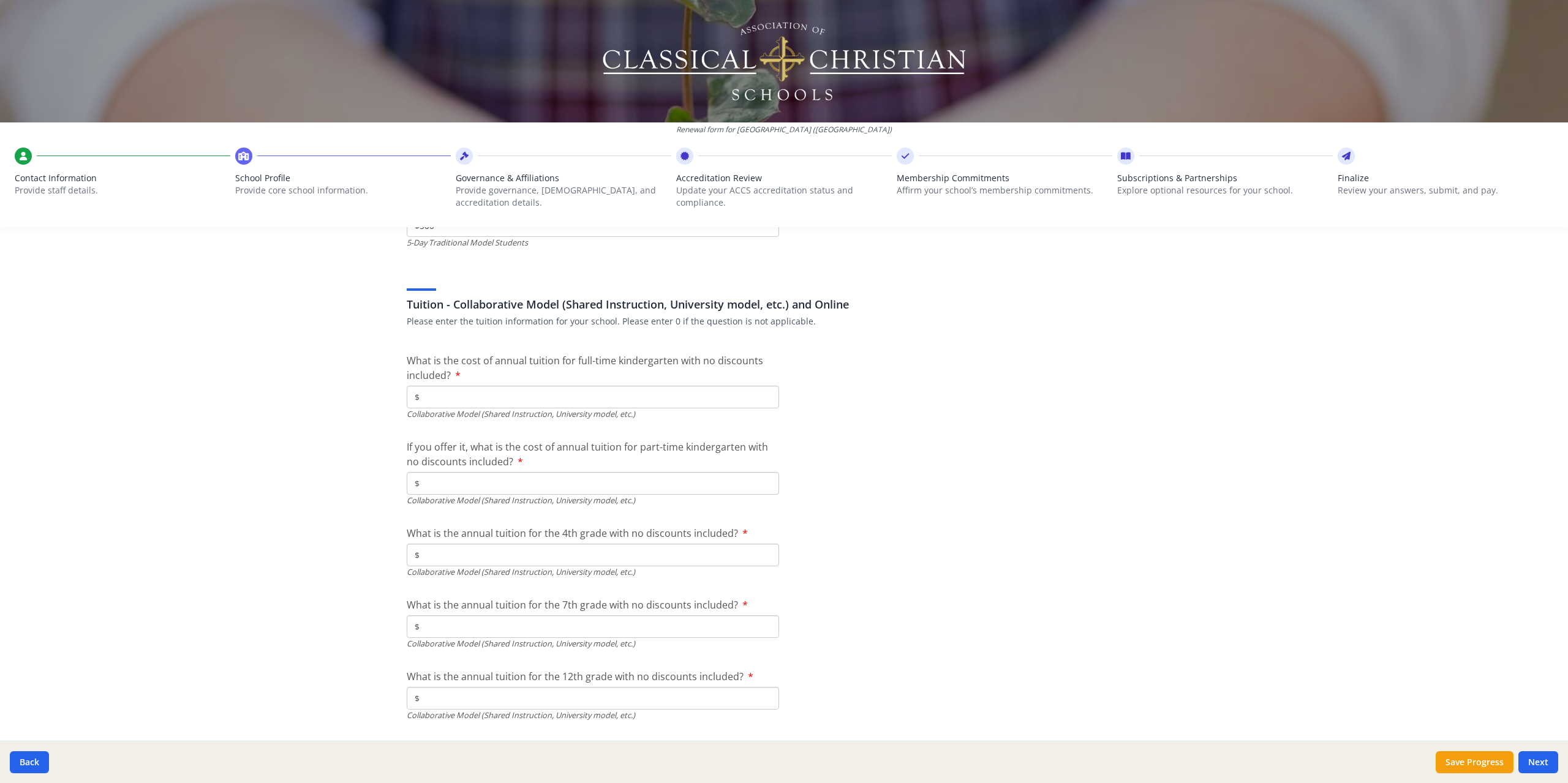
scroll to position [3677, 0]
type input "$0"
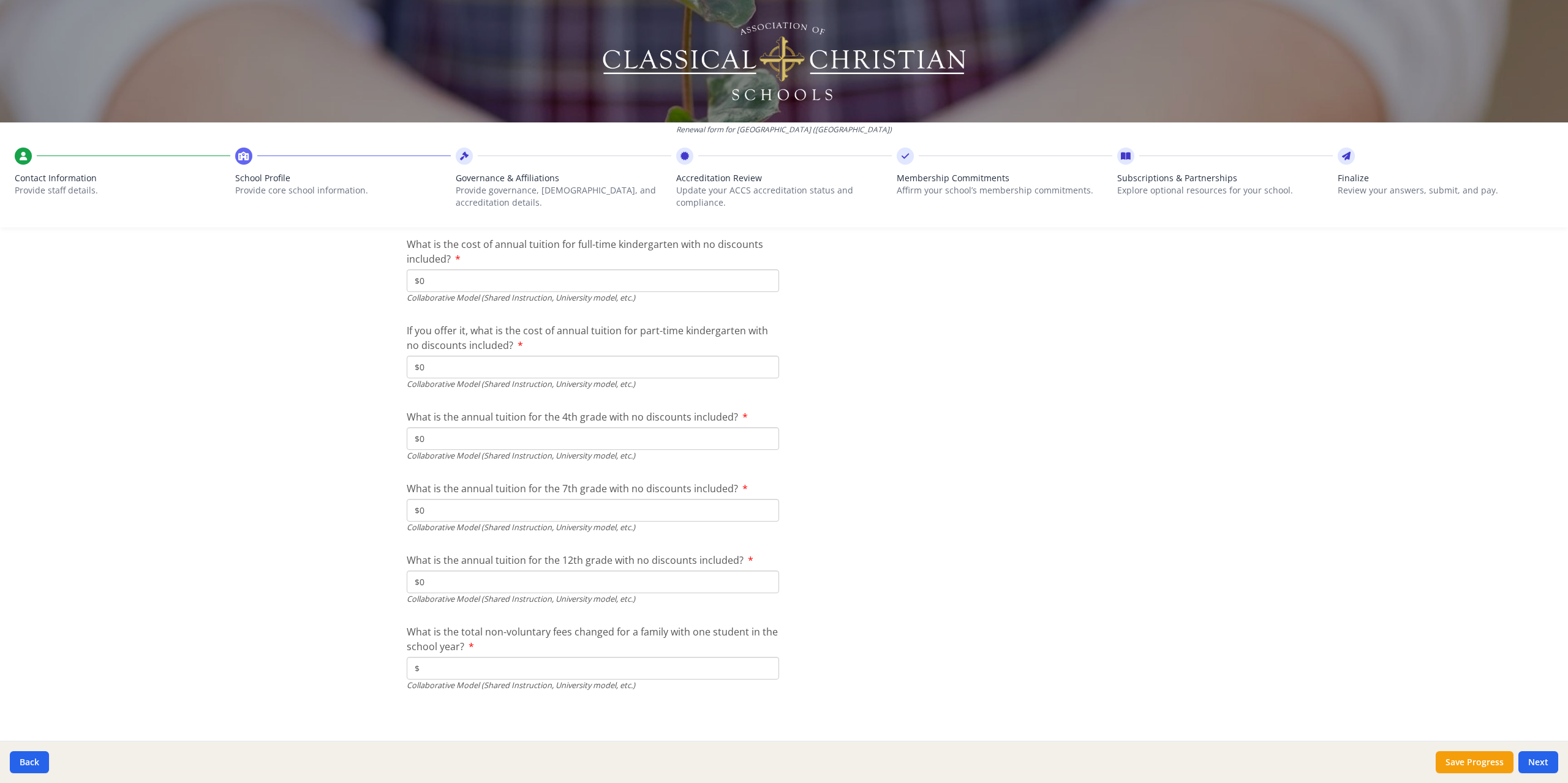
scroll to position [3791, 0]
type input "$0"
click at [1535, 763] on button "Next" at bounding box center [1538, 762] width 40 height 22
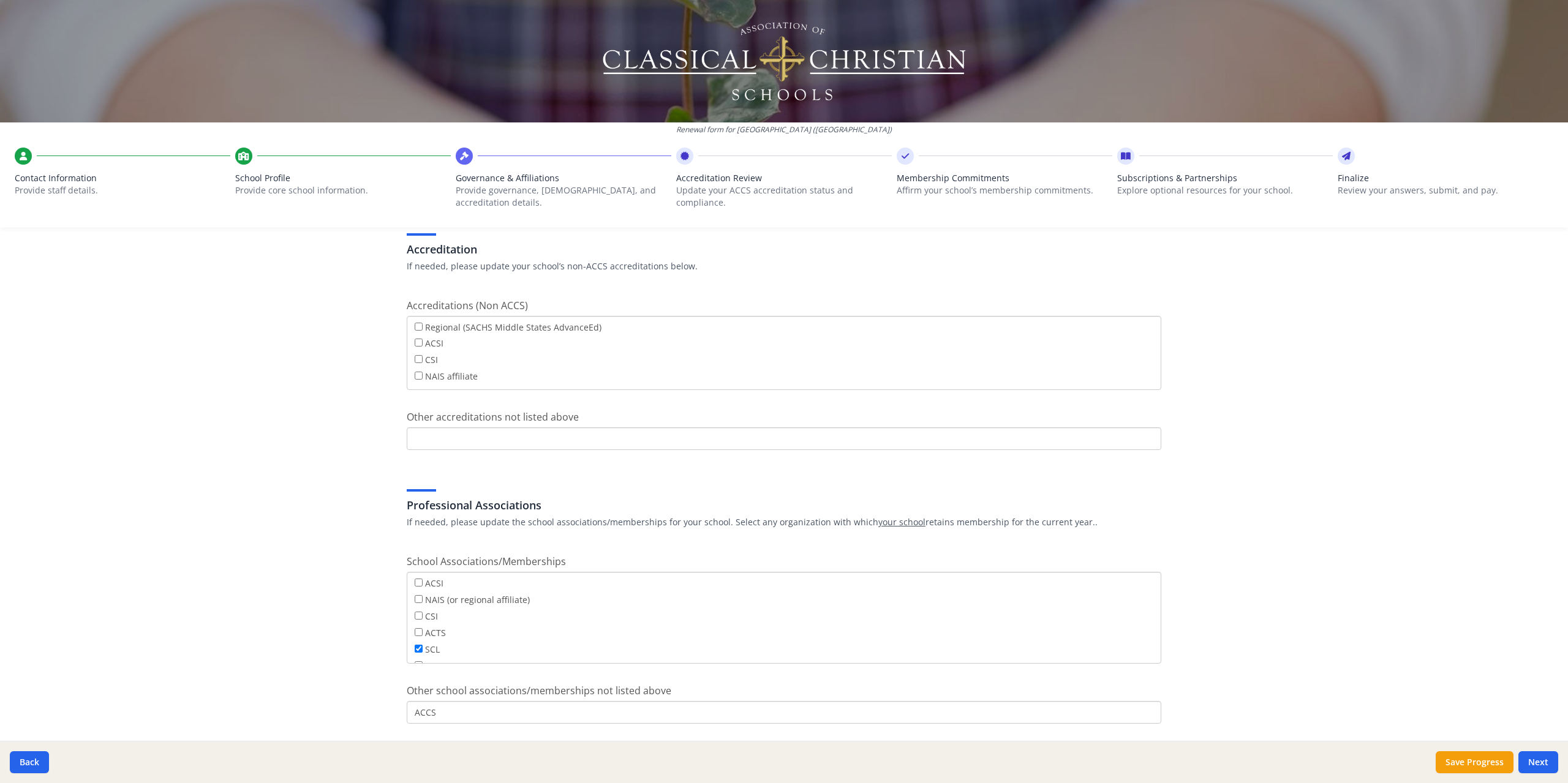
scroll to position [502, 0]
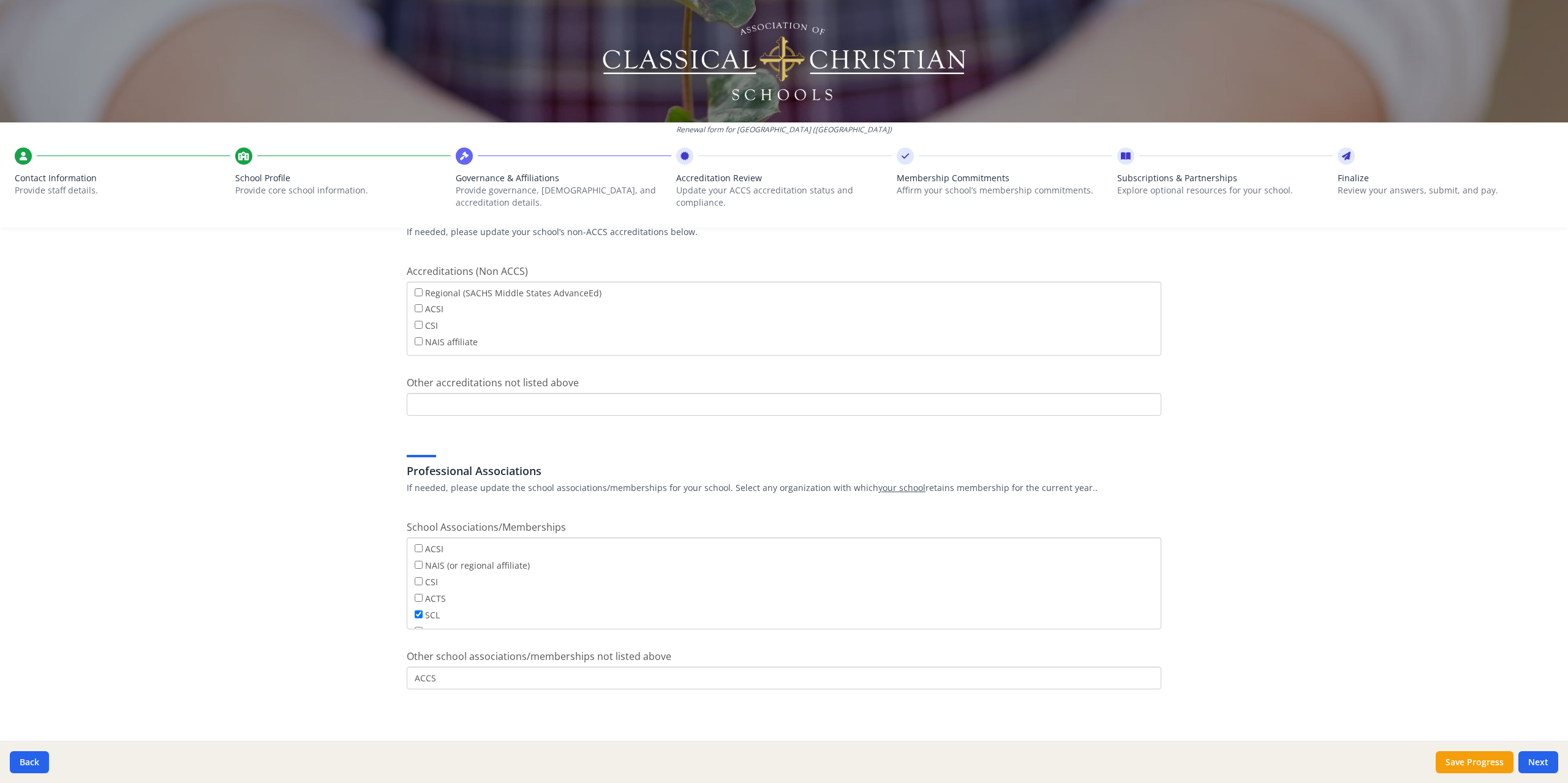
click at [1255, 526] on div "Renewal form for [GEOGRAPHIC_DATA] ([GEOGRAPHIC_DATA]) Contact Information Prov…" at bounding box center [784, 391] width 1568 height 783
drag, startPoint x: 460, startPoint y: 684, endPoint x: 336, endPoint y: 687, distance: 124.0
click at [336, 687] on div "Renewal form for [GEOGRAPHIC_DATA] ([GEOGRAPHIC_DATA]) Contact Information Prov…" at bounding box center [784, 391] width 1568 height 783
click at [1534, 758] on button "Next" at bounding box center [1538, 762] width 40 height 22
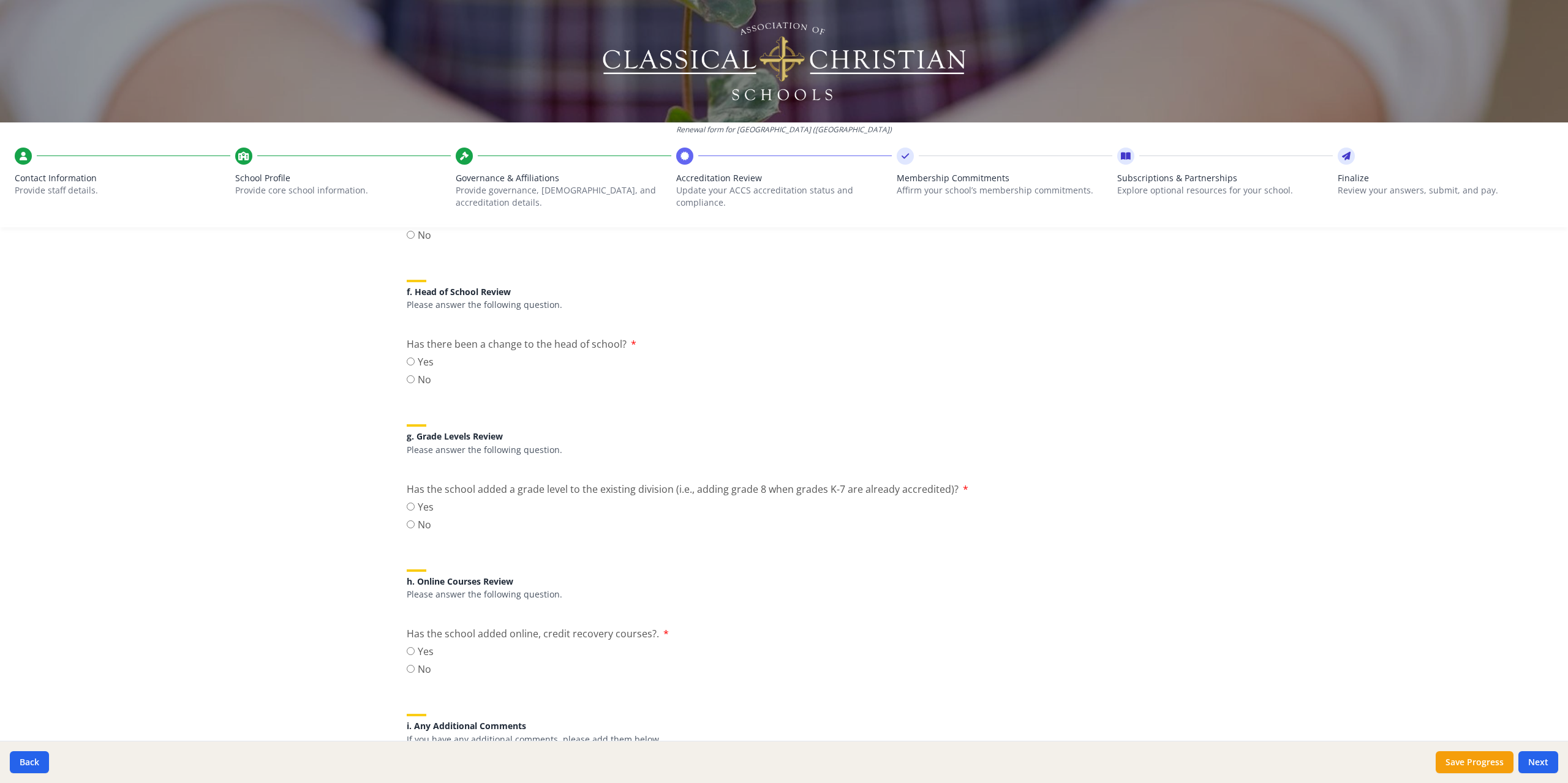
scroll to position [1167, 0]
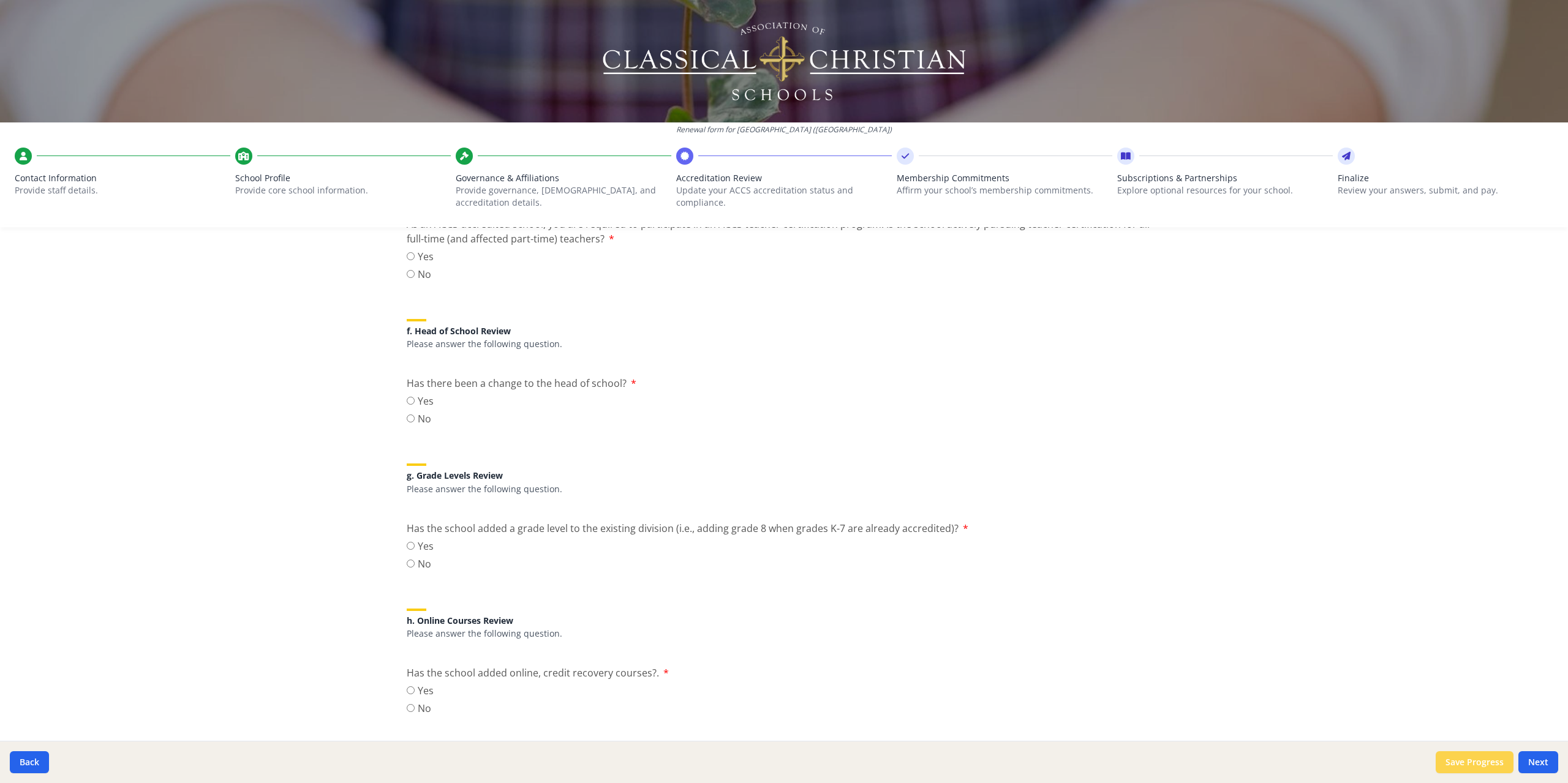
click at [1474, 764] on button "Save Progress" at bounding box center [1474, 762] width 78 height 22
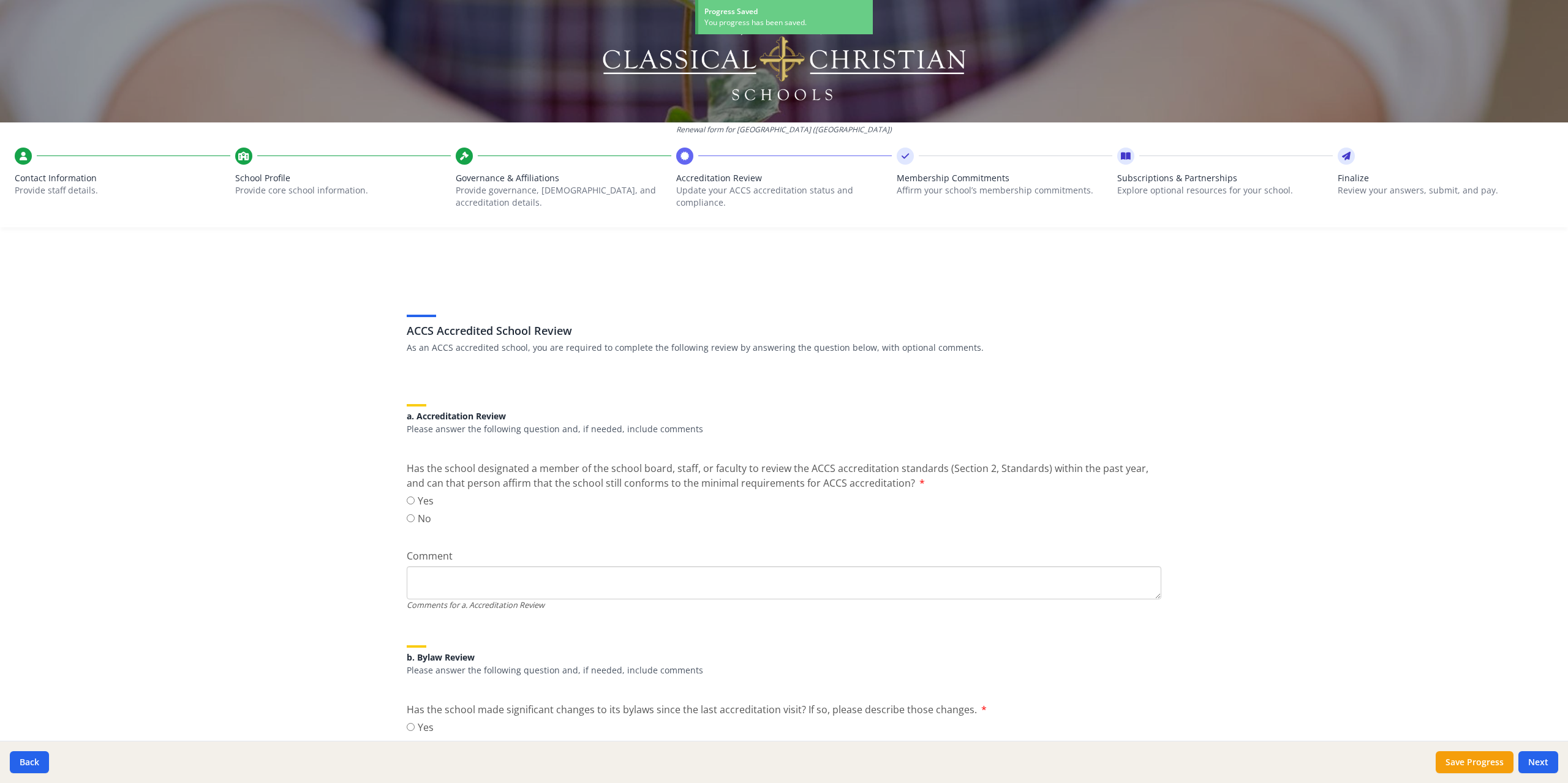
scroll to position [0, 0]
